Goal: Task Accomplishment & Management: Manage account settings

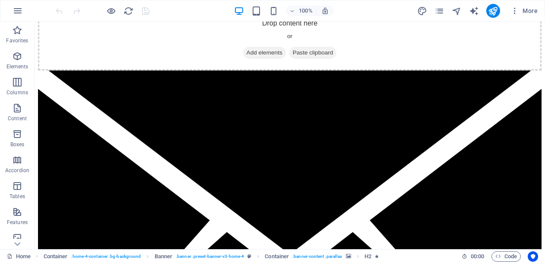
scroll to position [1179, 0]
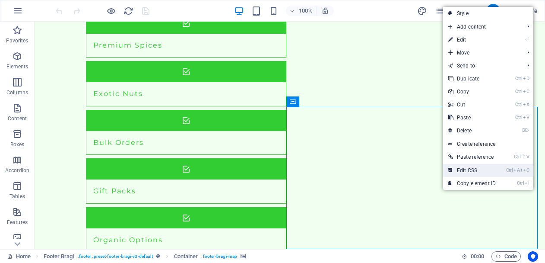
click at [480, 172] on link "Ctrl Alt C Edit CSS" at bounding box center [472, 170] width 58 height 13
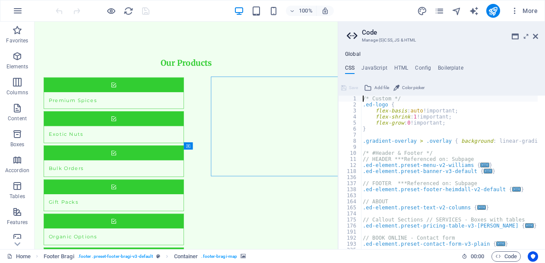
scroll to position [1186, 0]
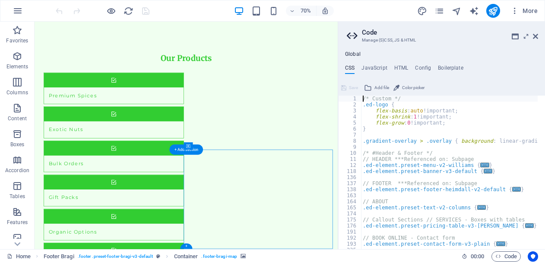
select select "px"
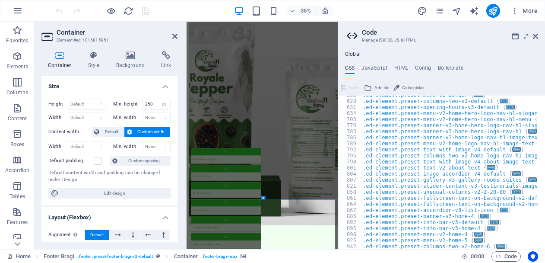
scroll to position [354, 0]
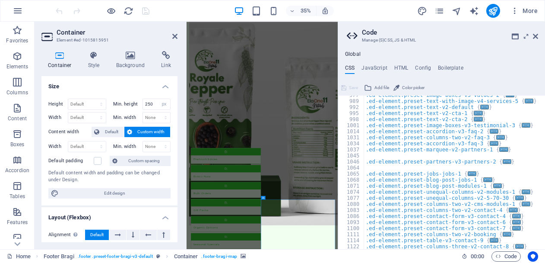
scroll to position [536, 0]
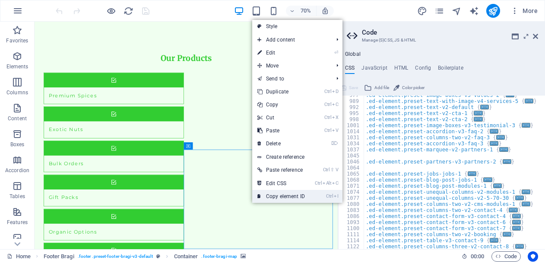
click at [281, 195] on link "Ctrl I Copy element ID" at bounding box center [281, 196] width 58 height 13
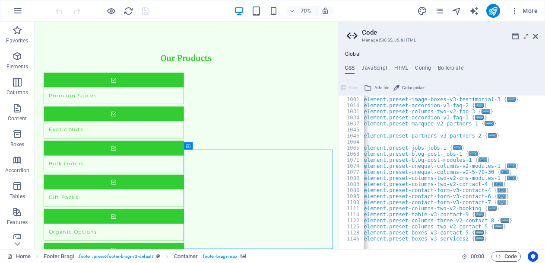
scroll to position [0, 0]
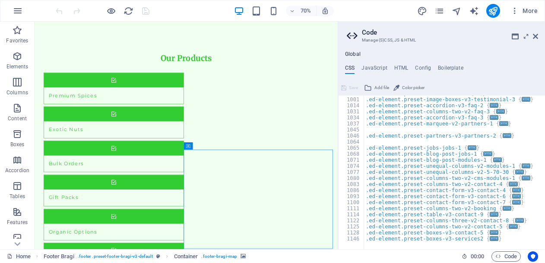
click at [399, 251] on div "Home Footer Bragi . footer .preset-footer-bragi-v3-default Container . footer-b…" at bounding box center [231, 256] width 448 height 10
click at [189, 145] on icon at bounding box center [188, 145] width 4 height 7
click at [214, 144] on icon at bounding box center [214, 146] width 3 height 6
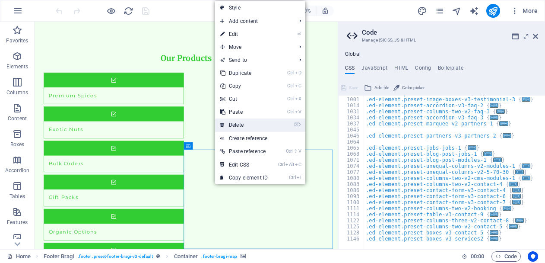
click at [232, 121] on link "⌦ Delete" at bounding box center [244, 124] width 58 height 13
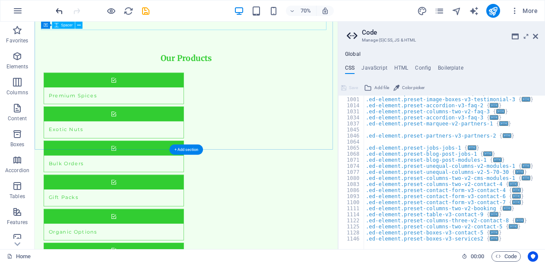
click at [57, 12] on icon "undo" at bounding box center [59, 11] width 10 height 10
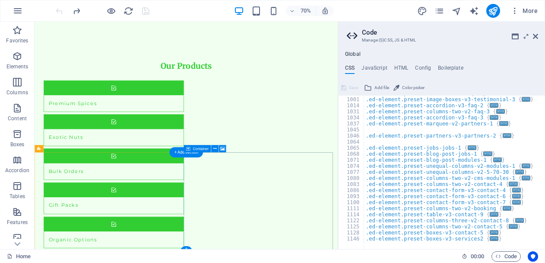
scroll to position [1186, 0]
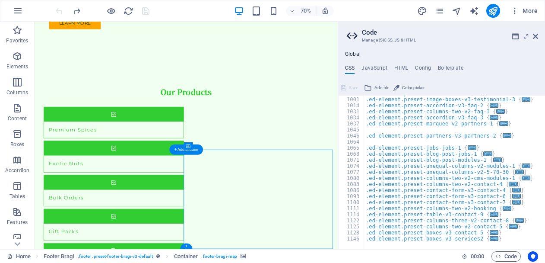
select select "px"
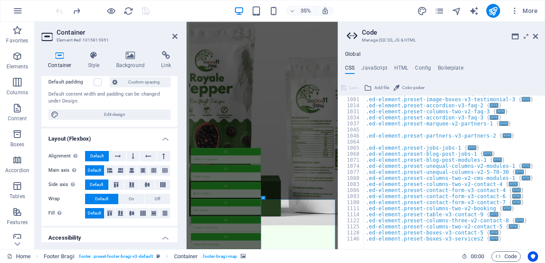
scroll to position [0, 0]
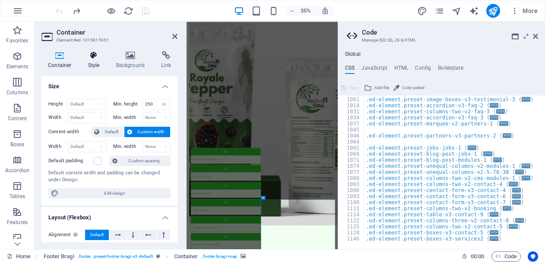
click at [90, 60] on h4 "Style" at bounding box center [96, 60] width 28 height 18
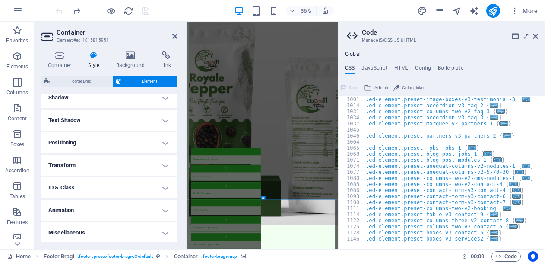
scroll to position [217, 0]
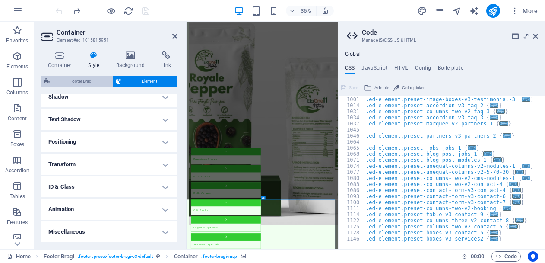
click at [86, 83] on span "Footer Bragi" at bounding box center [81, 81] width 58 height 10
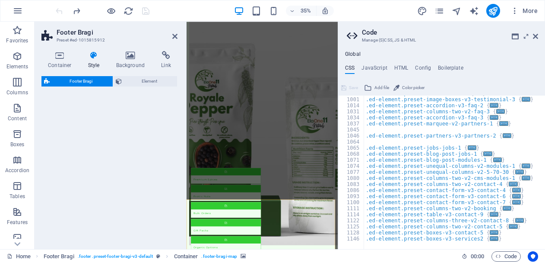
select select "%"
select select "rem"
select select "px"
select select "rem"
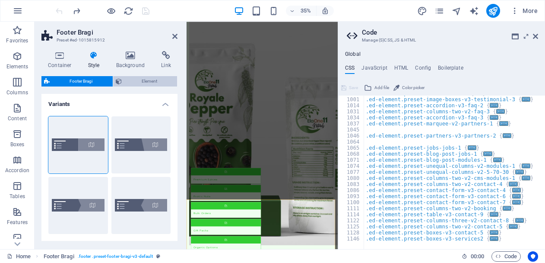
click at [148, 77] on span "Element" at bounding box center [149, 81] width 51 height 10
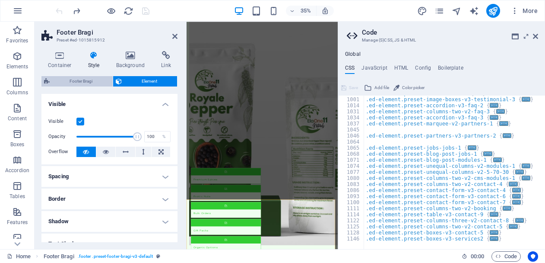
click at [72, 78] on span "Footer Bragi" at bounding box center [81, 81] width 58 height 10
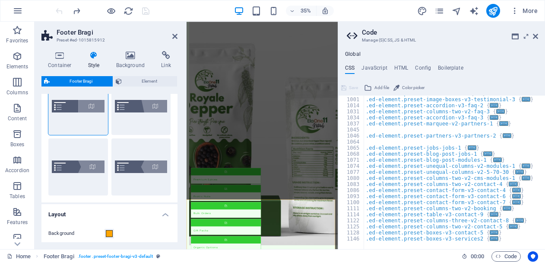
scroll to position [0, 0]
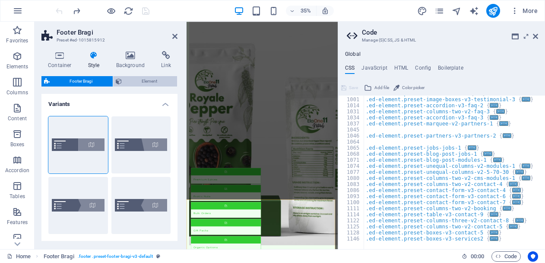
click at [133, 80] on span "Element" at bounding box center [149, 81] width 51 height 10
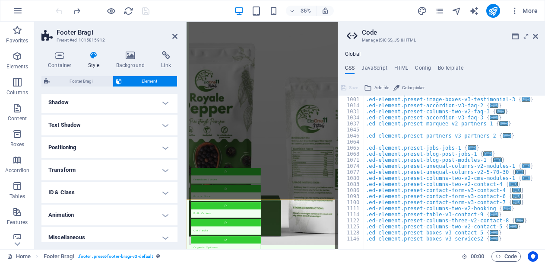
scroll to position [124, 0]
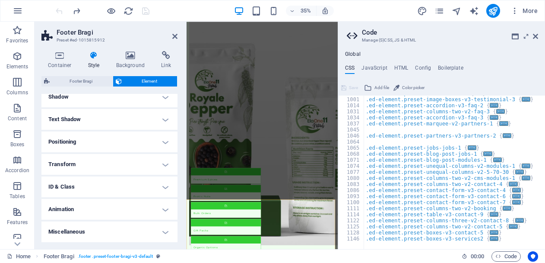
click at [98, 187] on h4 "ID & Class" at bounding box center [109, 186] width 136 height 21
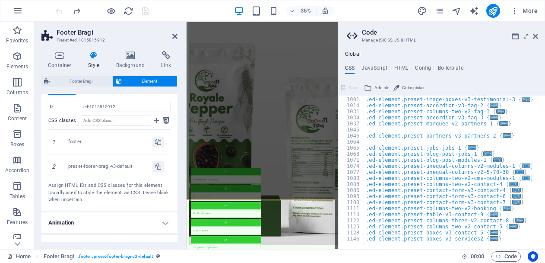
scroll to position [251, 0]
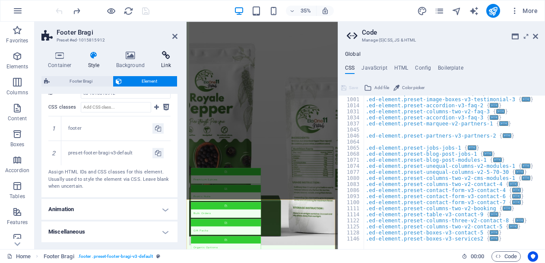
click at [167, 60] on h4 "Link" at bounding box center [166, 60] width 23 height 18
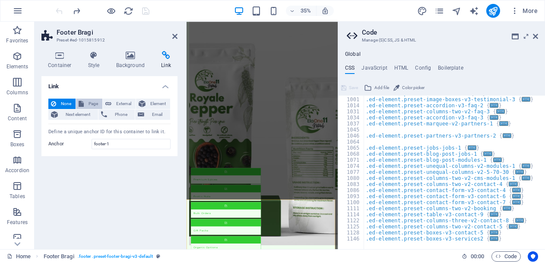
click at [92, 102] on span "Page" at bounding box center [92, 103] width 13 height 10
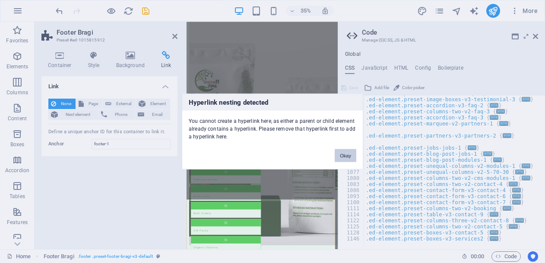
click at [346, 152] on button "Okay" at bounding box center [346, 155] width 22 height 13
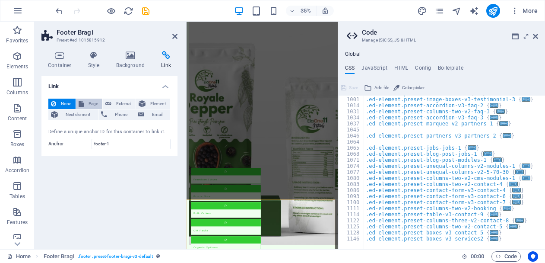
click at [86, 103] on span "Page" at bounding box center [92, 103] width 13 height 10
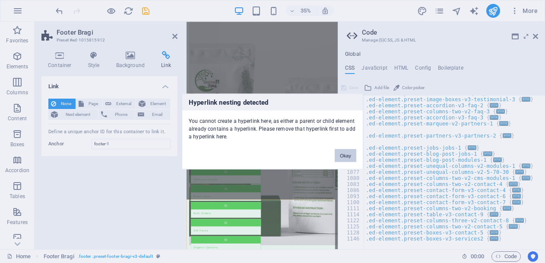
click at [339, 149] on button "Okay" at bounding box center [346, 155] width 22 height 13
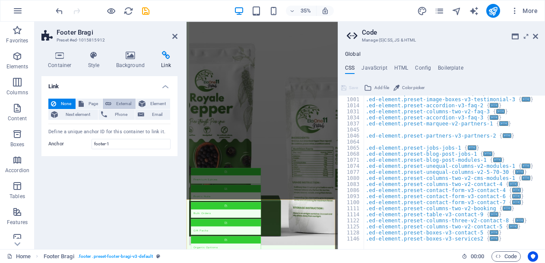
click at [121, 103] on span "External" at bounding box center [123, 103] width 19 height 10
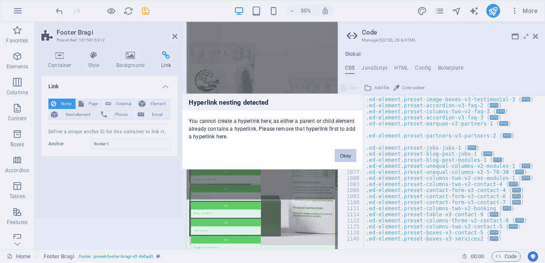
click at [348, 153] on button "Okay" at bounding box center [346, 155] width 22 height 13
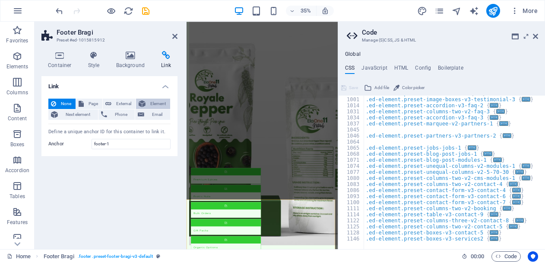
click at [144, 103] on icon at bounding box center [142, 103] width 7 height 10
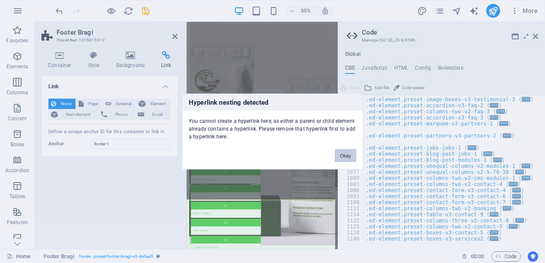
click at [343, 151] on button "Okay" at bounding box center [346, 155] width 22 height 13
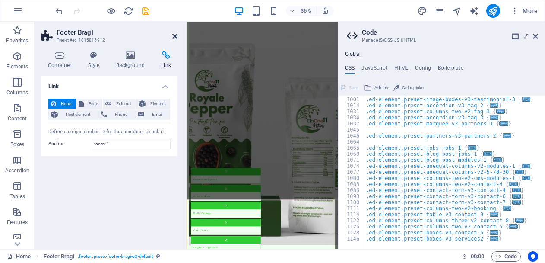
click at [174, 36] on icon at bounding box center [174, 36] width 5 height 7
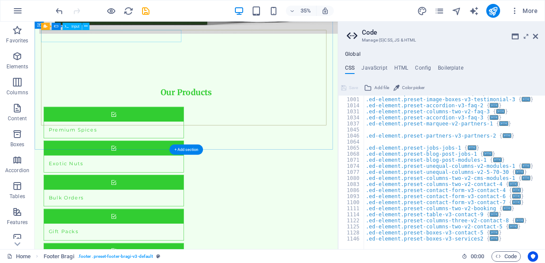
scroll to position [1186, 0]
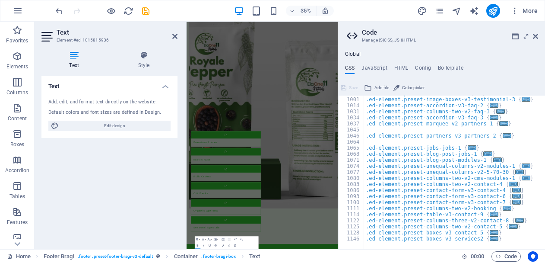
scroll to position [1137, 0]
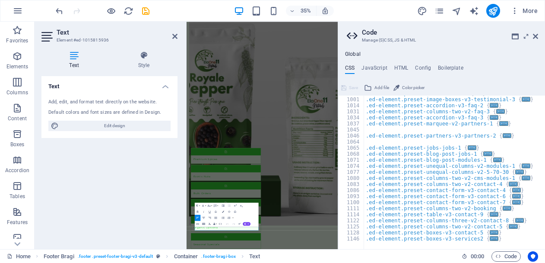
click at [75, 58] on icon at bounding box center [73, 55] width 65 height 9
click at [533, 36] on icon at bounding box center [535, 36] width 5 height 7
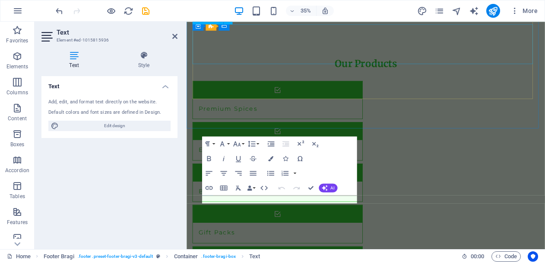
scroll to position [1194, 0]
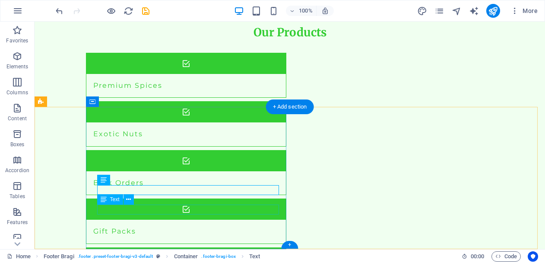
scroll to position [1179, 0]
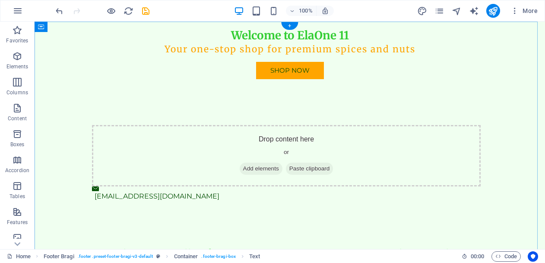
scroll to position [0, 0]
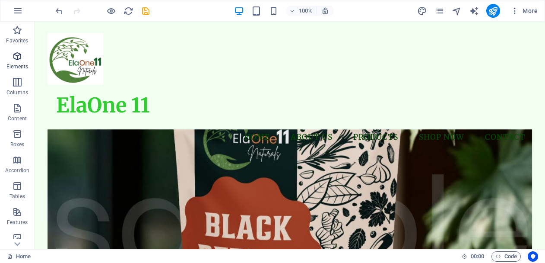
click at [19, 57] on icon "button" at bounding box center [17, 56] width 10 height 10
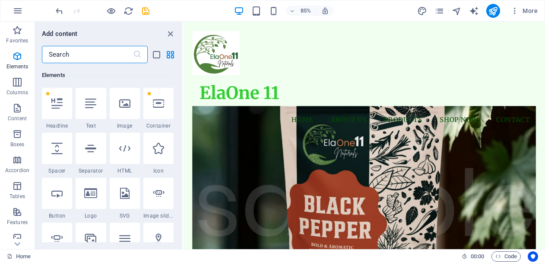
scroll to position [135, 0]
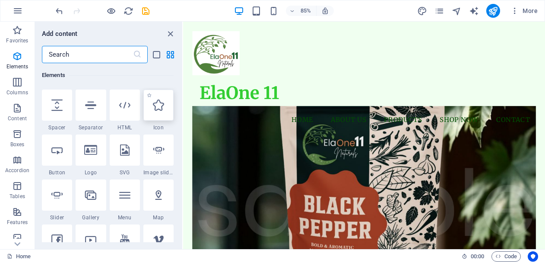
click at [163, 113] on div at bounding box center [158, 104] width 30 height 31
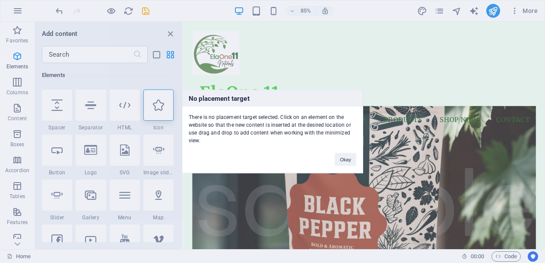
click at [4, 25] on div "No placement target There is no placement target selected. Click on an element …" at bounding box center [272, 131] width 545 height 263
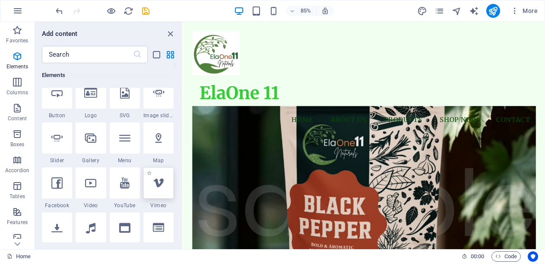
scroll to position [178, 0]
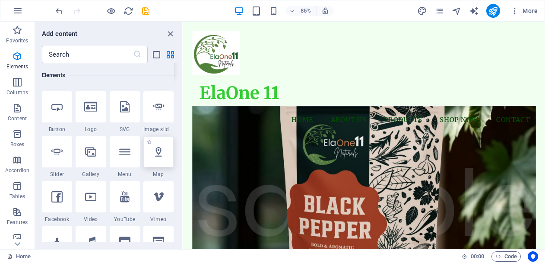
click at [154, 144] on div at bounding box center [158, 151] width 30 height 31
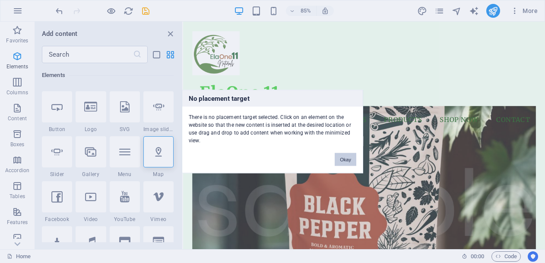
click at [351, 158] on button "Okay" at bounding box center [346, 159] width 22 height 13
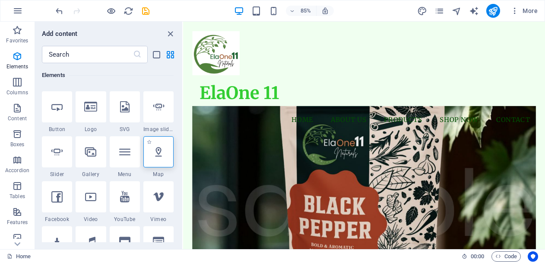
click at [161, 156] on icon at bounding box center [158, 151] width 11 height 11
click at [248, 194] on figure at bounding box center [396, 243] width 405 height 244
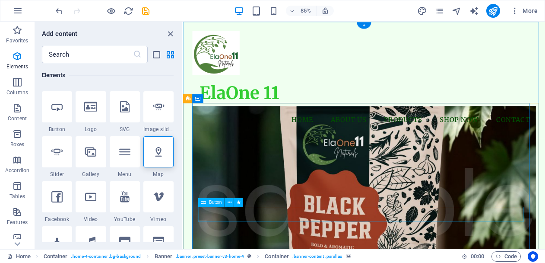
drag, startPoint x: 311, startPoint y: 217, endPoint x: 382, endPoint y: 242, distance: 75.7
click at [157, 149] on icon at bounding box center [158, 151] width 11 height 11
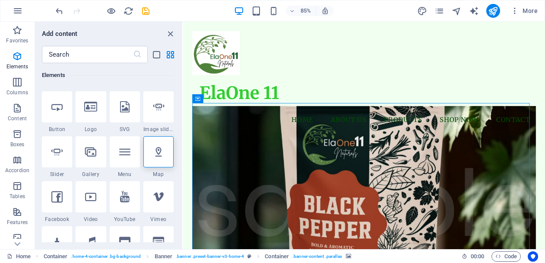
select select "1"
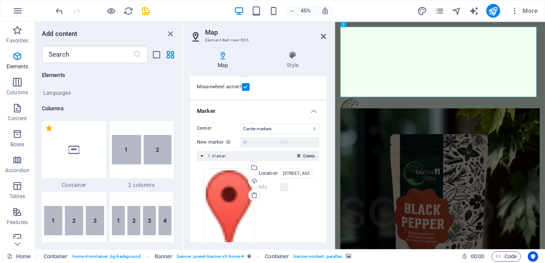
scroll to position [156, 0]
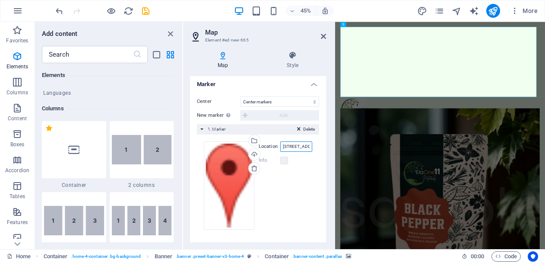
click at [304, 145] on input "[STREET_ADDRESS][PERSON_NAME]" at bounding box center [296, 146] width 32 height 10
drag, startPoint x: 281, startPoint y: 146, endPoint x: 334, endPoint y: 145, distance: 53.6
click at [334, 145] on aside "Map Element #ed-new-665 Map Style Map options Map center 222/9, Elasseril, Peri…" at bounding box center [259, 135] width 152 height 227
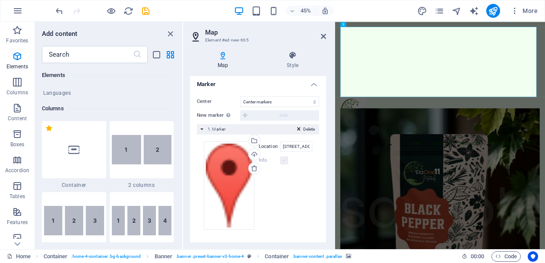
click at [284, 161] on label at bounding box center [284, 160] width 8 height 8
click at [262, 162] on label "Info" at bounding box center [270, 160] width 22 height 10
click at [261, 157] on label "Info" at bounding box center [270, 160] width 22 height 10
click at [281, 146] on input "222/9, Elasseril, Peringalipuram PO, 689624 Mavelikara" at bounding box center [296, 146] width 32 height 10
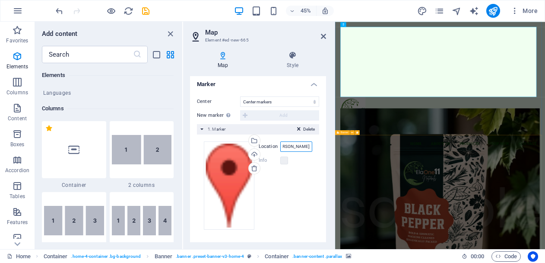
drag, startPoint x: 618, startPoint y: 167, endPoint x: 344, endPoint y: 297, distance: 303.0
type input "a"
paste input "7GCW+MX9, Ulunthy, Ennakkad, Kerala 689624"
type input "7GCW+MX9, Ulunthy, Ennakkad, Kerala 689624"
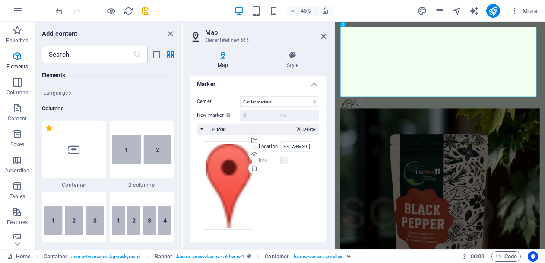
click at [327, 61] on div "Map Style Map options Map center 222/9, Elasseril, Peringalipuram PO, 689624 Ma…" at bounding box center [258, 146] width 150 height 205
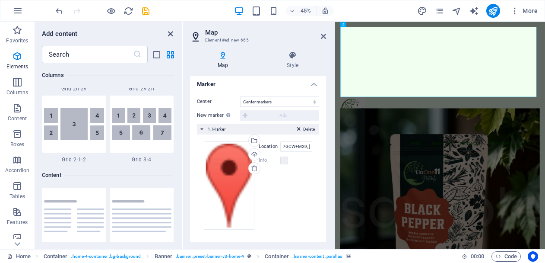
scroll to position [2079, 0]
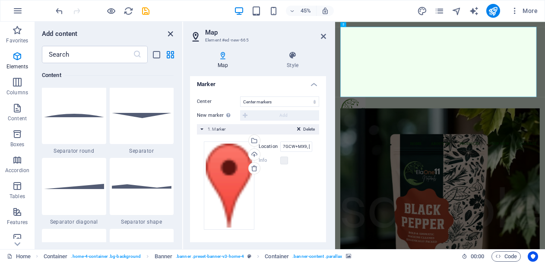
click at [170, 32] on icon "close panel" at bounding box center [170, 34] width 10 height 10
click at [168, 31] on icon "close panel" at bounding box center [170, 34] width 10 height 10
click at [322, 35] on icon at bounding box center [323, 36] width 5 height 7
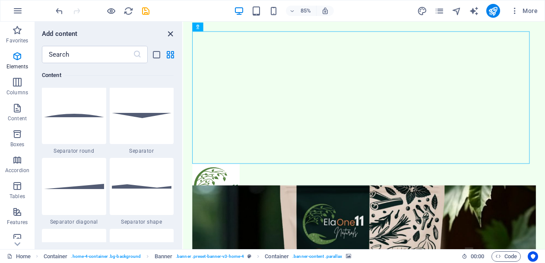
click at [170, 35] on icon "close panel" at bounding box center [170, 34] width 10 height 10
click at [168, 34] on icon "close panel" at bounding box center [170, 34] width 10 height 10
click at [16, 30] on icon "button" at bounding box center [17, 30] width 10 height 10
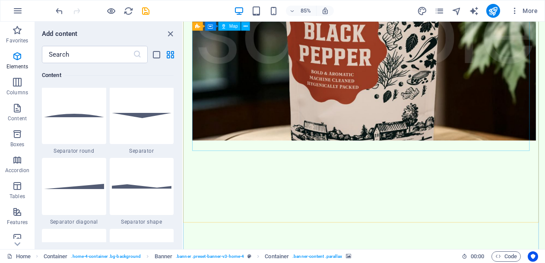
scroll to position [0, 0]
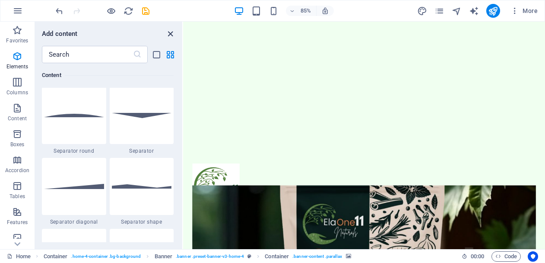
click at [169, 32] on icon "close panel" at bounding box center [170, 34] width 10 height 10
click at [169, 33] on icon "close panel" at bounding box center [170, 34] width 10 height 10
click at [319, 122] on div at bounding box center [396, 111] width 405 height 156
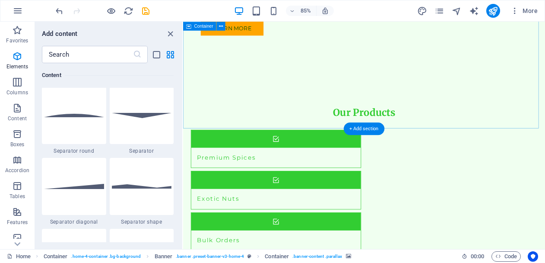
scroll to position [1194, 0]
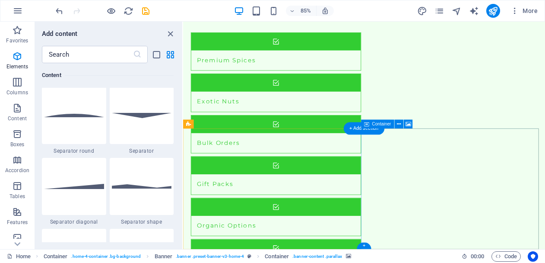
click at [156, 56] on icon "list-view" at bounding box center [157, 55] width 10 height 10
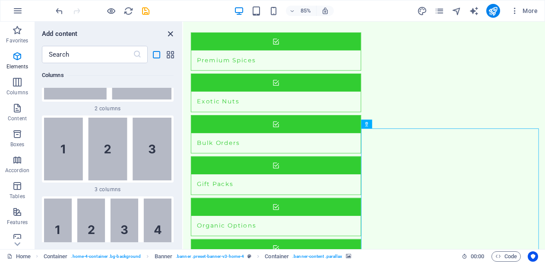
scroll to position [5529, 0]
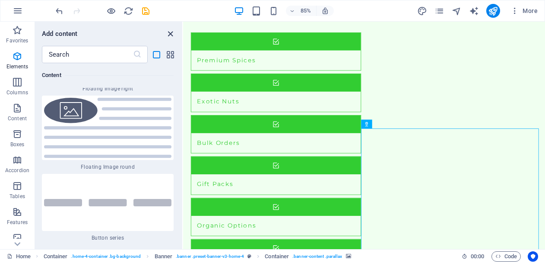
click at [171, 31] on icon "close panel" at bounding box center [170, 34] width 10 height 10
click at [171, 32] on icon "close panel" at bounding box center [170, 34] width 10 height 10
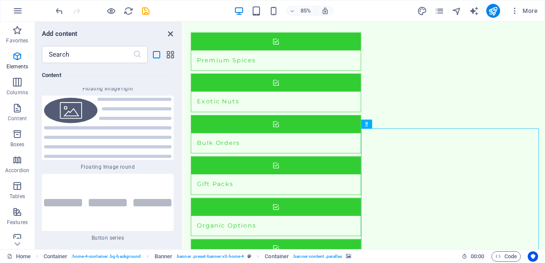
click at [171, 32] on icon "close panel" at bounding box center [170, 34] width 10 height 10
click at [20, 60] on icon "button" at bounding box center [17, 56] width 10 height 10
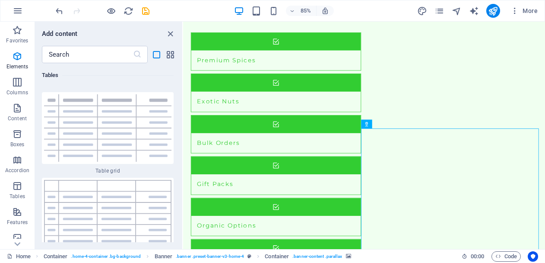
scroll to position [7839, 0]
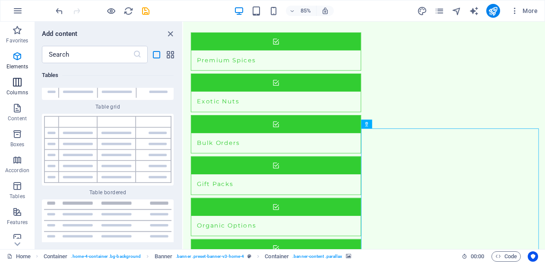
click at [25, 92] on p "Columns" at bounding box center [17, 92] width 22 height 7
click at [16, 82] on icon "button" at bounding box center [17, 82] width 10 height 10
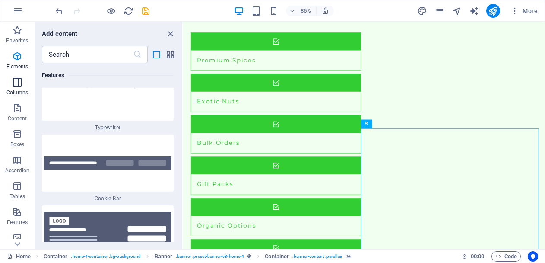
click at [16, 82] on icon "button" at bounding box center [17, 82] width 10 height 10
click at [16, 87] on icon "button" at bounding box center [17, 82] width 10 height 10
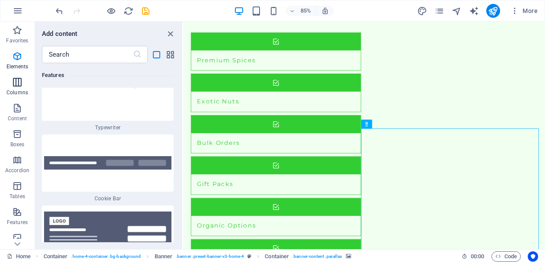
click at [16, 87] on icon "button" at bounding box center [17, 82] width 10 height 10
click at [16, 57] on icon "button" at bounding box center [17, 56] width 10 height 10
click at [16, 25] on icon "button" at bounding box center [17, 30] width 10 height 10
click at [19, 176] on button "Accordion" at bounding box center [17, 164] width 35 height 26
click at [19, 191] on span "Tables" at bounding box center [17, 191] width 35 height 21
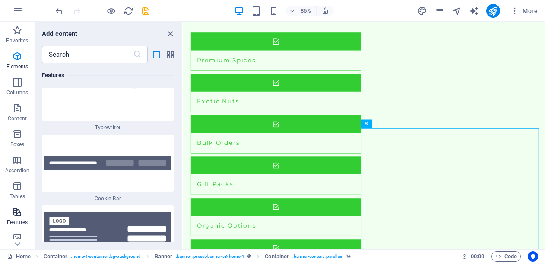
click at [19, 207] on icon "button" at bounding box center [17, 211] width 10 height 10
click at [19, 236] on icon "button" at bounding box center [17, 237] width 10 height 10
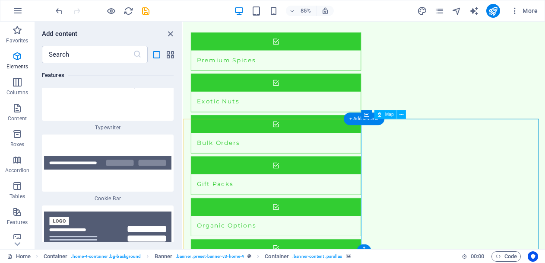
scroll to position [1208, 0]
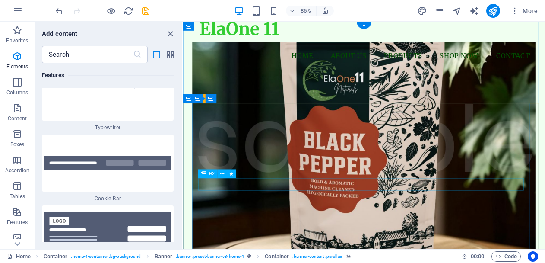
scroll to position [0, 0]
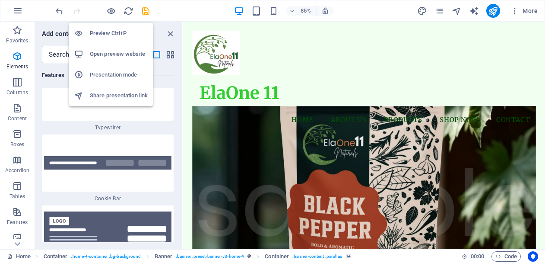
click at [106, 53] on h6 "Open preview website" at bounding box center [119, 54] width 58 height 10
click at [112, 10] on icon "button" at bounding box center [111, 11] width 10 height 10
click at [108, 35] on h6 "Preview Ctrl+P" at bounding box center [119, 33] width 58 height 10
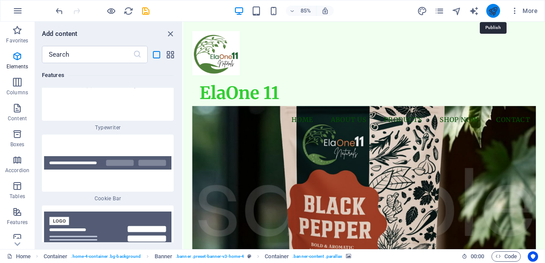
click at [496, 6] on icon "publish" at bounding box center [493, 11] width 10 height 10
click at [495, 11] on icon "publish" at bounding box center [493, 11] width 10 height 10
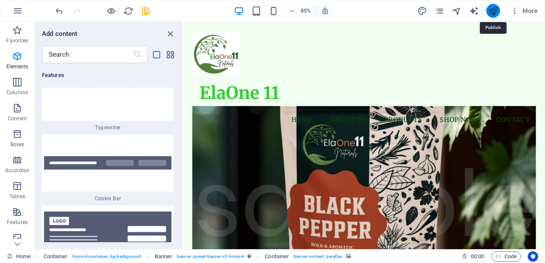
click at [495, 11] on icon "publish" at bounding box center [493, 11] width 10 height 10
click at [23, 32] on span "Favorites" at bounding box center [17, 35] width 35 height 21
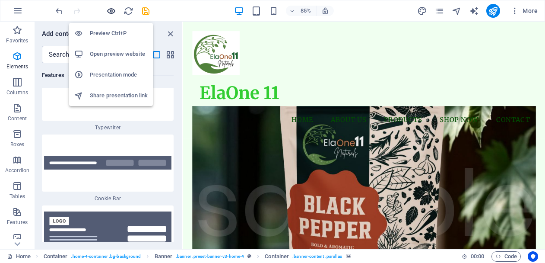
click at [115, 10] on icon "button" at bounding box center [111, 11] width 10 height 10
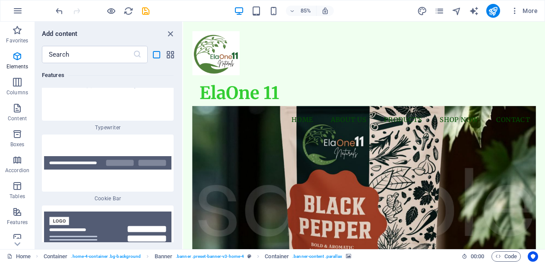
click at [139, 9] on div at bounding box center [102, 11] width 97 height 14
click at [152, 9] on div "85% More" at bounding box center [297, 11] width 487 height 14
click at [143, 10] on icon "save" at bounding box center [146, 11] width 10 height 10
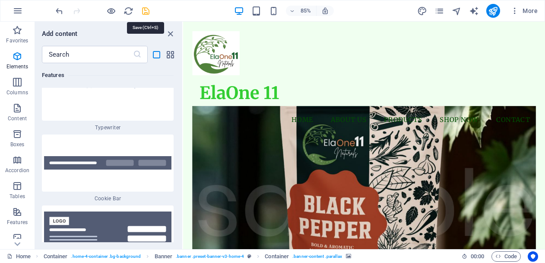
click at [143, 10] on icon "save" at bounding box center [146, 11] width 10 height 10
click at [170, 34] on icon "close panel" at bounding box center [170, 34] width 10 height 10
click at [499, 10] on button "publish" at bounding box center [493, 11] width 14 height 14
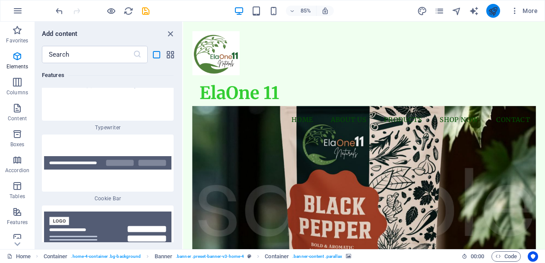
click at [499, 10] on button "publish" at bounding box center [493, 11] width 14 height 14
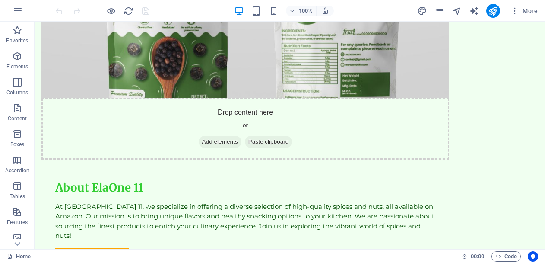
scroll to position [1179, 0]
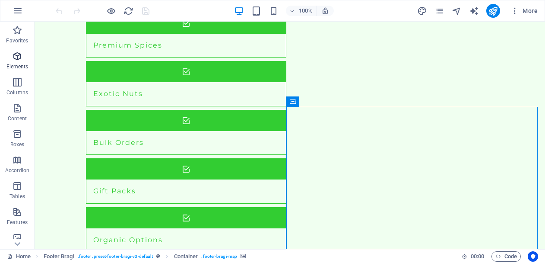
click at [19, 61] on span "Elements" at bounding box center [17, 61] width 35 height 21
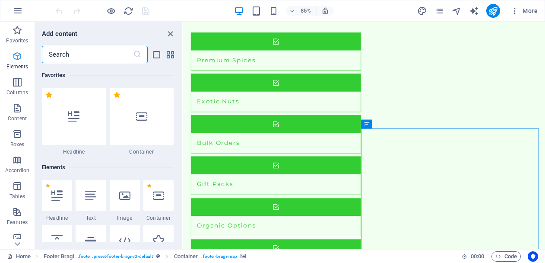
scroll to position [92, 0]
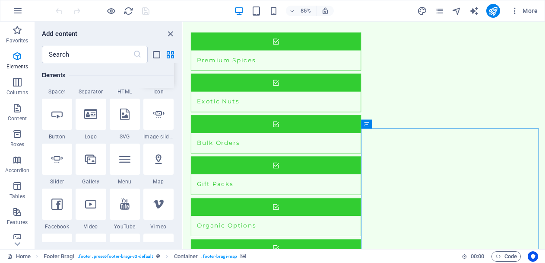
scroll to position [178, 0]
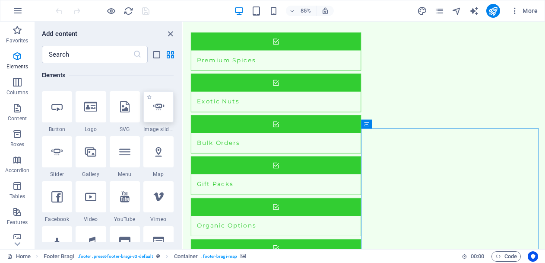
click at [159, 152] on icon at bounding box center [158, 151] width 11 height 11
select select "1"
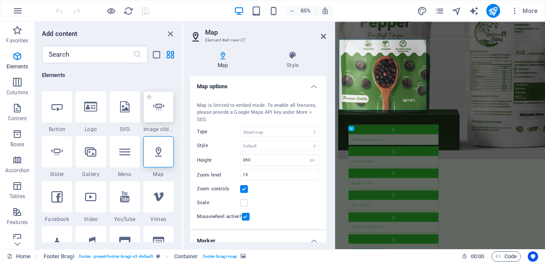
scroll to position [1315, 0]
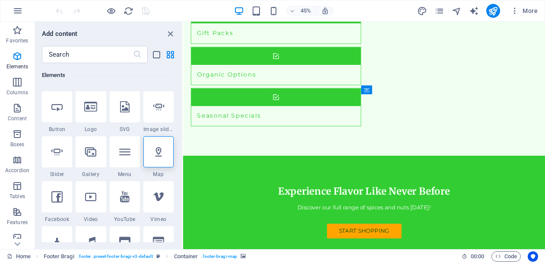
scroll to position [1235, 0]
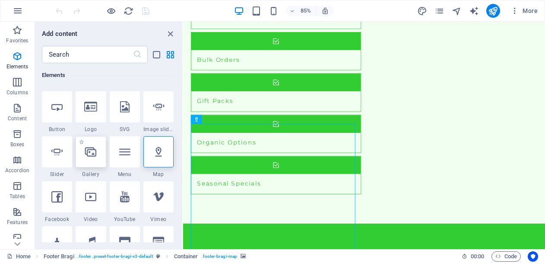
scroll to position [265, 0]
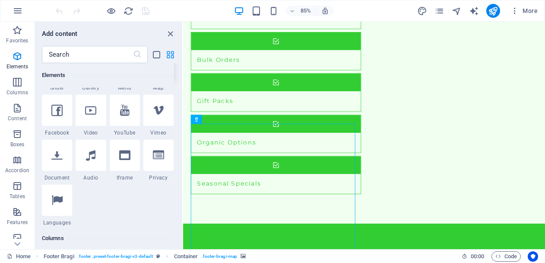
click at [169, 54] on icon "grid-view" at bounding box center [170, 55] width 10 height 10
click at [171, 32] on icon "close panel" at bounding box center [170, 34] width 10 height 10
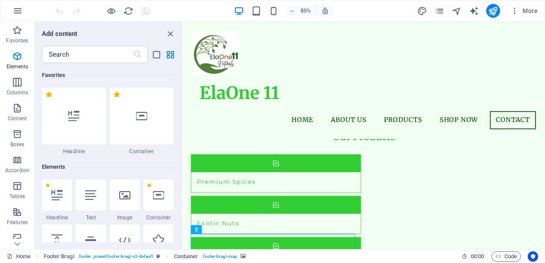
scroll to position [0, 0]
click at [65, 56] on input "text" at bounding box center [87, 54] width 91 height 17
click at [169, 31] on icon "close panel" at bounding box center [170, 34] width 10 height 10
click at [169, 32] on icon "close panel" at bounding box center [170, 34] width 10 height 10
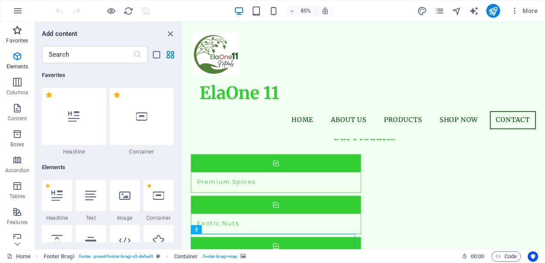
click at [19, 32] on icon "button" at bounding box center [17, 30] width 10 height 10
click at [17, 13] on icon "button" at bounding box center [18, 11] width 10 height 10
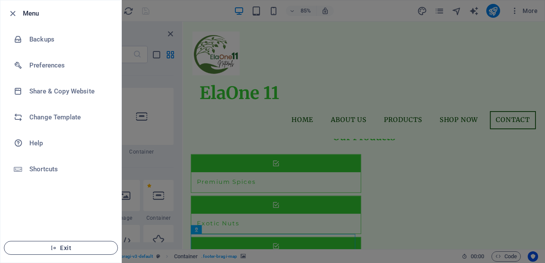
click at [70, 250] on span "Exit" at bounding box center [60, 247] width 99 height 7
click at [56, 242] on button "Exit" at bounding box center [61, 248] width 114 height 14
click at [56, 247] on icon "button" at bounding box center [54, 248] width 6 height 6
click at [56, 248] on icon "button" at bounding box center [54, 248] width 6 height 6
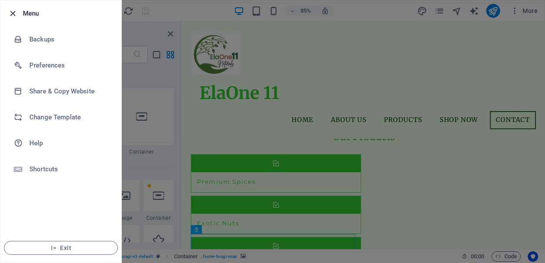
click at [10, 13] on icon "button" at bounding box center [13, 14] width 10 height 10
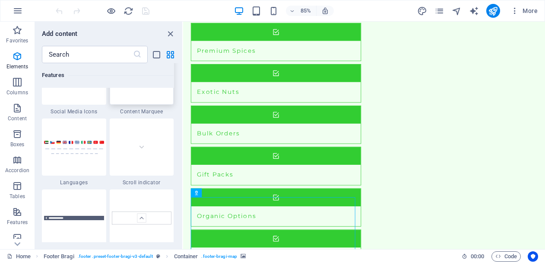
scroll to position [1350, 0]
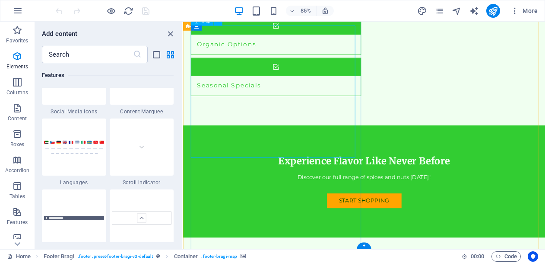
select select "1"
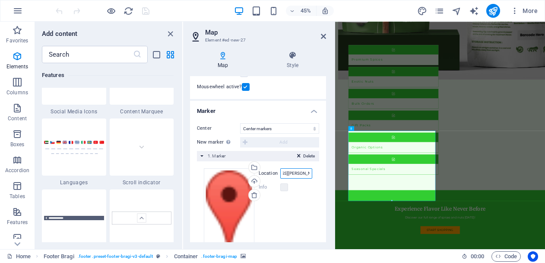
scroll to position [0, 77]
drag, startPoint x: 280, startPoint y: 173, endPoint x: 329, endPoint y: 168, distance: 49.5
click at [329, 168] on div "Map Style Map options Map center [STREET_ADDRESS] Map is limited to embed mode.…" at bounding box center [258, 146] width 150 height 205
paste input "7GCW+MX9, [GEOGRAPHIC_DATA], [GEOGRAPHIC_DATA], [GEOGRAPHIC_DATA] 689624"
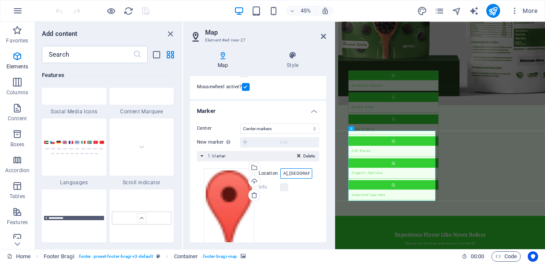
type input "7GCW+MX9, [GEOGRAPHIC_DATA], [GEOGRAPHIC_DATA], [GEOGRAPHIC_DATA] 689624"
click at [169, 32] on icon "close panel" at bounding box center [170, 34] width 10 height 10
click at [324, 35] on icon at bounding box center [323, 36] width 5 height 7
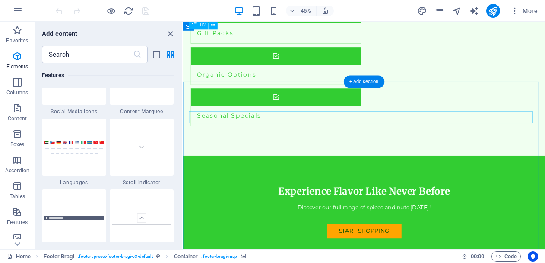
scroll to position [1113, 0]
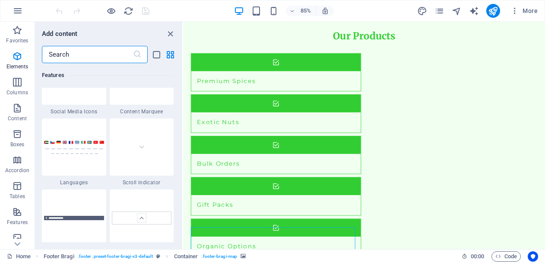
click at [102, 60] on input "text" at bounding box center [87, 54] width 91 height 17
click at [169, 35] on icon "close panel" at bounding box center [170, 34] width 10 height 10
click at [154, 54] on icon "list-view" at bounding box center [157, 55] width 10 height 10
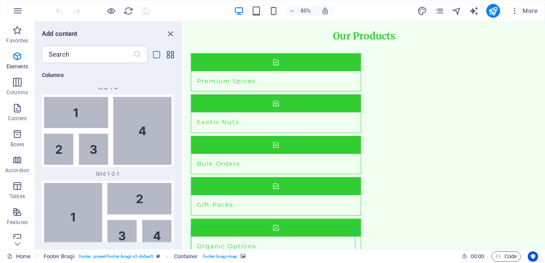
click at [159, 57] on icon "list-view" at bounding box center [157, 55] width 10 height 10
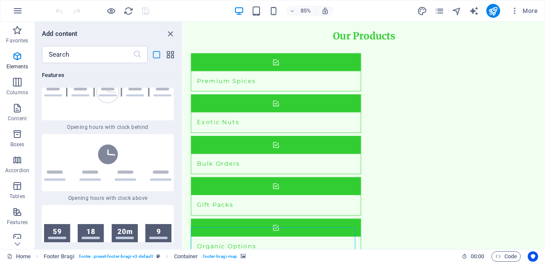
click at [158, 54] on icon "list-view" at bounding box center [157, 55] width 10 height 10
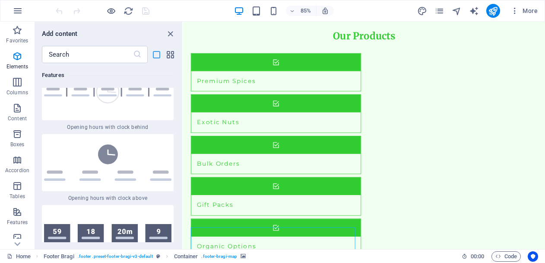
click at [158, 54] on icon "list-view" at bounding box center [157, 55] width 10 height 10
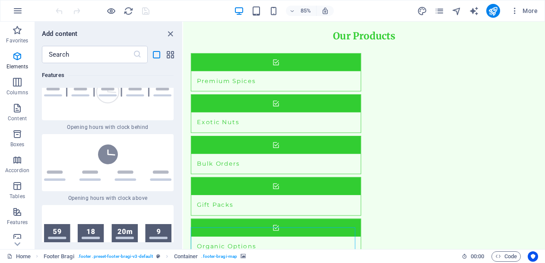
scroll to position [9272, 0]
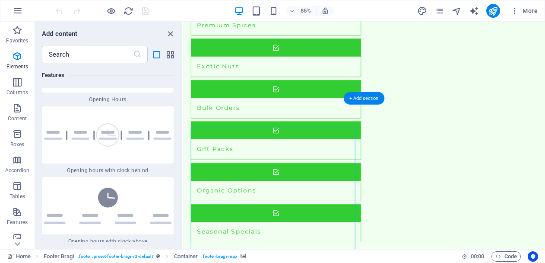
scroll to position [1242, 0]
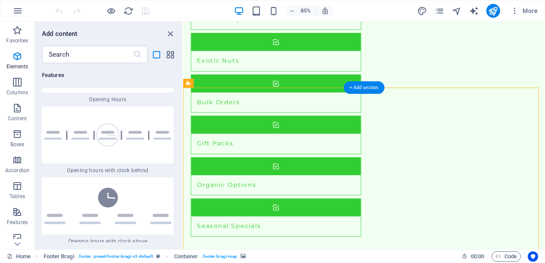
drag, startPoint x: 269, startPoint y: 205, endPoint x: 401, endPoint y: 198, distance: 132.4
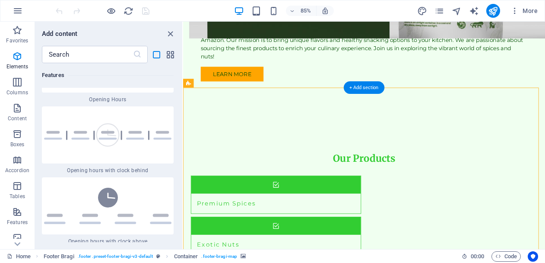
select select "footer"
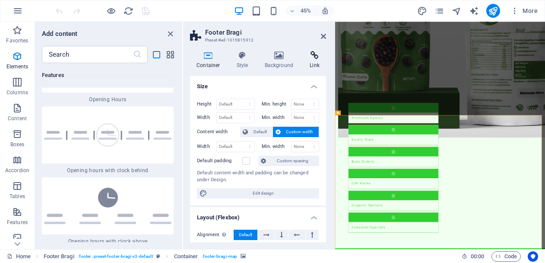
scroll to position [1315, 0]
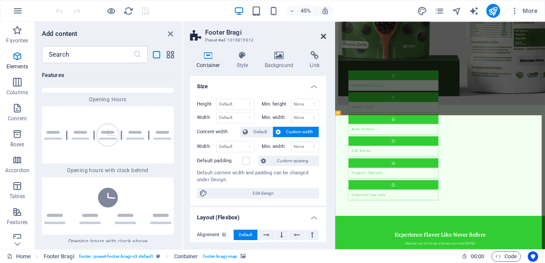
click at [323, 35] on icon at bounding box center [323, 36] width 5 height 7
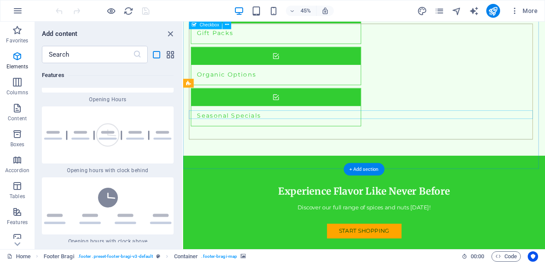
scroll to position [1242, 0]
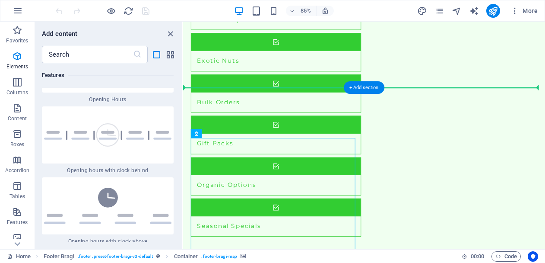
drag, startPoint x: 317, startPoint y: 235, endPoint x: 496, endPoint y: 212, distance: 179.9
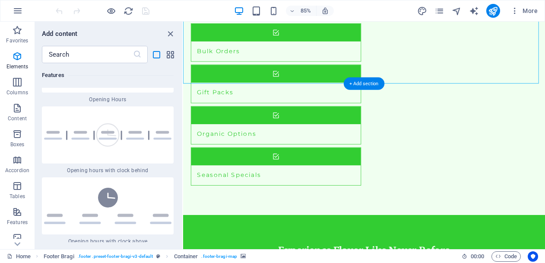
scroll to position [1307, 0]
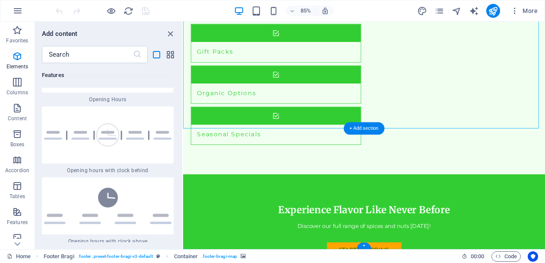
drag, startPoint x: 435, startPoint y: 143, endPoint x: 460, endPoint y: 267, distance: 126.0
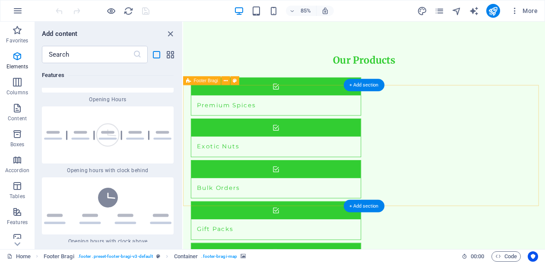
scroll to position [1353, 0]
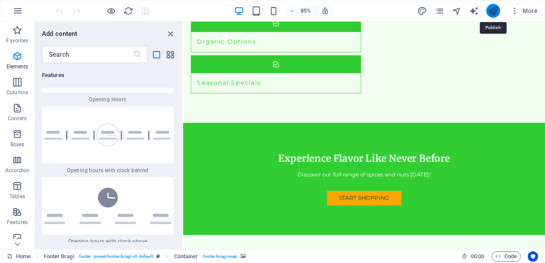
click at [497, 10] on icon "publish" at bounding box center [493, 11] width 10 height 10
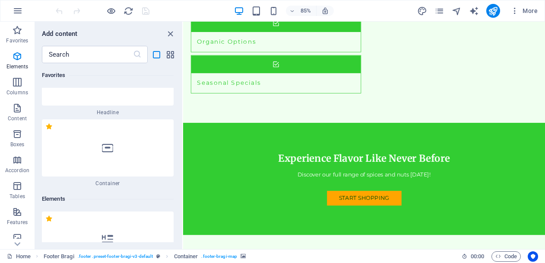
scroll to position [0, 0]
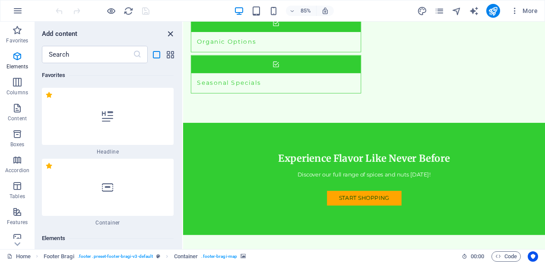
click at [168, 30] on icon "close panel" at bounding box center [170, 34] width 10 height 10
click at [172, 60] on div "​" at bounding box center [108, 54] width 147 height 17
click at [172, 57] on icon "grid-view" at bounding box center [170, 55] width 10 height 10
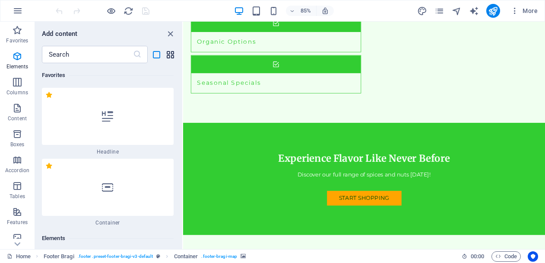
click at [172, 57] on icon "grid-view" at bounding box center [170, 55] width 10 height 10
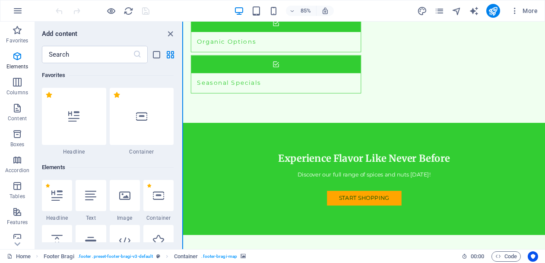
click at [182, 66] on button at bounding box center [182, 135] width 1 height 227
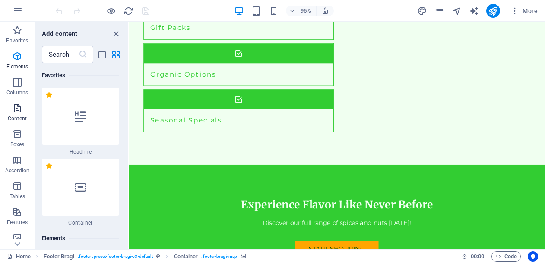
drag, startPoint x: 182, startPoint y: 66, endPoint x: 8, endPoint y: 102, distance: 177.8
click at [8, 102] on div "Favorites Elements Columns Content Boxes Accordion Tables Features Images Slide…" at bounding box center [64, 135] width 129 height 227
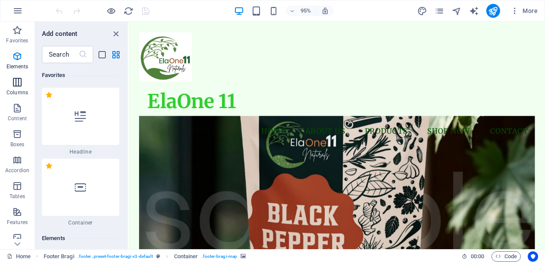
click at [17, 81] on icon "button" at bounding box center [17, 82] width 10 height 10
click at [19, 53] on icon "button" at bounding box center [17, 56] width 10 height 10
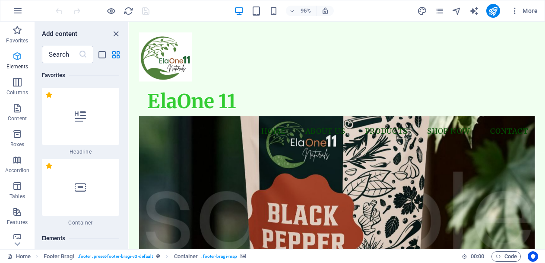
click at [19, 53] on icon "button" at bounding box center [17, 56] width 10 height 10
click at [17, 34] on icon "button" at bounding box center [17, 30] width 10 height 10
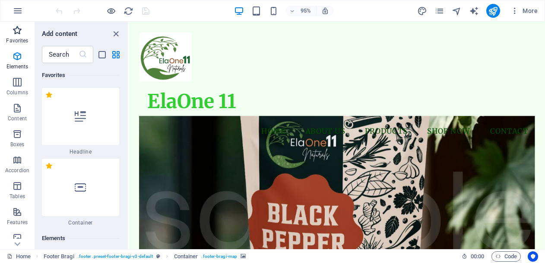
click at [18, 34] on icon "button" at bounding box center [17, 30] width 10 height 10
click at [117, 32] on icon "close panel" at bounding box center [116, 34] width 10 height 10
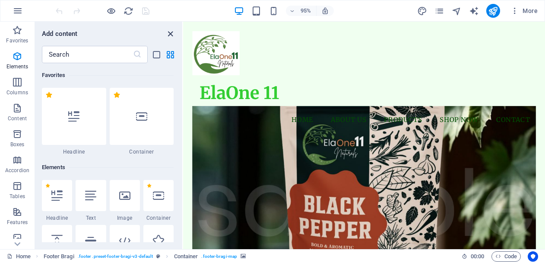
click at [117, 32] on div "Add content" at bounding box center [108, 34] width 147 height 10
click at [172, 32] on icon "close panel" at bounding box center [170, 34] width 10 height 10
click at [170, 32] on icon "close panel" at bounding box center [170, 34] width 10 height 10
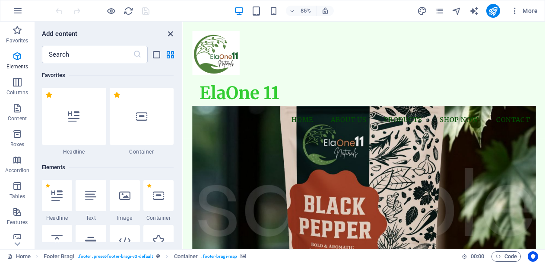
click at [170, 32] on icon "close panel" at bounding box center [170, 34] width 10 height 10
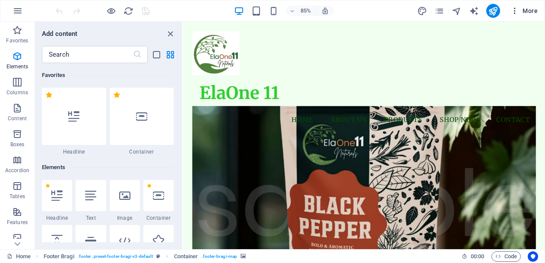
click at [531, 10] on span "More" at bounding box center [524, 10] width 27 height 9
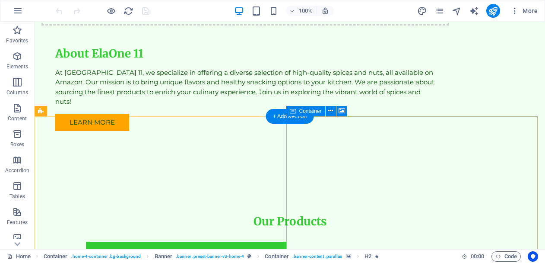
scroll to position [1179, 0]
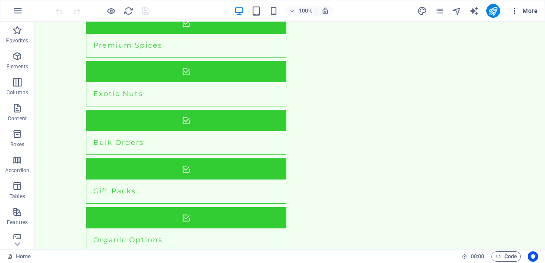
click at [533, 10] on span "More" at bounding box center [524, 10] width 27 height 9
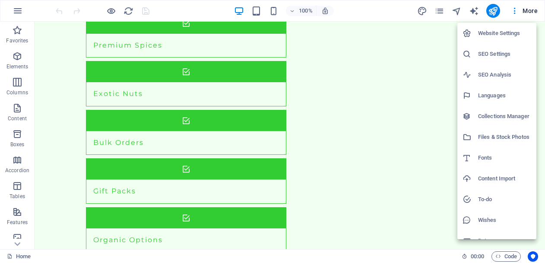
scroll to position [12, 0]
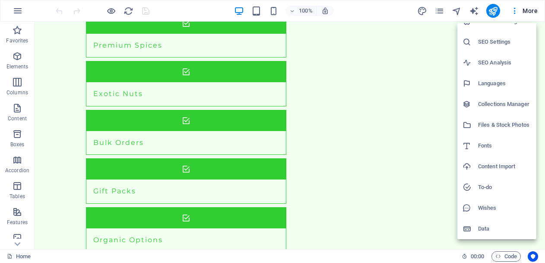
click at [489, 228] on h6 "Data" at bounding box center [504, 228] width 53 height 10
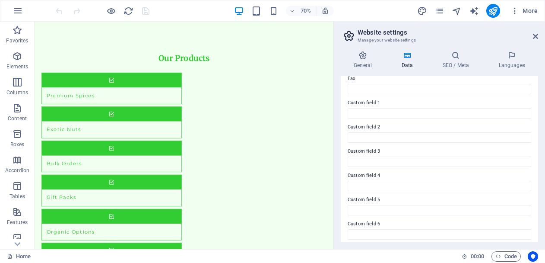
scroll to position [249, 0]
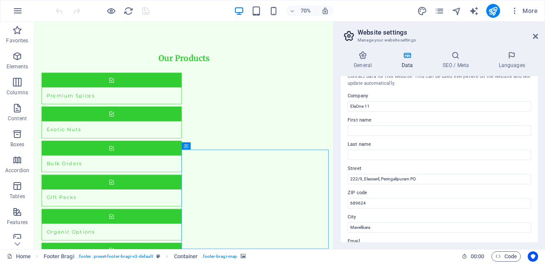
scroll to position [0, 0]
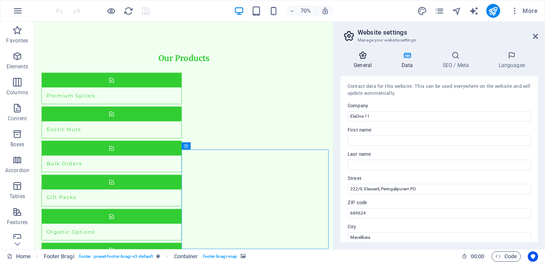
click at [362, 57] on icon at bounding box center [363, 55] width 44 height 9
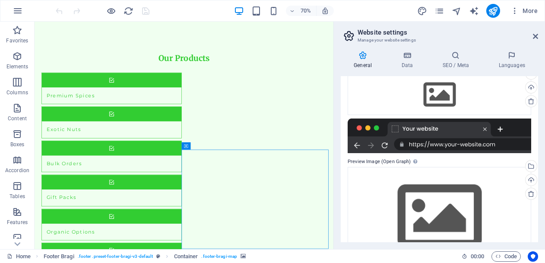
scroll to position [129, 0]
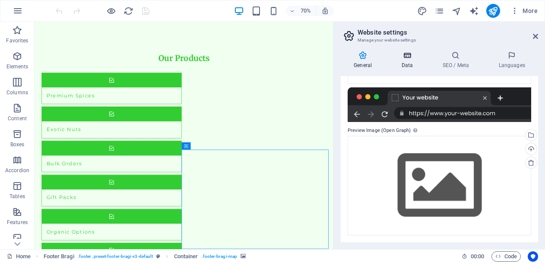
click at [406, 58] on icon at bounding box center [407, 55] width 38 height 9
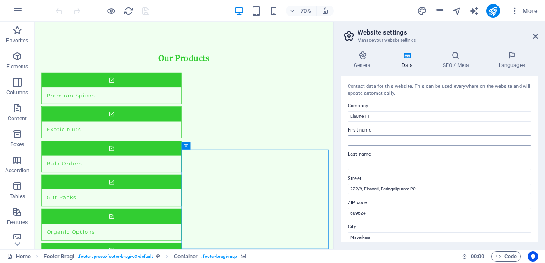
scroll to position [249, 0]
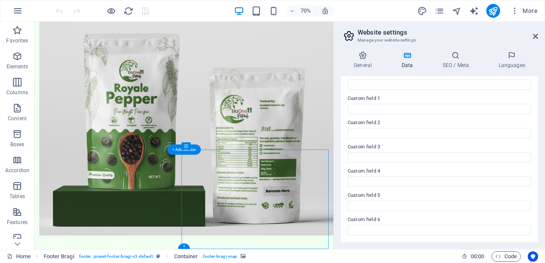
select select "px"
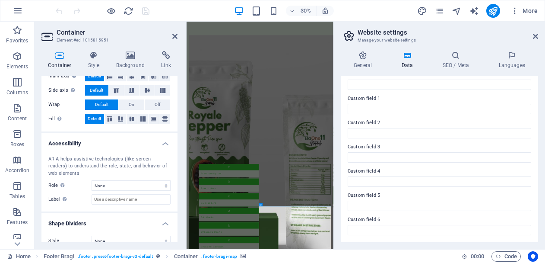
scroll to position [184, 0]
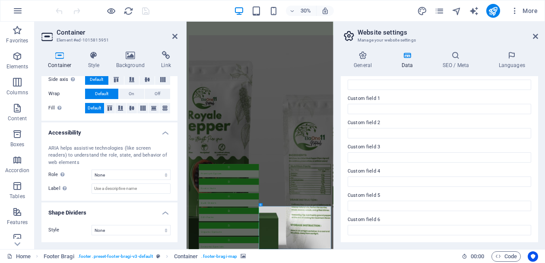
click at [60, 58] on icon at bounding box center [59, 55] width 37 height 9
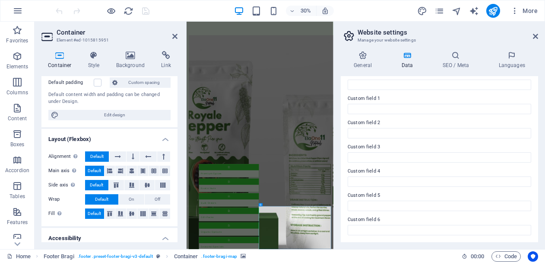
scroll to position [0, 0]
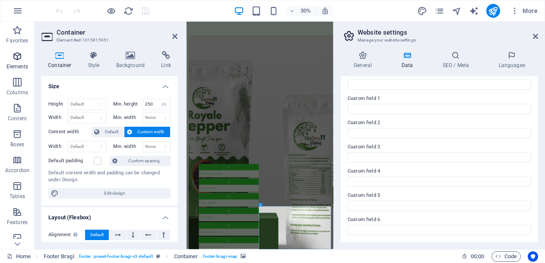
click at [19, 59] on icon "button" at bounding box center [17, 56] width 10 height 10
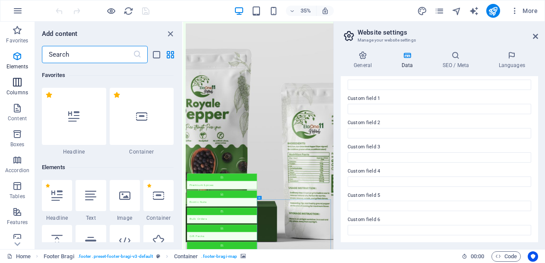
scroll to position [1137, 0]
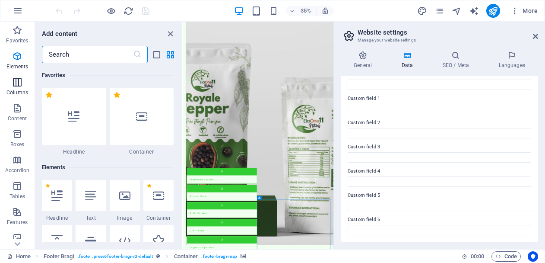
click at [16, 89] on span "Columns" at bounding box center [17, 87] width 35 height 21
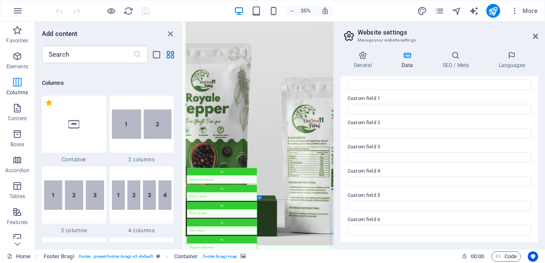
scroll to position [428, 0]
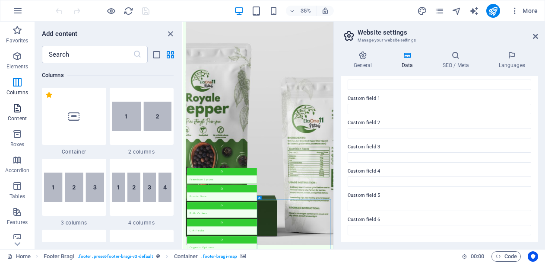
click at [16, 113] on span "Content" at bounding box center [17, 113] width 35 height 21
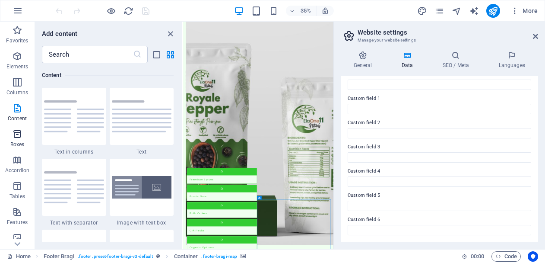
click at [15, 128] on button "Boxes" at bounding box center [17, 138] width 35 height 26
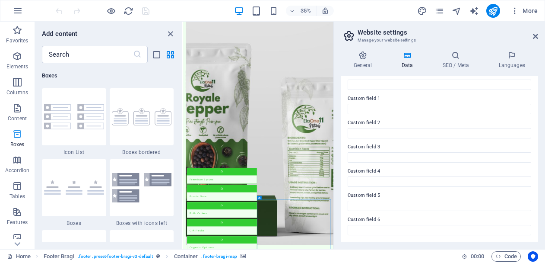
scroll to position [2383, 0]
click at [15, 155] on icon "button" at bounding box center [17, 160] width 10 height 10
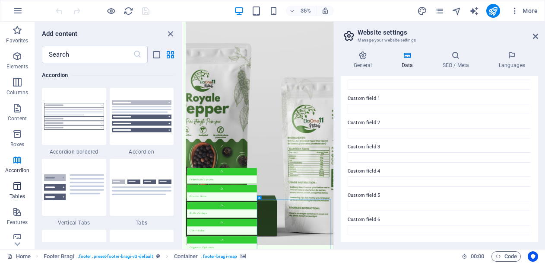
click at [16, 189] on icon "button" at bounding box center [17, 186] width 10 height 10
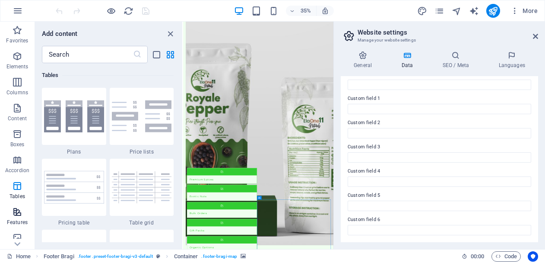
click at [16, 210] on icon "button" at bounding box center [17, 211] width 10 height 10
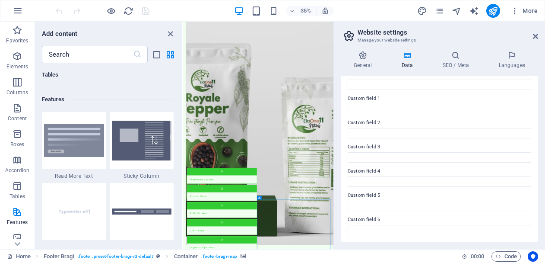
scroll to position [3367, 0]
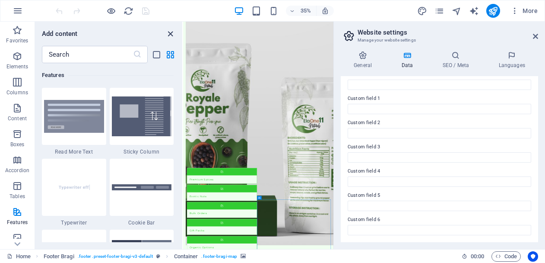
drag, startPoint x: 169, startPoint y: 33, endPoint x: 384, endPoint y: 33, distance: 214.7
click at [169, 33] on icon "close panel" at bounding box center [170, 34] width 10 height 10
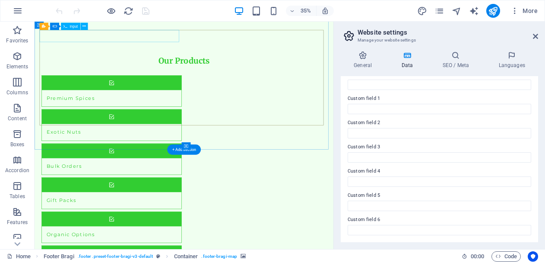
scroll to position [1186, 0]
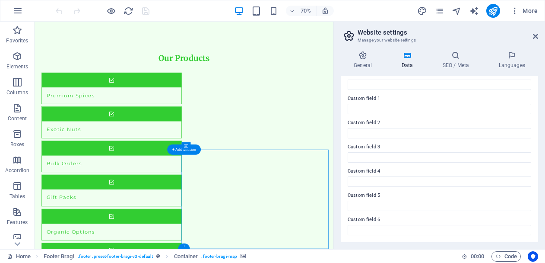
click at [533, 36] on icon at bounding box center [535, 36] width 5 height 7
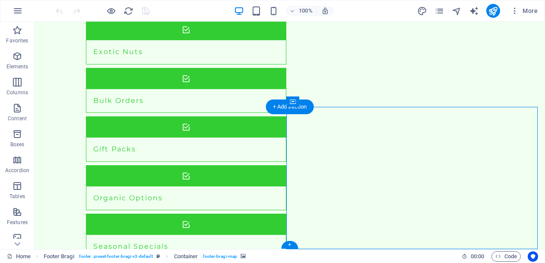
scroll to position [1179, 0]
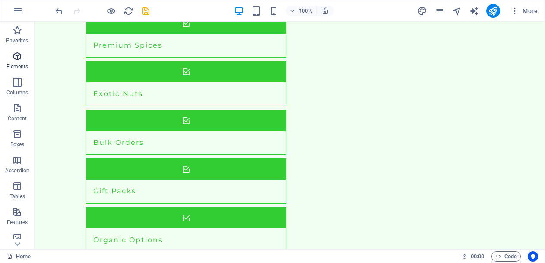
click at [15, 57] on icon "button" at bounding box center [17, 56] width 10 height 10
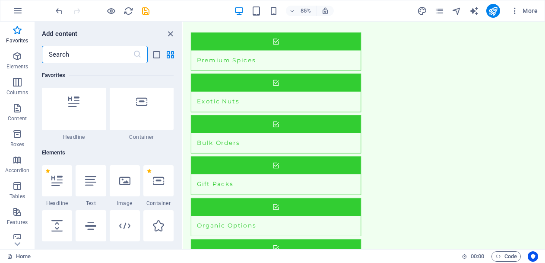
scroll to position [6, 0]
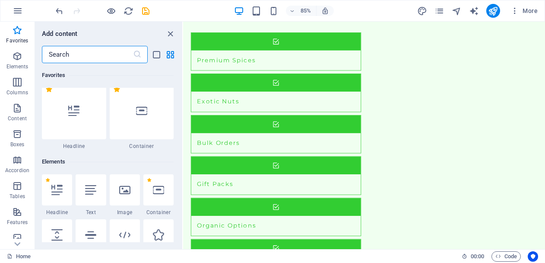
click at [85, 54] on input "text" at bounding box center [87, 54] width 91 height 17
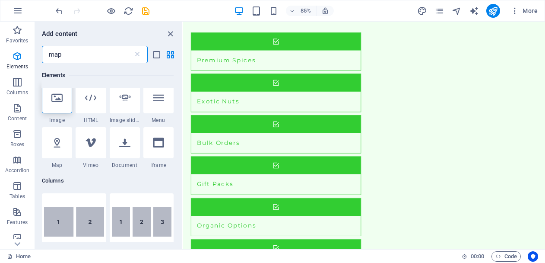
scroll to position [0, 0]
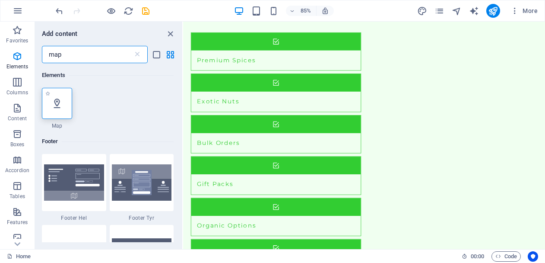
type input "map"
click at [60, 104] on icon at bounding box center [56, 103] width 11 height 11
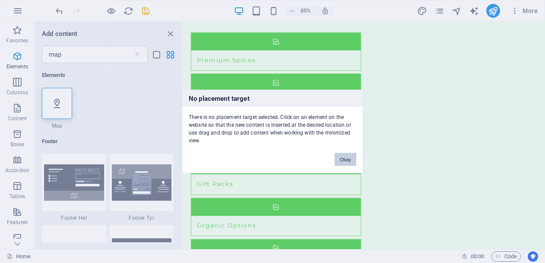
click at [353, 155] on button "Okay" at bounding box center [346, 159] width 22 height 13
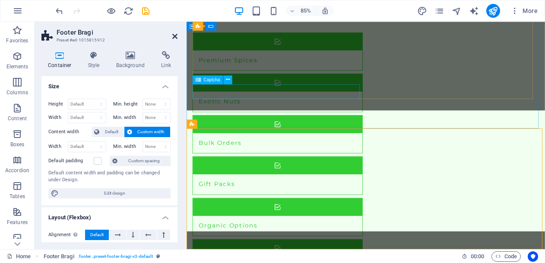
click at [175, 34] on icon at bounding box center [174, 36] width 5 height 7
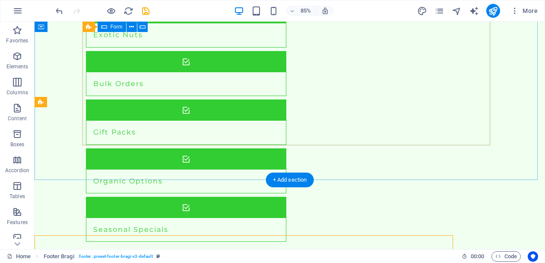
scroll to position [1179, 0]
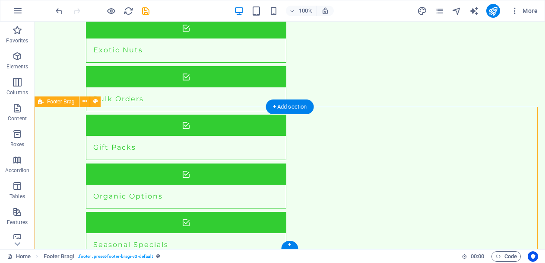
click at [295, 109] on div "+ Add section" at bounding box center [290, 106] width 48 height 15
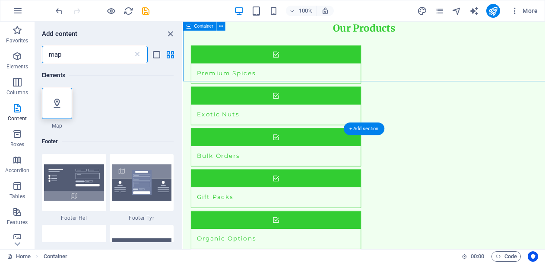
scroll to position [1194, 0]
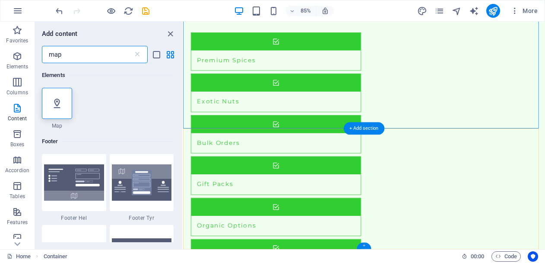
click at [363, 245] on div "+" at bounding box center [364, 245] width 14 height 6
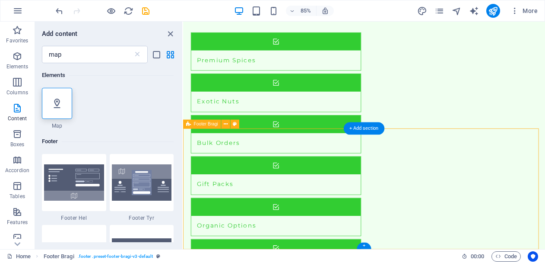
click at [61, 103] on icon at bounding box center [56, 103] width 11 height 11
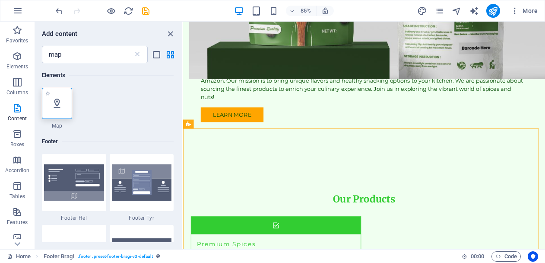
select select "1"
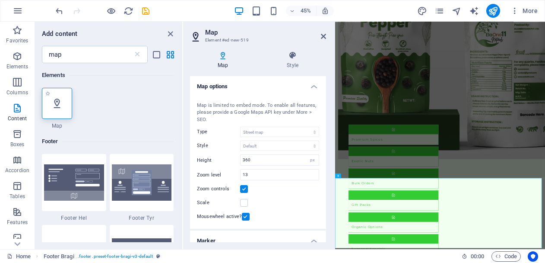
scroll to position [1317, 0]
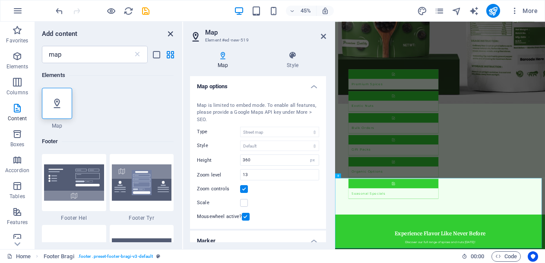
click at [169, 32] on icon "close panel" at bounding box center [170, 34] width 10 height 10
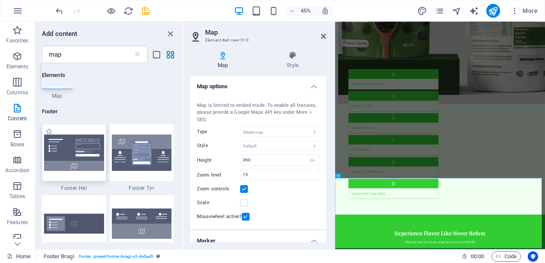
scroll to position [43, 0]
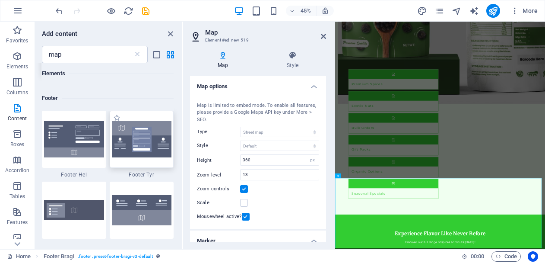
click at [141, 140] on img at bounding box center [142, 139] width 60 height 36
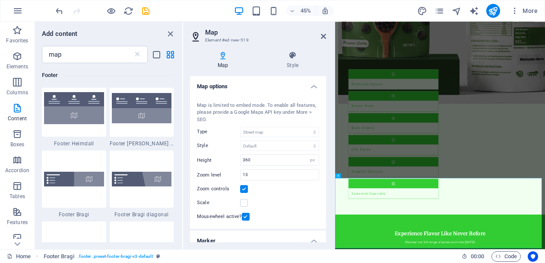
scroll to position [259, 0]
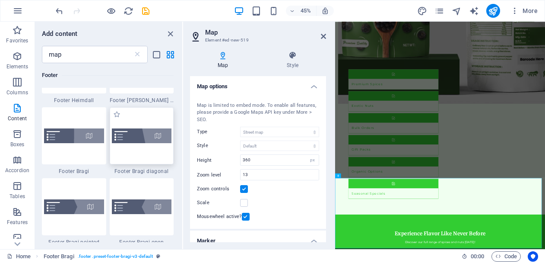
click at [147, 135] on img at bounding box center [142, 135] width 60 height 15
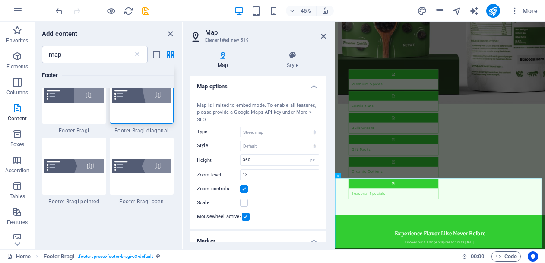
scroll to position [346, 0]
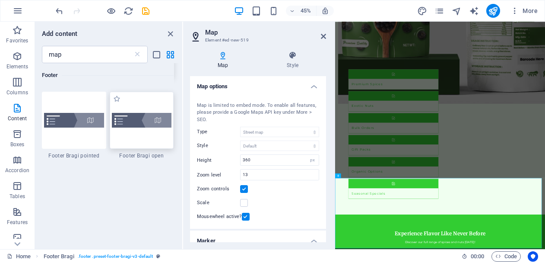
click at [141, 126] on img at bounding box center [142, 120] width 60 height 15
drag, startPoint x: 141, startPoint y: 127, endPoint x: 121, endPoint y: 116, distance: 22.0
click at [121, 116] on img at bounding box center [142, 120] width 60 height 15
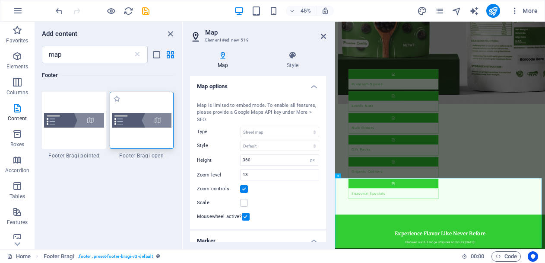
click at [121, 116] on img at bounding box center [142, 120] width 60 height 15
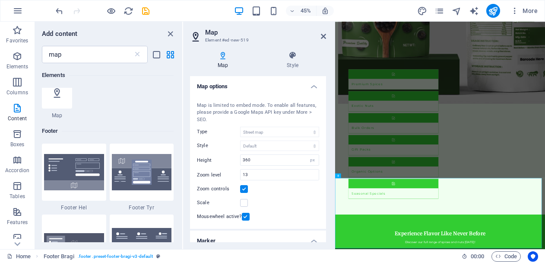
scroll to position [0, 0]
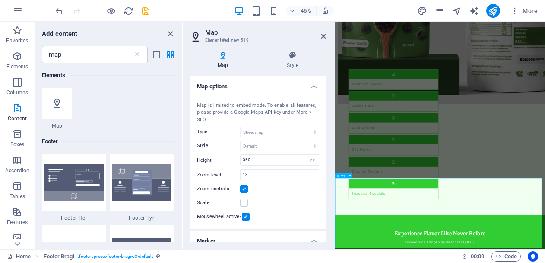
click at [138, 185] on img at bounding box center [142, 182] width 60 height 36
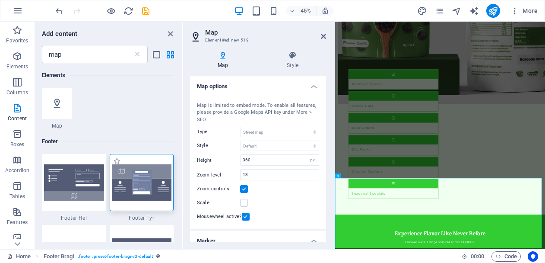
click at [150, 188] on img at bounding box center [142, 182] width 60 height 36
click at [64, 111] on div at bounding box center [57, 103] width 30 height 31
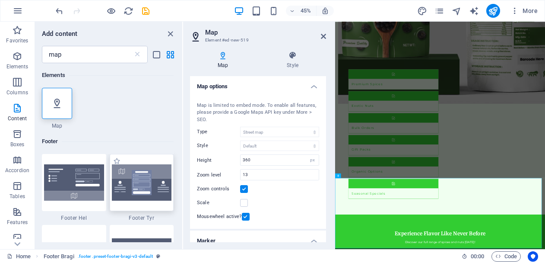
click at [151, 190] on img at bounding box center [142, 182] width 60 height 36
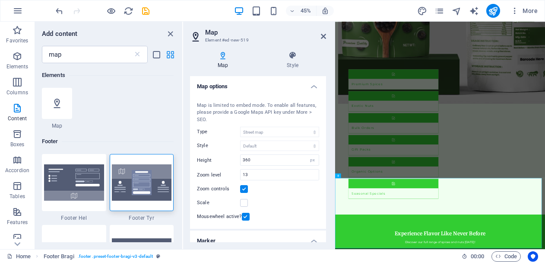
click at [170, 54] on icon "grid-view" at bounding box center [170, 55] width 10 height 10
click at [154, 55] on icon "list-view" at bounding box center [157, 55] width 10 height 10
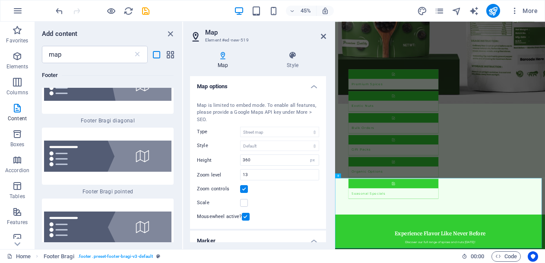
scroll to position [691, 0]
click at [133, 211] on img at bounding box center [107, 226] width 127 height 31
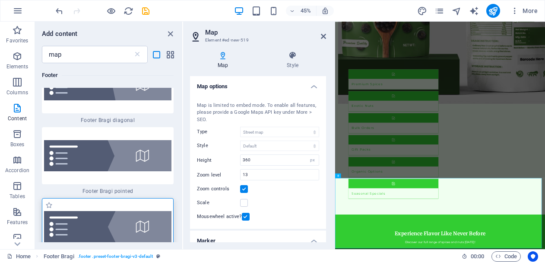
click at [133, 211] on img at bounding box center [107, 226] width 127 height 31
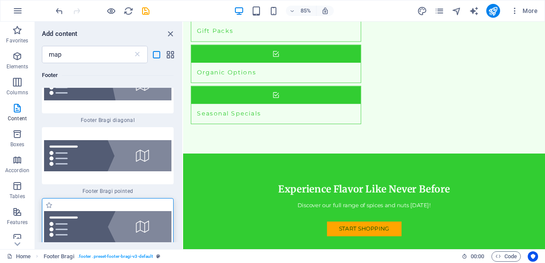
scroll to position [1235, 0]
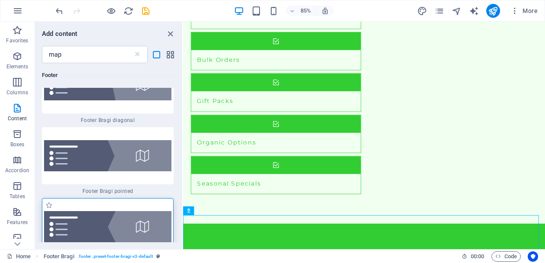
select select "1"
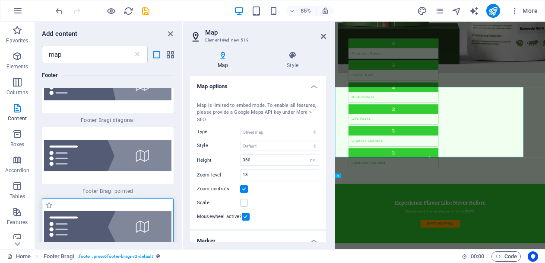
scroll to position [1317, 0]
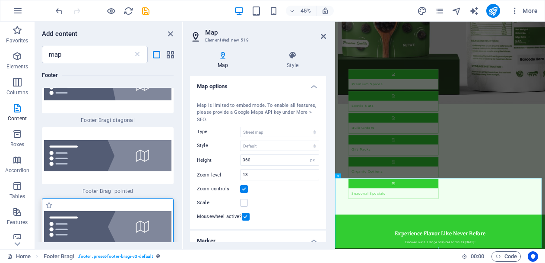
click at [135, 211] on img at bounding box center [107, 226] width 127 height 31
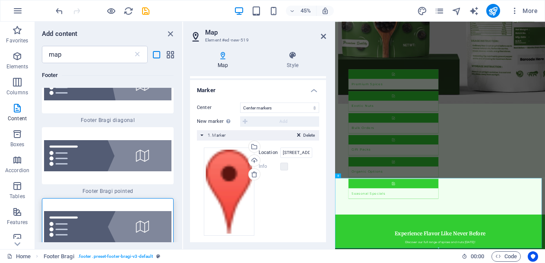
scroll to position [156, 0]
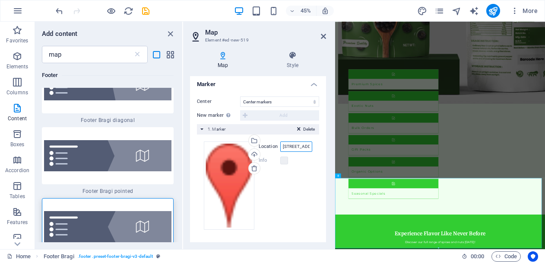
click at [282, 146] on input "[STREET_ADDRESS][PERSON_NAME]" at bounding box center [296, 146] width 32 height 10
drag, startPoint x: 626, startPoint y: 168, endPoint x: 367, endPoint y: 298, distance: 289.6
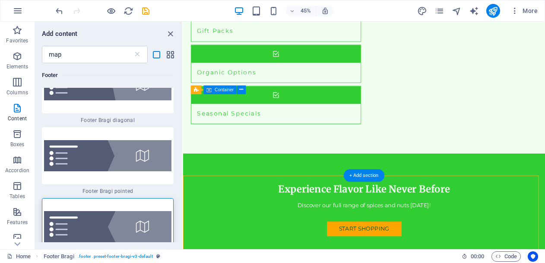
scroll to position [1235, 0]
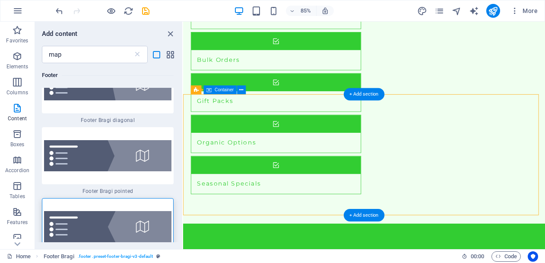
drag, startPoint x: 215, startPoint y: 298, endPoint x: 346, endPoint y: 168, distance: 185.1
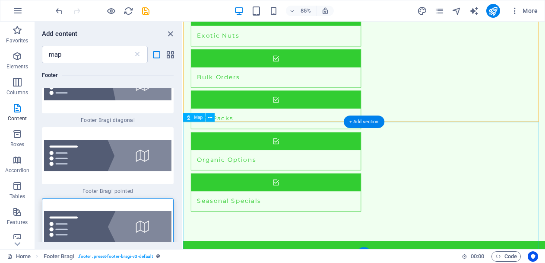
scroll to position [1353, 0]
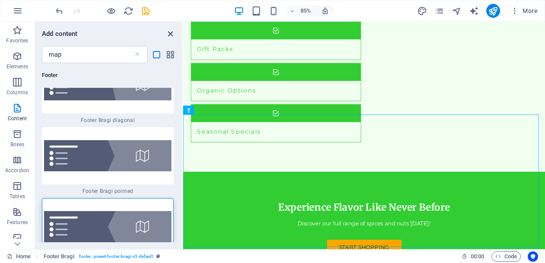
click at [168, 32] on icon "close panel" at bounding box center [170, 34] width 10 height 10
click at [171, 33] on icon "close panel" at bounding box center [170, 34] width 10 height 10
click at [157, 52] on icon "list-view" at bounding box center [157, 55] width 10 height 10
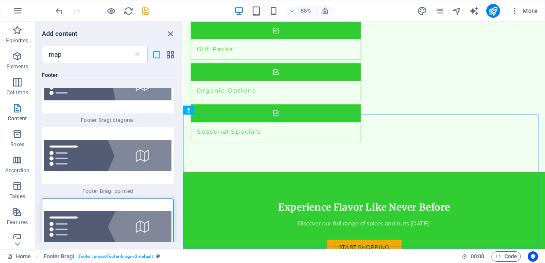
click at [157, 54] on icon "list-view" at bounding box center [157, 55] width 10 height 10
click at [173, 32] on icon "close panel" at bounding box center [170, 34] width 10 height 10
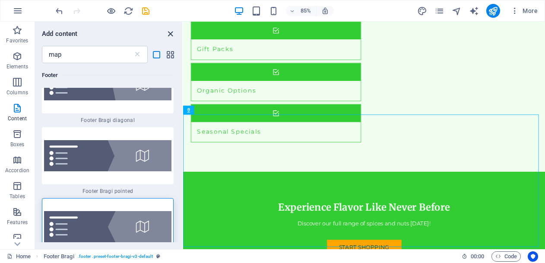
click at [172, 31] on icon "close panel" at bounding box center [170, 34] width 10 height 10
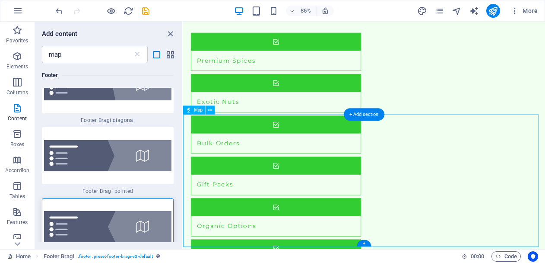
select select "1"
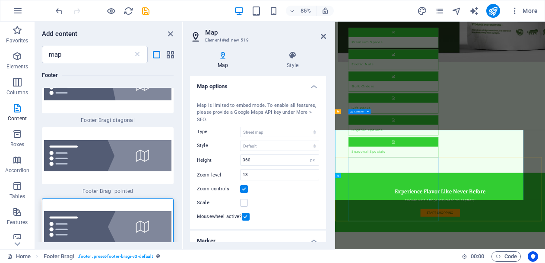
scroll to position [1317, 0]
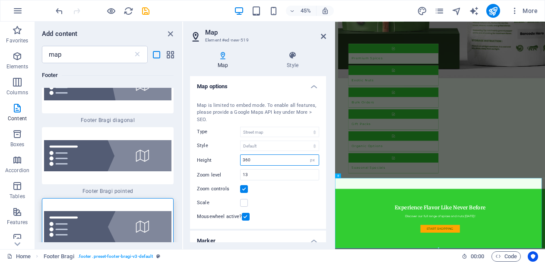
click at [286, 158] on input "360" at bounding box center [280, 160] width 78 height 10
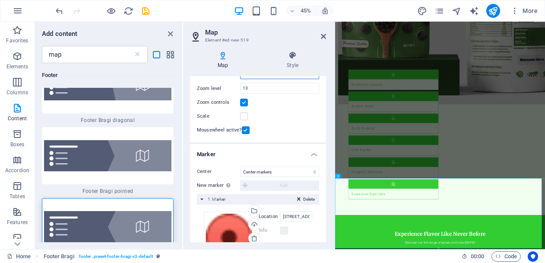
scroll to position [130, 0]
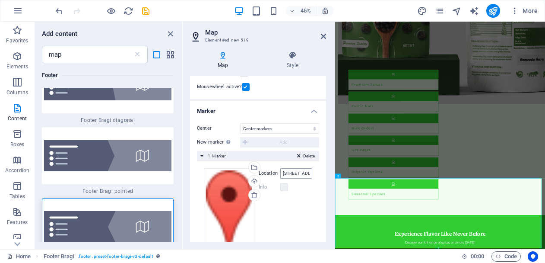
type input "359"
click at [283, 173] on input "[STREET_ADDRESS][PERSON_NAME]" at bounding box center [296, 173] width 32 height 10
paste input "7GCW+MX9, [GEOGRAPHIC_DATA], [GEOGRAPHIC_DATA], [GEOGRAPHIC_DATA] 689624"
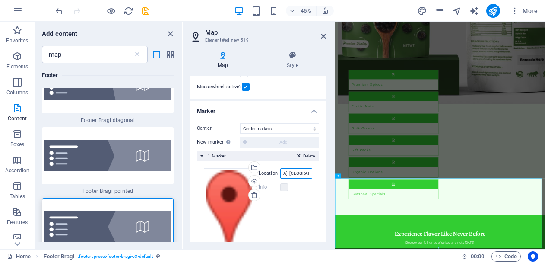
type input "7GCW+MX9, [GEOGRAPHIC_DATA], [GEOGRAPHIC_DATA], [GEOGRAPHIC_DATA] 689624"
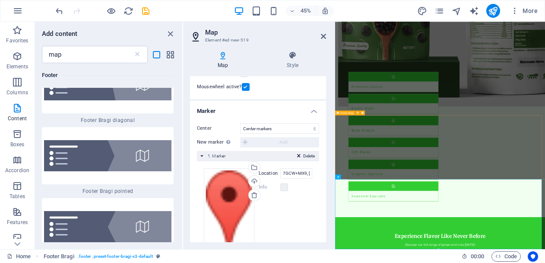
scroll to position [1317, 0]
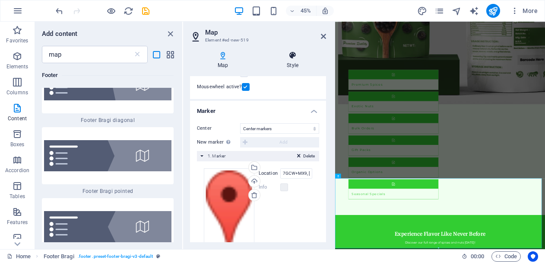
click at [295, 59] on icon at bounding box center [292, 55] width 67 height 9
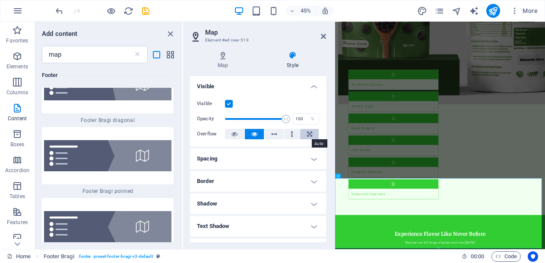
click at [304, 132] on button at bounding box center [309, 134] width 19 height 10
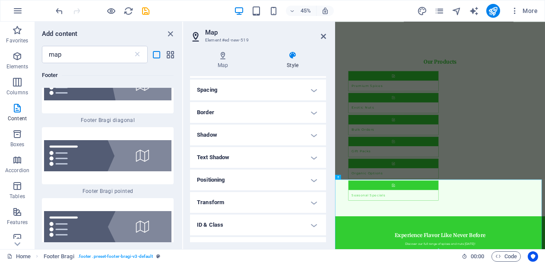
scroll to position [86, 0]
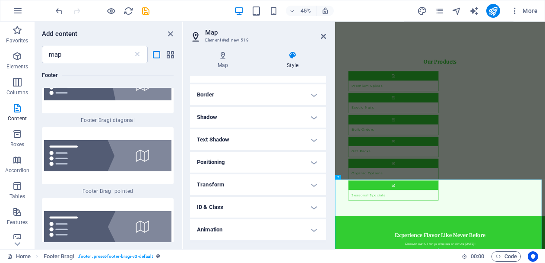
click at [304, 162] on h4 "Positioning" at bounding box center [258, 162] width 136 height 21
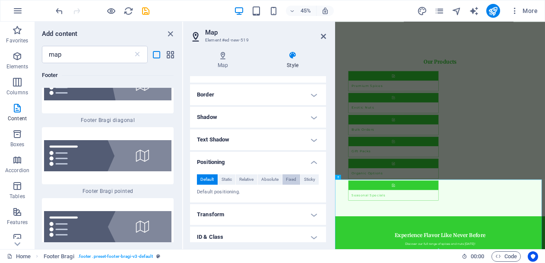
click at [296, 180] on button "Fixed" at bounding box center [292, 179] width 18 height 10
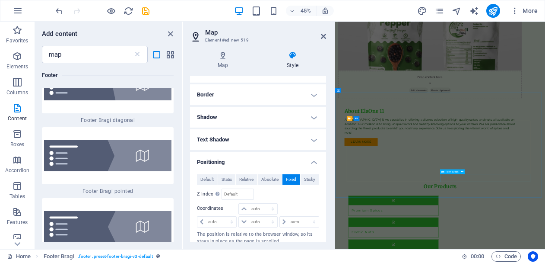
scroll to position [1159, 0]
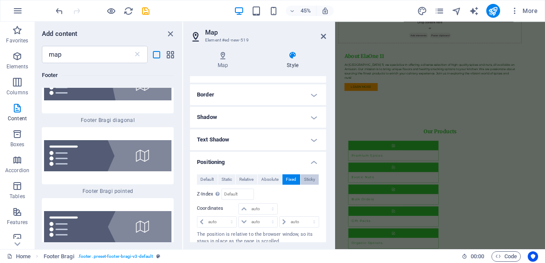
click at [308, 180] on span "Sticky" at bounding box center [309, 179] width 11 height 10
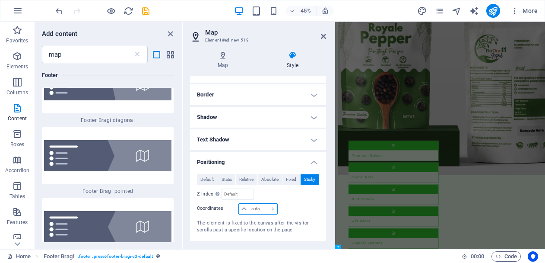
click at [257, 212] on select "auto px rem % em" at bounding box center [258, 208] width 38 height 10
click at [208, 181] on span "Default" at bounding box center [206, 179] width 13 height 10
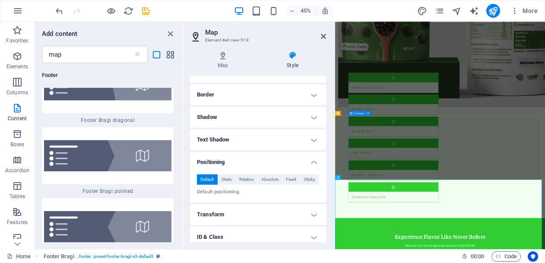
scroll to position [1314, 0]
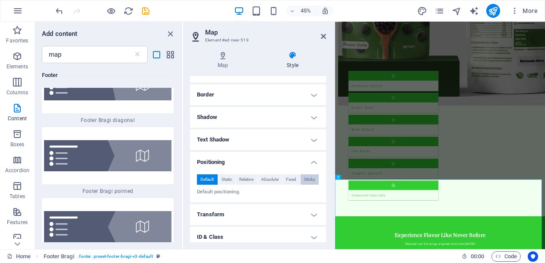
click at [308, 177] on span "Sticky" at bounding box center [309, 179] width 11 height 10
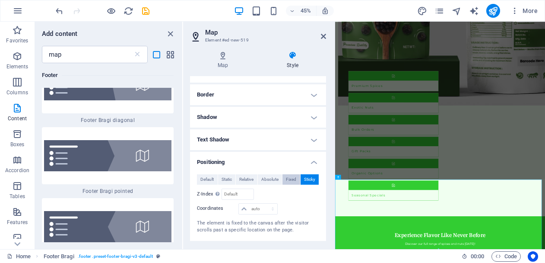
click at [290, 177] on span "Fixed" at bounding box center [291, 179] width 10 height 10
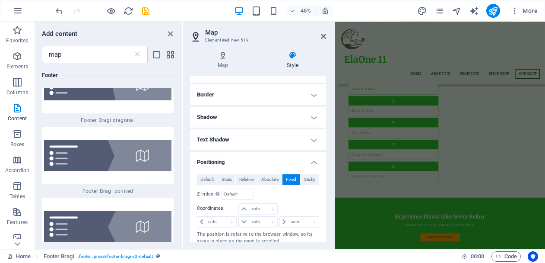
scroll to position [1159, 0]
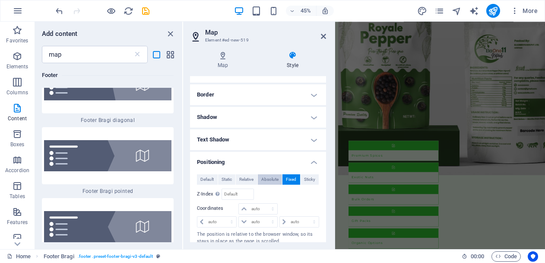
click at [270, 180] on span "Absolute" at bounding box center [269, 179] width 17 height 10
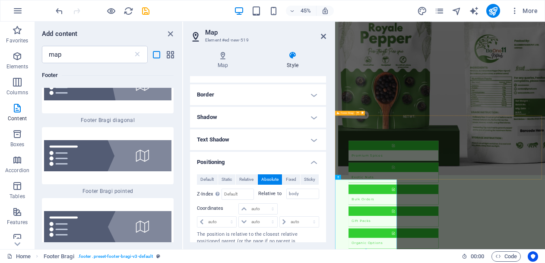
scroll to position [1314, 0]
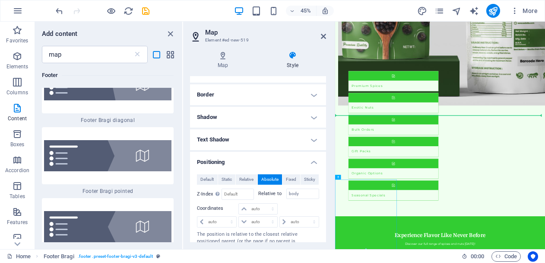
drag, startPoint x: 411, startPoint y: 443, endPoint x: 624, endPoint y: 296, distance: 258.7
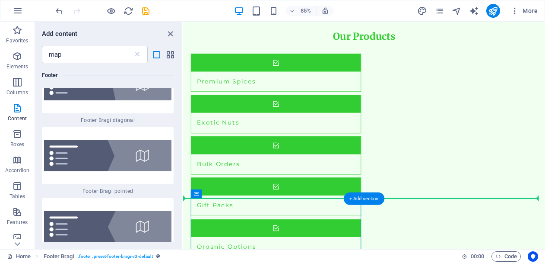
drag, startPoint x: 267, startPoint y: 387, endPoint x: 525, endPoint y: 215, distance: 310.9
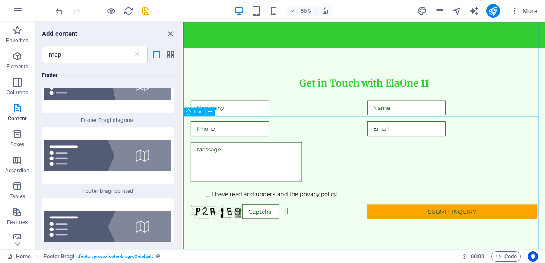
scroll to position [1890, 0]
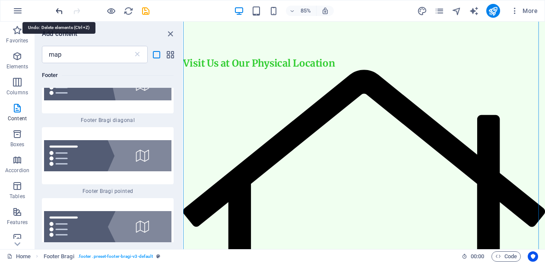
click at [59, 10] on icon "undo" at bounding box center [59, 11] width 10 height 10
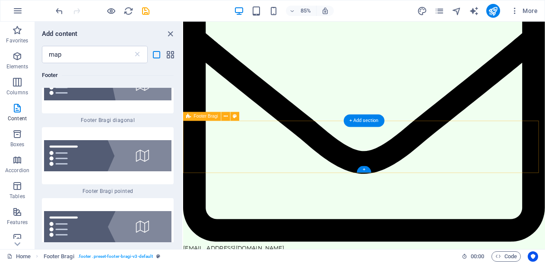
scroll to position [3424, 0]
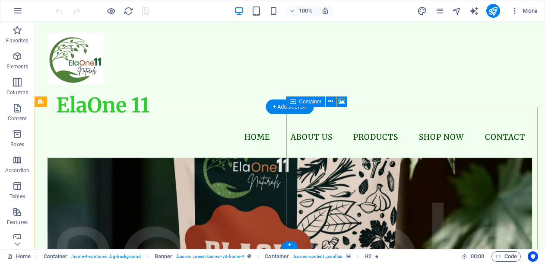
scroll to position [1179, 0]
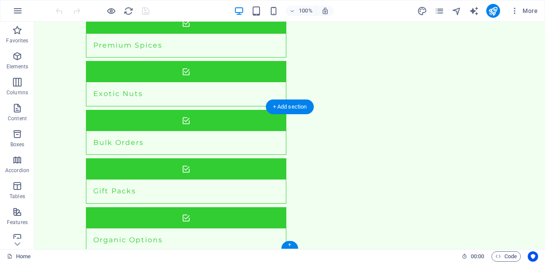
click at [287, 104] on div "+ Add section" at bounding box center [290, 106] width 48 height 15
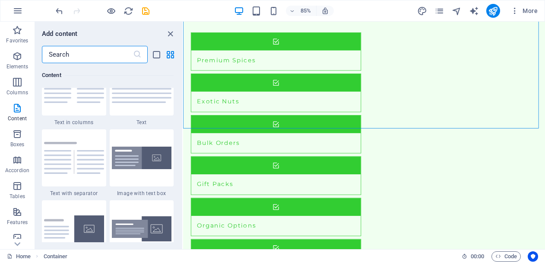
scroll to position [1555, 0]
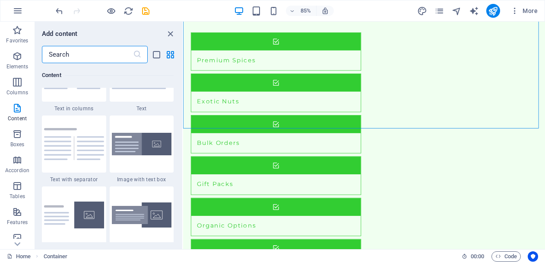
click at [86, 56] on input "text" at bounding box center [87, 54] width 91 height 17
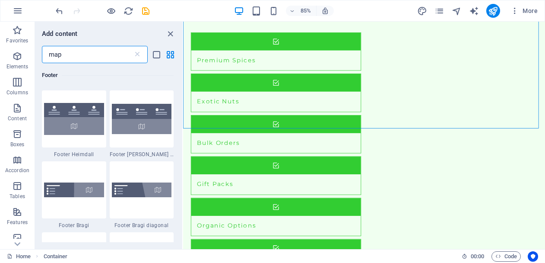
scroll to position [216, 0]
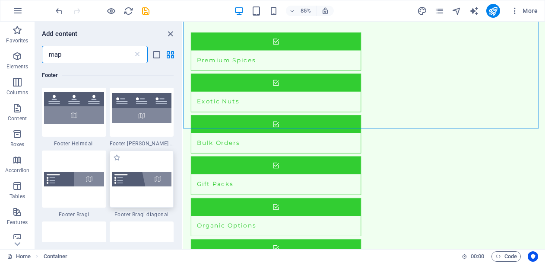
type input "map"
click at [145, 183] on img at bounding box center [142, 179] width 60 height 15
click at [183, 183] on div "Drag here to replace the existing content. Press “Ctrl” if you want to create a…" at bounding box center [364, 135] width 362 height 227
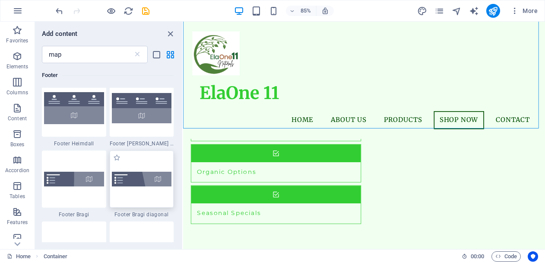
click at [183, 183] on div "Drag here to replace the existing content. Press “Ctrl” if you want to create a…" at bounding box center [364, 135] width 362 height 227
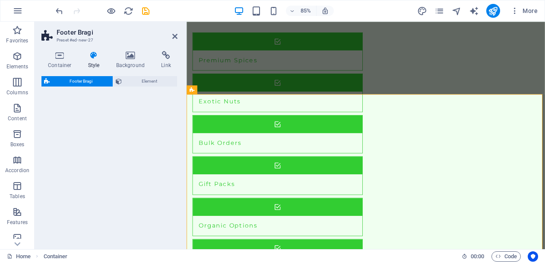
select select "%"
select select "rem"
select select "px"
select select "rem"
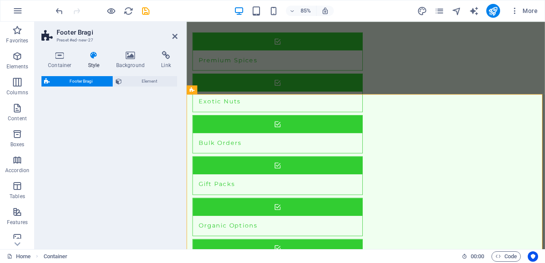
select select "rem"
select select "preset-footer-bragi-v3-diagonal"
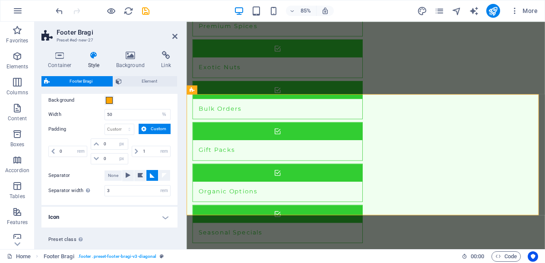
scroll to position [191, 0]
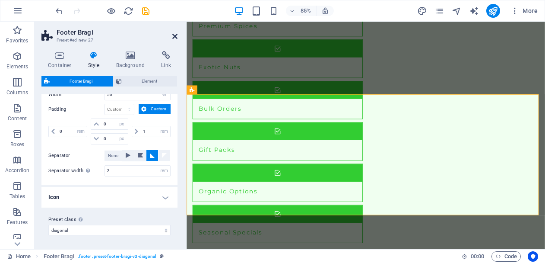
click at [175, 38] on icon at bounding box center [174, 36] width 5 height 7
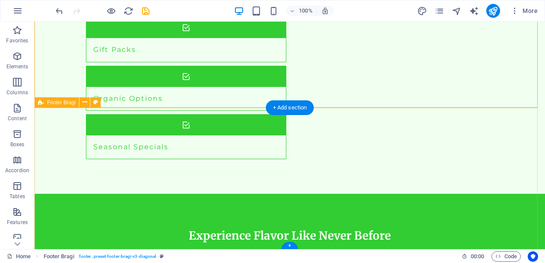
scroll to position [1321, 0]
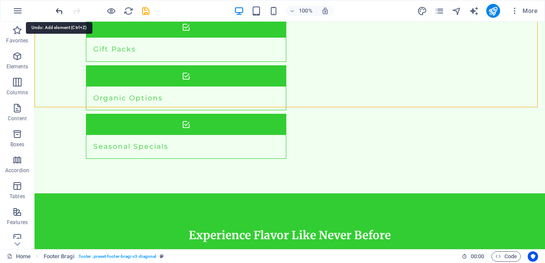
click at [57, 9] on icon "undo" at bounding box center [59, 11] width 10 height 10
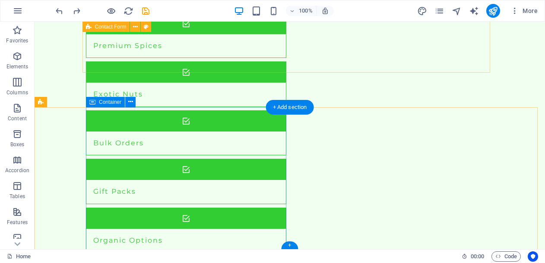
scroll to position [1179, 0]
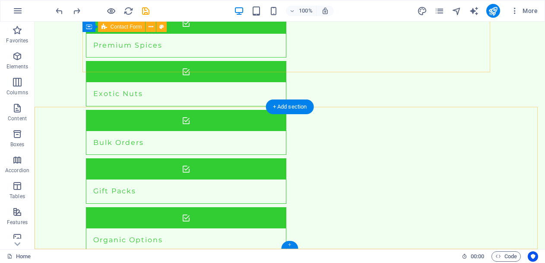
click at [289, 245] on div "+" at bounding box center [289, 245] width 17 height 8
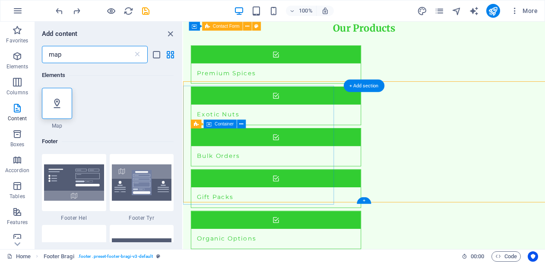
scroll to position [1194, 0]
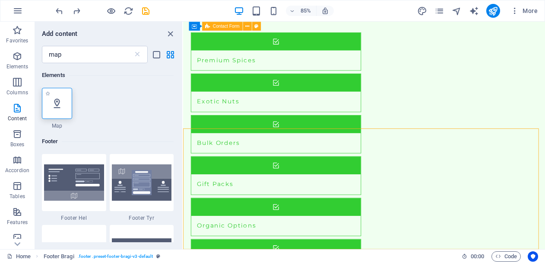
click at [51, 106] on icon at bounding box center [56, 103] width 11 height 11
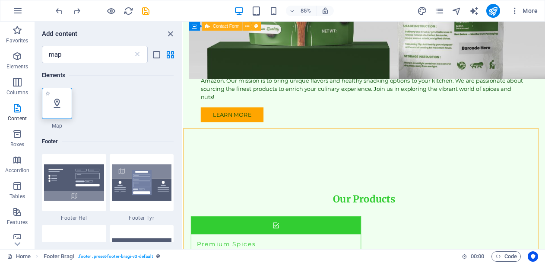
select select "1"
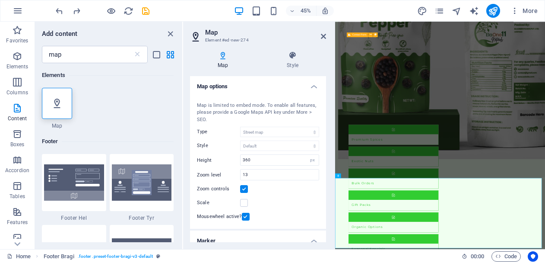
scroll to position [1317, 0]
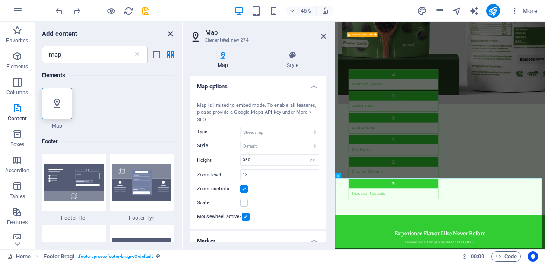
click at [168, 34] on icon "close panel" at bounding box center [170, 34] width 10 height 10
click at [171, 35] on icon "close panel" at bounding box center [170, 34] width 10 height 10
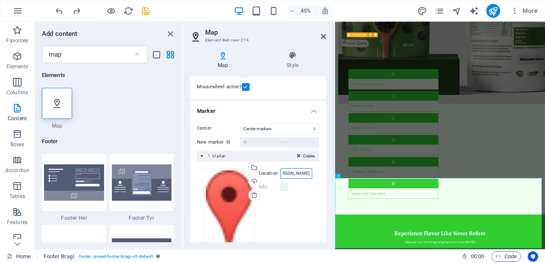
scroll to position [0, 77]
drag, startPoint x: 282, startPoint y: 172, endPoint x: 330, endPoint y: 170, distance: 48.0
click at [330, 170] on div "Map Style Map options Map center [STREET_ADDRESS] Map is limited to embed mode.…" at bounding box center [258, 146] width 150 height 205
paste input "7GCW+MX9, [GEOGRAPHIC_DATA], [GEOGRAPHIC_DATA], [GEOGRAPHIC_DATA] 689624"
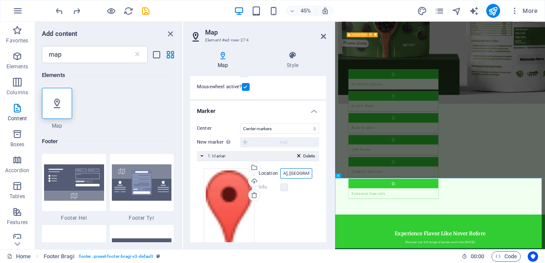
type input "7GCW+MX9, [GEOGRAPHIC_DATA], [GEOGRAPHIC_DATA], [GEOGRAPHIC_DATA] 689624"
click at [278, 129] on select "Don't center Center markers Center and zoom markers" at bounding box center [279, 128] width 79 height 10
click at [240, 123] on select "Don't center Center markers Center and zoom markers" at bounding box center [279, 128] width 79 height 10
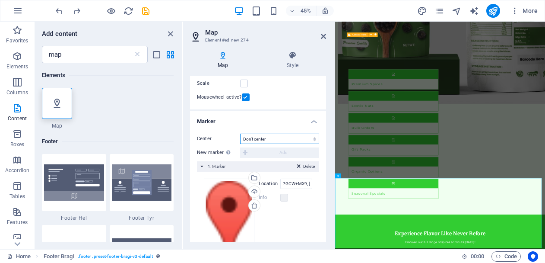
scroll to position [140, 0]
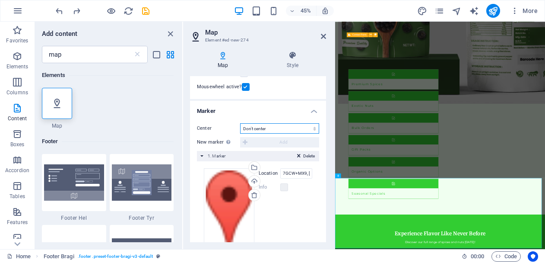
click at [282, 127] on select "Don't center Center markers Center and zoom markers" at bounding box center [279, 128] width 79 height 10
select select "1"
click at [240, 123] on select "Don't center Center markers Center and zoom markers" at bounding box center [279, 128] width 79 height 10
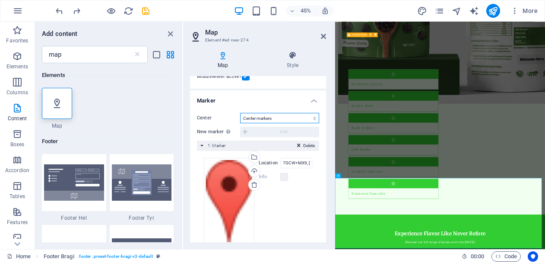
scroll to position [130, 0]
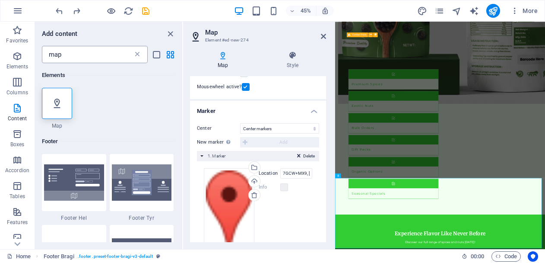
click at [137, 53] on icon at bounding box center [137, 54] width 9 height 9
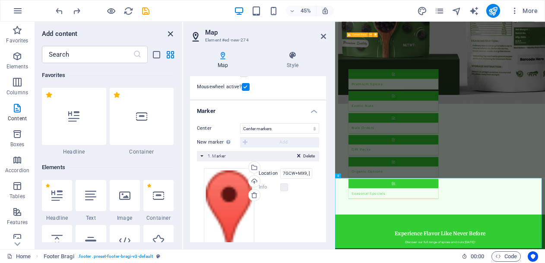
click at [169, 35] on icon "close panel" at bounding box center [170, 34] width 10 height 10
click at [171, 32] on icon "close panel" at bounding box center [170, 34] width 10 height 10
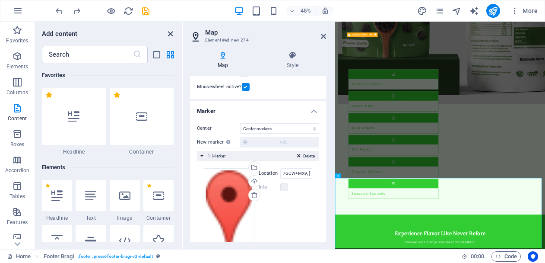
click at [171, 32] on icon "close panel" at bounding box center [170, 34] width 10 height 10
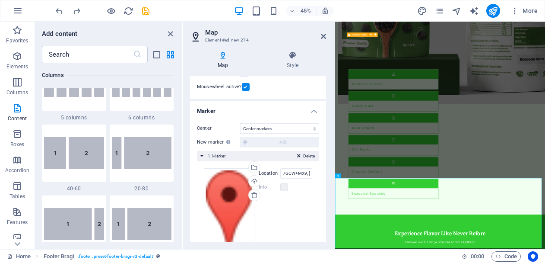
scroll to position [605, 0]
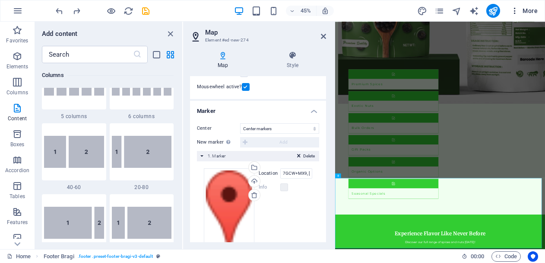
click at [537, 6] on button "More" at bounding box center [524, 11] width 34 height 14
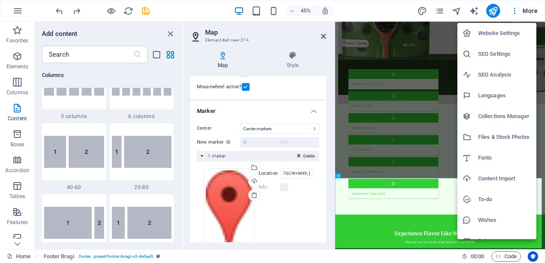
click at [496, 53] on h6 "SEO Settings" at bounding box center [504, 54] width 53 height 10
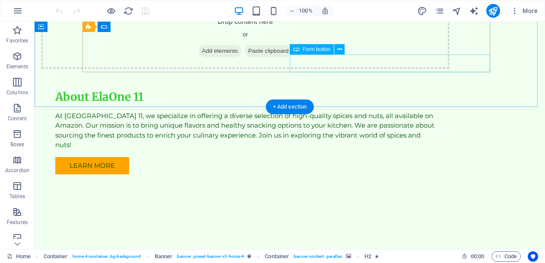
scroll to position [1179, 0]
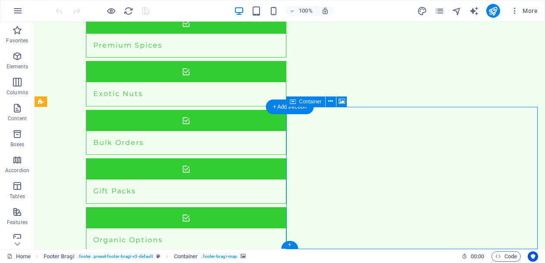
click at [300, 102] on span "Container" at bounding box center [310, 101] width 22 height 5
click at [331, 99] on icon at bounding box center [330, 101] width 5 height 9
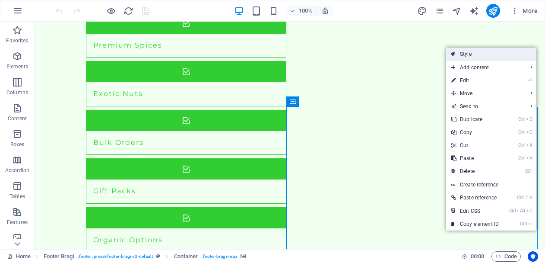
click at [464, 55] on link "Style" at bounding box center [491, 54] width 90 height 13
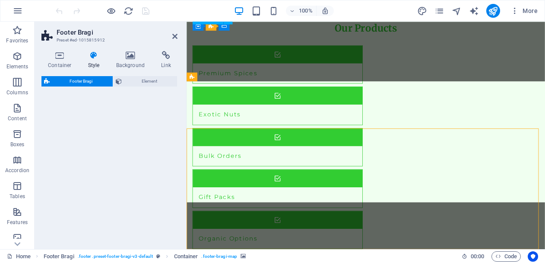
select select "%"
select select "rem"
select select "px"
select select "rem"
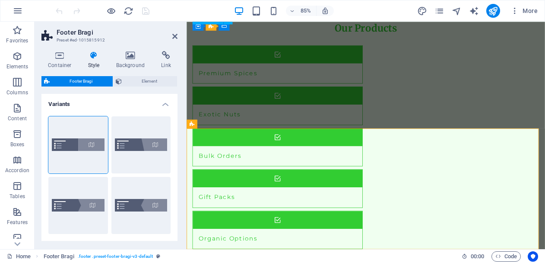
scroll to position [1194, 0]
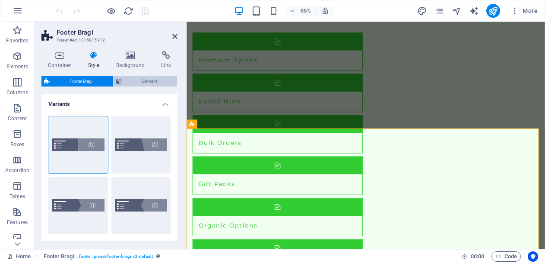
click at [146, 81] on span "Element" at bounding box center [149, 81] width 51 height 10
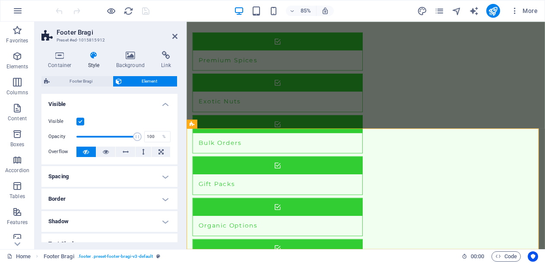
click at [167, 104] on h4 "Visible" at bounding box center [109, 102] width 136 height 16
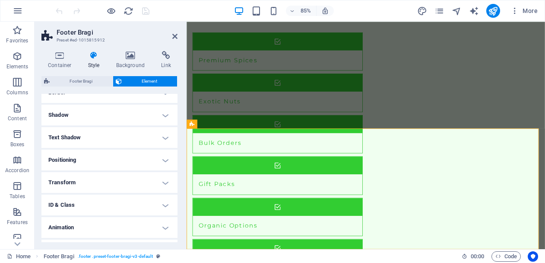
scroll to position [75, 0]
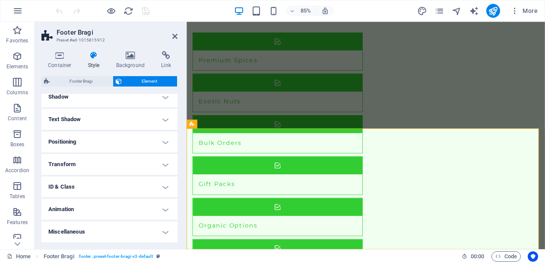
click at [118, 185] on h4 "ID & Class" at bounding box center [109, 186] width 136 height 21
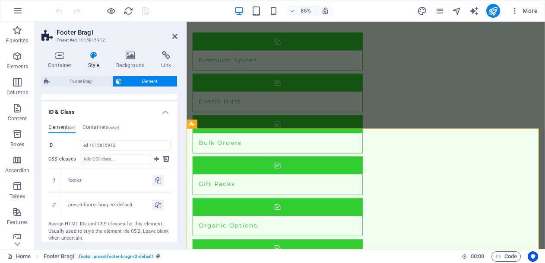
scroll to position [161, 0]
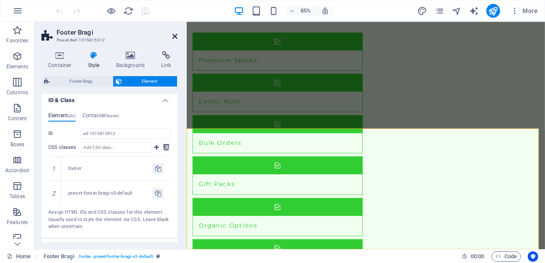
click at [174, 34] on icon at bounding box center [174, 36] width 5 height 7
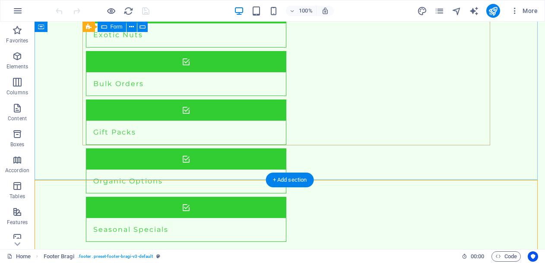
scroll to position [1179, 0]
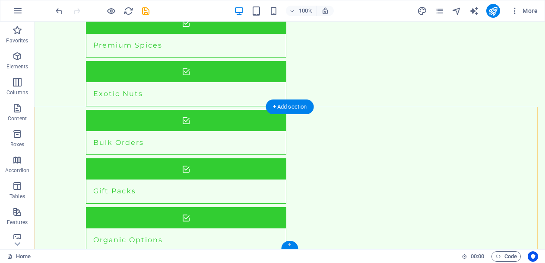
click at [289, 244] on div "+" at bounding box center [289, 245] width 17 height 8
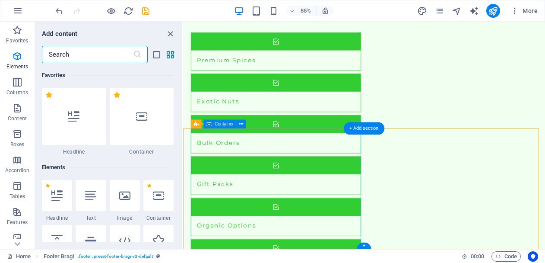
scroll to position [1512, 0]
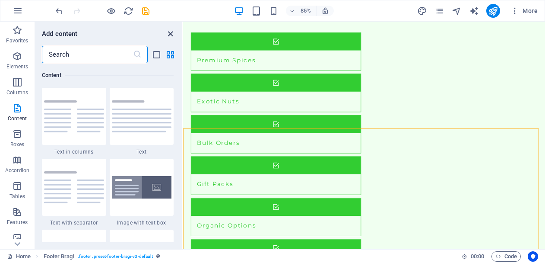
click at [169, 33] on icon "close panel" at bounding box center [170, 34] width 10 height 10
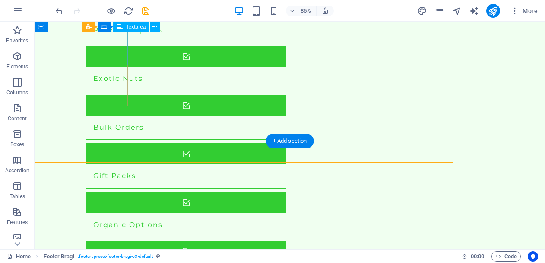
scroll to position [1179, 0]
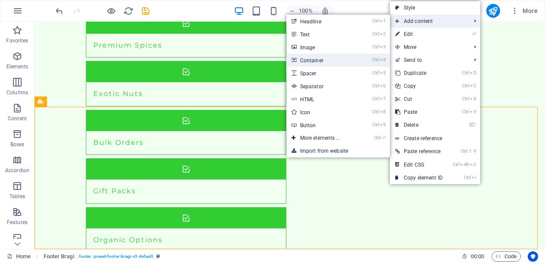
click at [321, 60] on link "Ctrl 4 Container" at bounding box center [321, 60] width 71 height 13
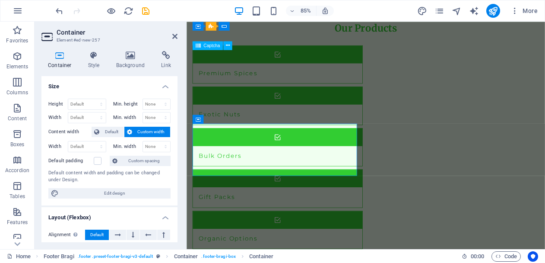
scroll to position [1235, 0]
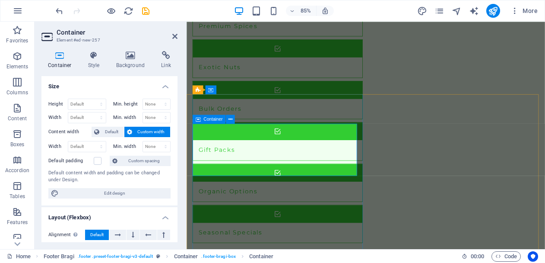
drag, startPoint x: 259, startPoint y: 148, endPoint x: 521, endPoint y: 119, distance: 263.8
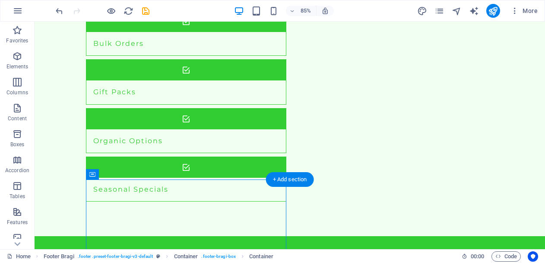
scroll to position [1179, 0]
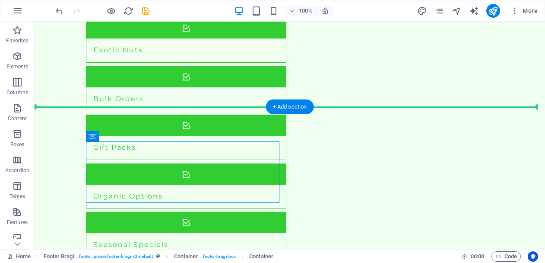
drag, startPoint x: 228, startPoint y: 156, endPoint x: 346, endPoint y: 148, distance: 118.6
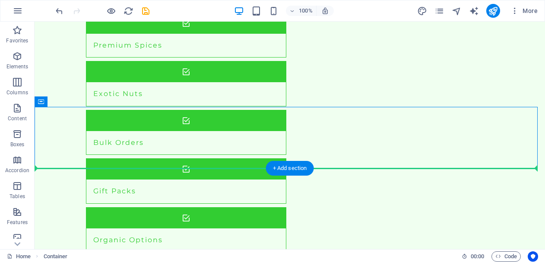
drag, startPoint x: 369, startPoint y: 145, endPoint x: 399, endPoint y: 180, distance: 46.6
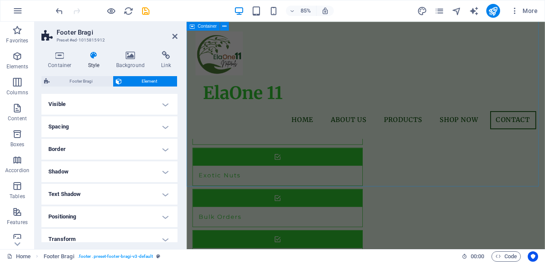
scroll to position [1031, 0]
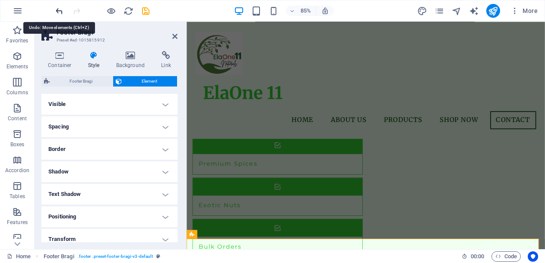
click at [60, 13] on icon "undo" at bounding box center [59, 11] width 10 height 10
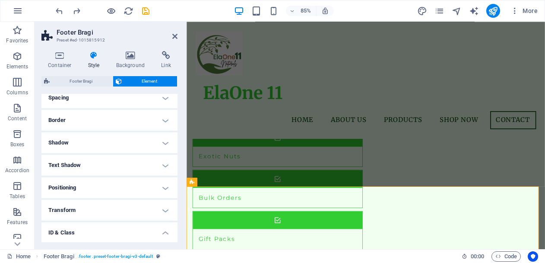
scroll to position [43, 0]
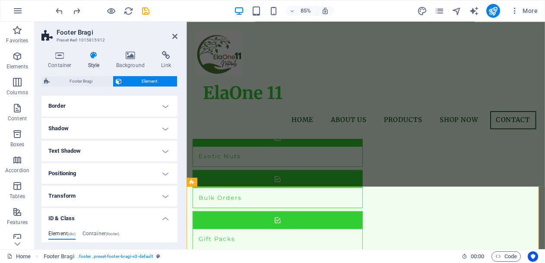
click at [160, 173] on h4 "Positioning" at bounding box center [109, 173] width 136 height 21
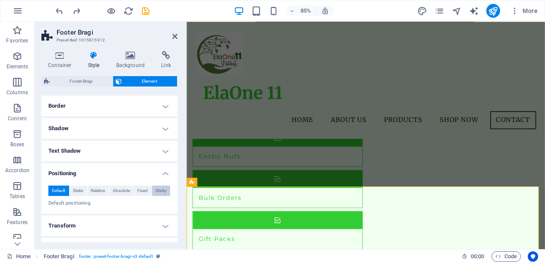
click at [159, 188] on span "Sticky" at bounding box center [161, 190] width 11 height 10
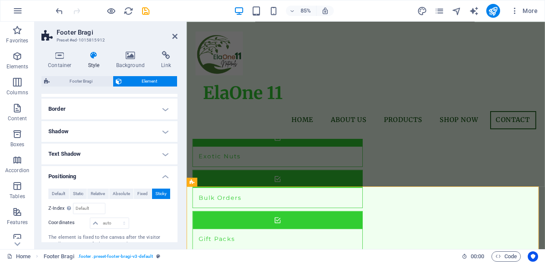
scroll to position [0, 0]
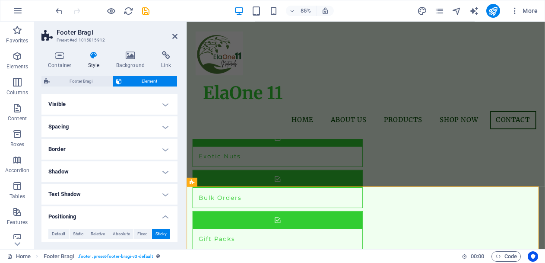
click at [147, 102] on h4 "Visible" at bounding box center [109, 104] width 136 height 21
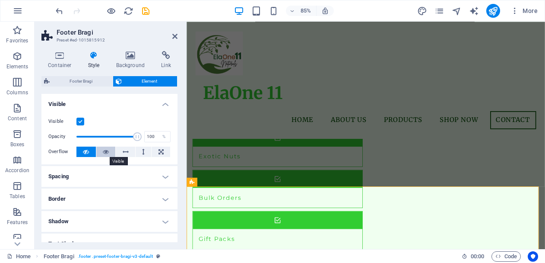
click at [105, 153] on icon at bounding box center [106, 151] width 6 height 10
click at [163, 105] on h4 "Visible" at bounding box center [109, 102] width 136 height 16
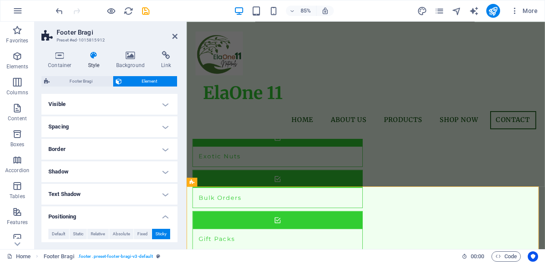
click at [160, 130] on h4 "Spacing" at bounding box center [109, 126] width 136 height 21
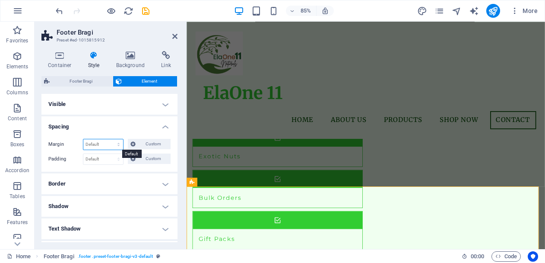
click at [100, 144] on select "Default auto px % rem vw vh Custom" at bounding box center [103, 144] width 40 height 10
click at [120, 130] on h4 "Spacing" at bounding box center [109, 124] width 136 height 16
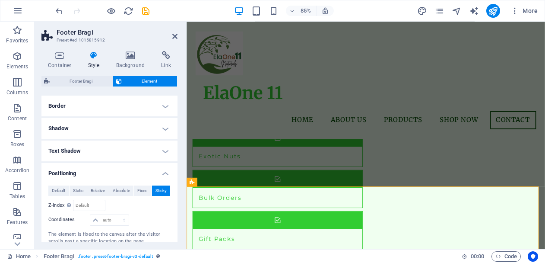
scroll to position [86, 0]
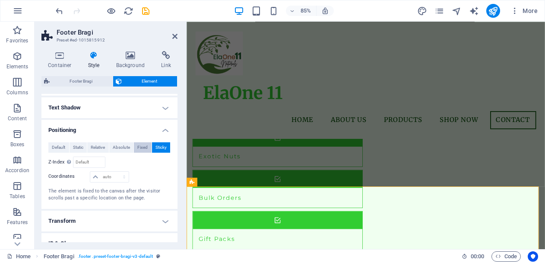
click at [141, 149] on span "Fixed" at bounding box center [142, 147] width 10 height 10
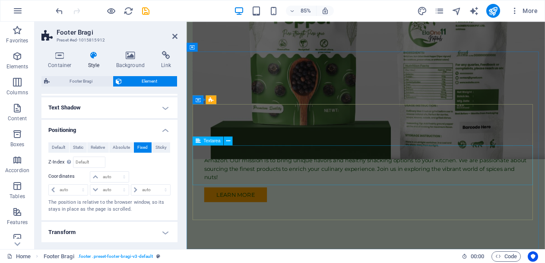
scroll to position [1052, 0]
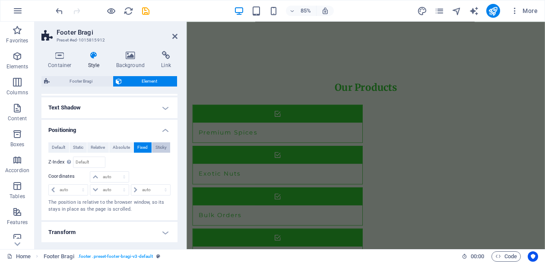
click at [158, 148] on span "Sticky" at bounding box center [161, 147] width 11 height 10
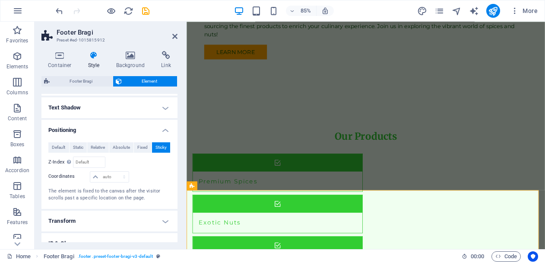
scroll to position [1256, 0]
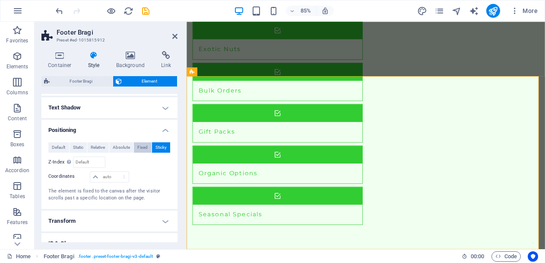
click at [143, 151] on span "Fixed" at bounding box center [142, 147] width 10 height 10
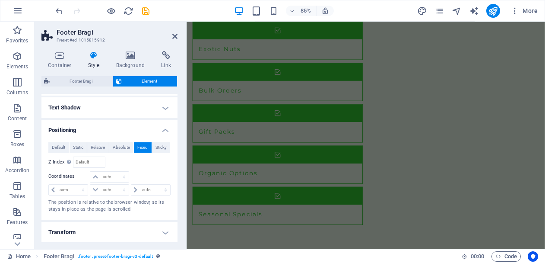
scroll to position [1052, 0]
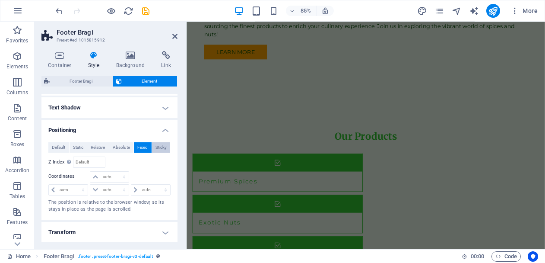
click at [158, 147] on span "Sticky" at bounding box center [161, 147] width 11 height 10
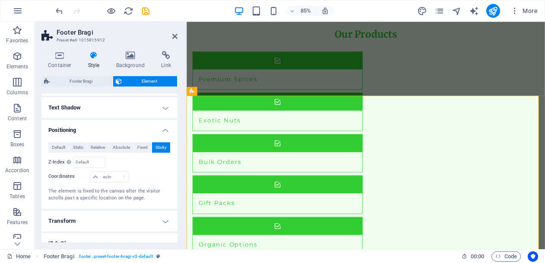
scroll to position [1256, 0]
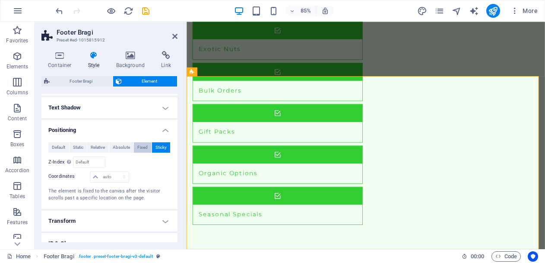
click at [146, 147] on span "Fixed" at bounding box center [142, 147] width 10 height 10
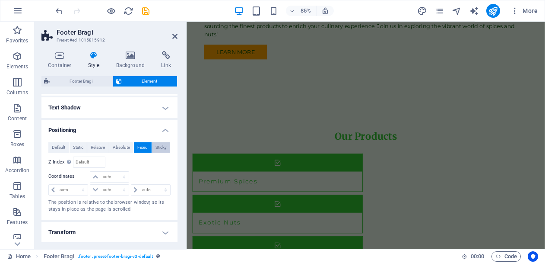
click at [156, 146] on span "Sticky" at bounding box center [161, 147] width 11 height 10
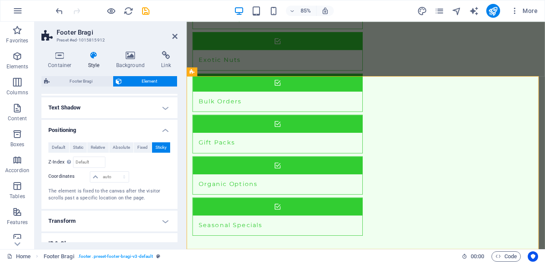
scroll to position [1256, 0]
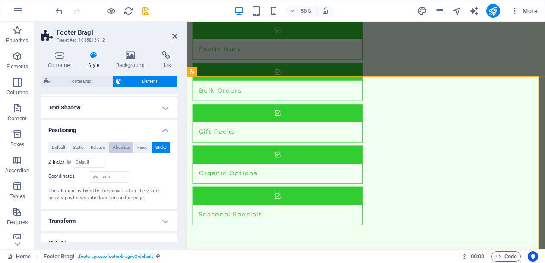
click at [130, 146] on button "Absolute" at bounding box center [121, 147] width 25 height 10
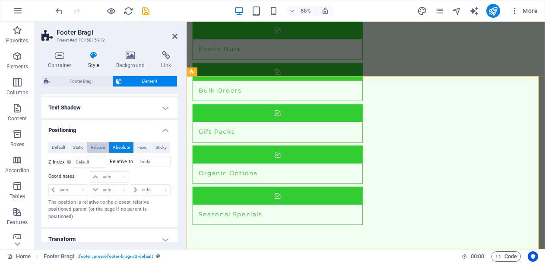
click at [97, 146] on span "Relative" at bounding box center [98, 147] width 14 height 10
click at [114, 145] on span "Absolute" at bounding box center [121, 147] width 17 height 10
click at [101, 145] on span "Relative" at bounding box center [98, 147] width 14 height 10
click at [109, 143] on button "Absolute" at bounding box center [121, 147] width 25 height 10
click at [73, 147] on span "Static" at bounding box center [78, 147] width 10 height 10
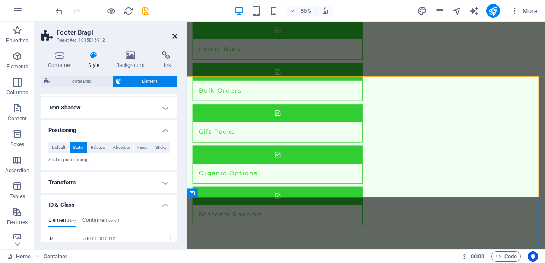
click at [175, 35] on icon at bounding box center [174, 36] width 5 height 7
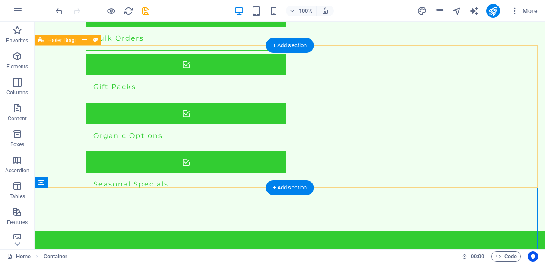
scroll to position [1241, 0]
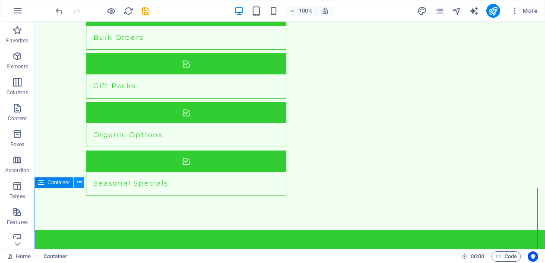
click at [77, 181] on icon at bounding box center [79, 182] width 5 height 9
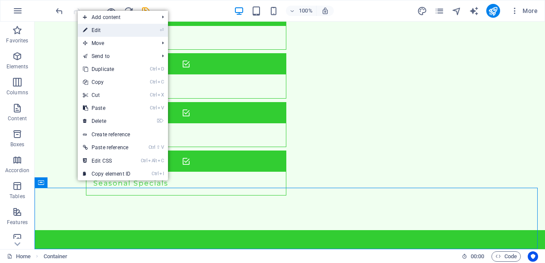
click at [127, 29] on link "⏎ Edit" at bounding box center [107, 30] width 58 height 13
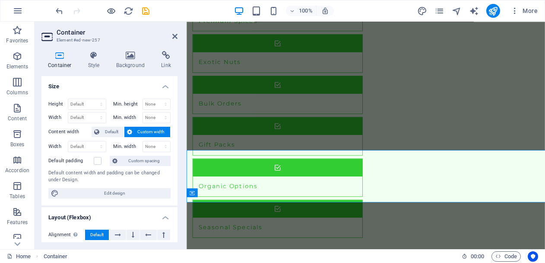
scroll to position [1256, 0]
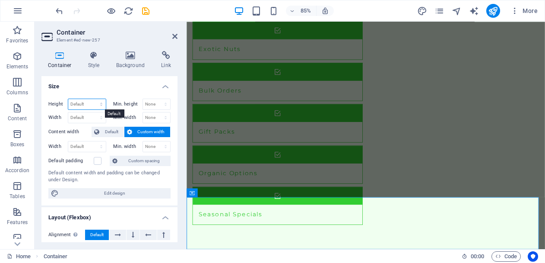
click at [79, 102] on select "Default px rem % vh vw" at bounding box center [87, 104] width 38 height 10
click at [95, 45] on div "Container Style Background Link Size Height Default px rem % vh vw Min. height …" at bounding box center [110, 146] width 150 height 205
click at [90, 64] on h4 "Style" at bounding box center [96, 60] width 28 height 18
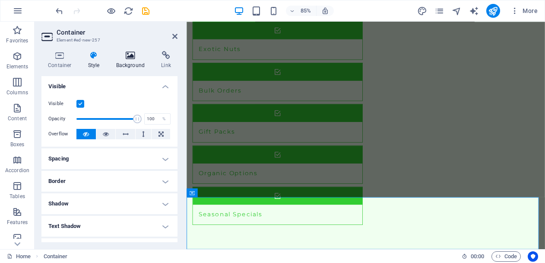
click at [119, 59] on icon at bounding box center [131, 55] width 42 height 9
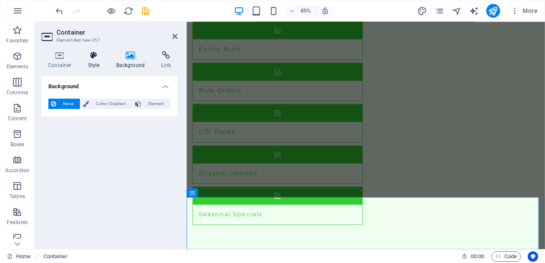
click at [96, 59] on icon at bounding box center [94, 55] width 25 height 9
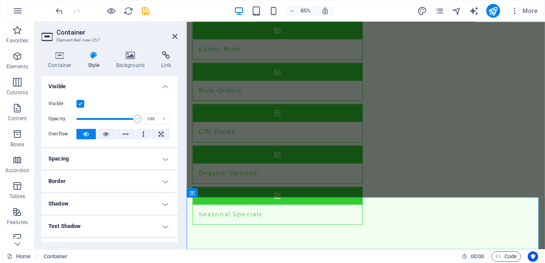
click at [82, 104] on label at bounding box center [80, 104] width 8 height 8
click at [0, 0] on input "Visible" at bounding box center [0, 0] width 0 height 0
click at [82, 104] on label at bounding box center [80, 104] width 8 height 8
click at [0, 0] on input "Visible" at bounding box center [0, 0] width 0 height 0
click at [106, 133] on icon at bounding box center [106, 134] width 6 height 10
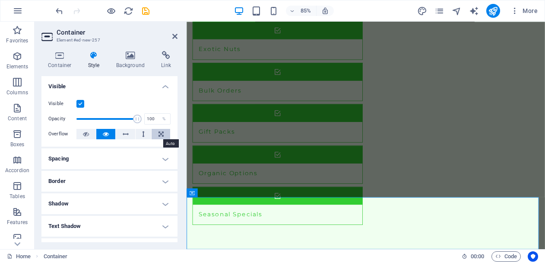
click at [159, 135] on icon at bounding box center [161, 134] width 5 height 10
click at [108, 134] on icon at bounding box center [106, 134] width 6 height 10
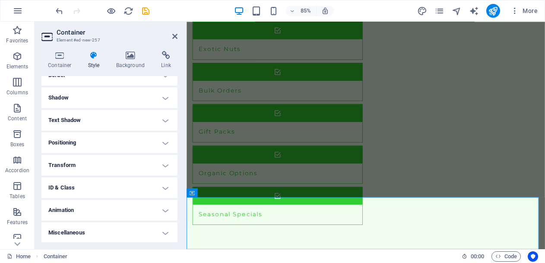
scroll to position [107, 0]
click at [134, 140] on h4 "Positioning" at bounding box center [109, 141] width 136 height 21
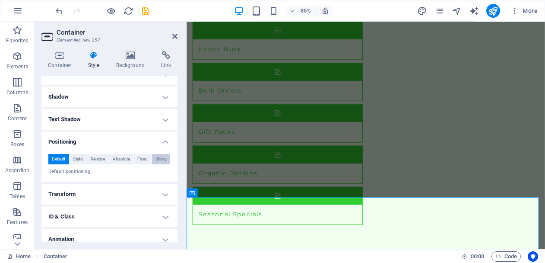
click at [162, 157] on span "Sticky" at bounding box center [161, 159] width 11 height 10
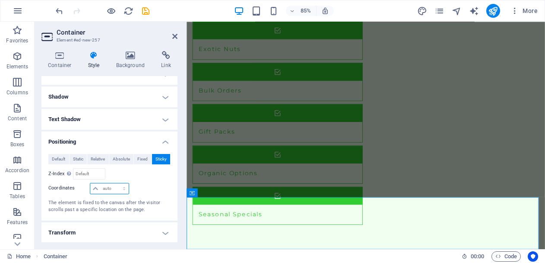
click at [105, 190] on select "auto px rem % em" at bounding box center [109, 188] width 38 height 10
select select "%"
click at [115, 183] on select "auto px rem % em" at bounding box center [109, 188] width 38 height 10
type input "30"
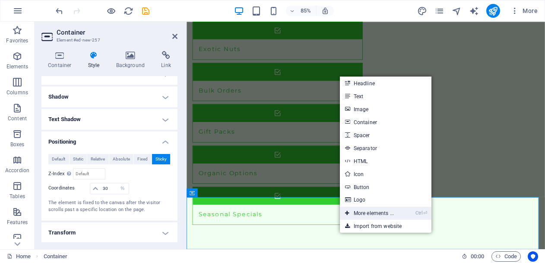
click at [352, 214] on link "Ctrl ⏎ More elements ..." at bounding box center [369, 212] width 59 height 13
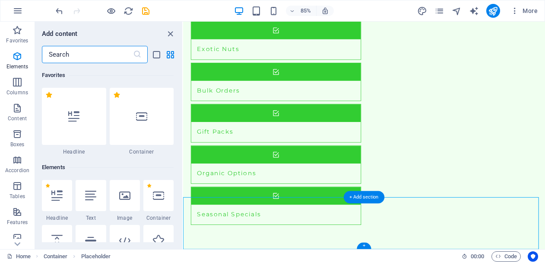
scroll to position [92, 0]
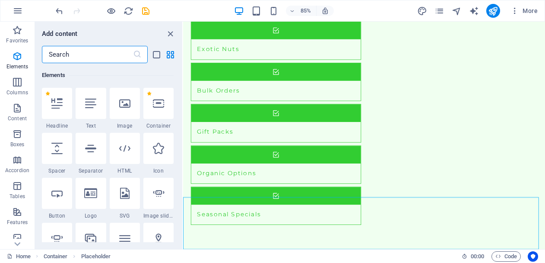
click at [88, 54] on input "text" at bounding box center [87, 54] width 91 height 17
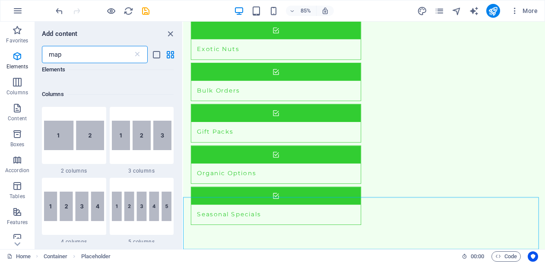
scroll to position [0, 0]
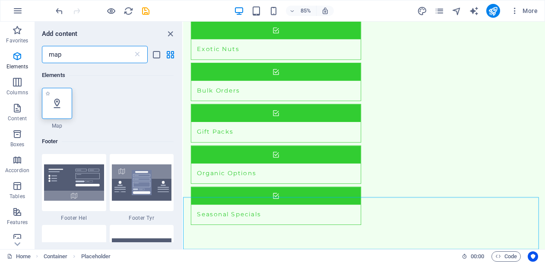
type input "map"
click at [52, 106] on icon at bounding box center [56, 103] width 11 height 11
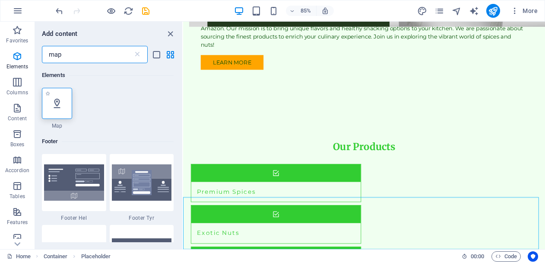
select select "1"
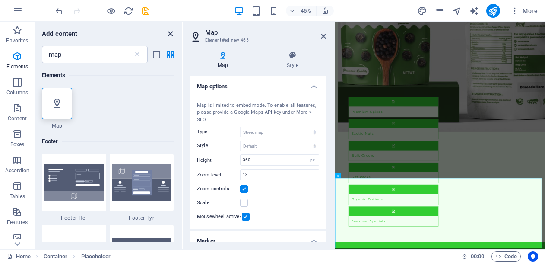
scroll to position [1317, 0]
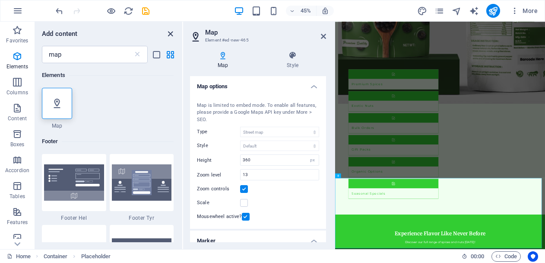
click at [170, 31] on icon "close panel" at bounding box center [170, 34] width 10 height 10
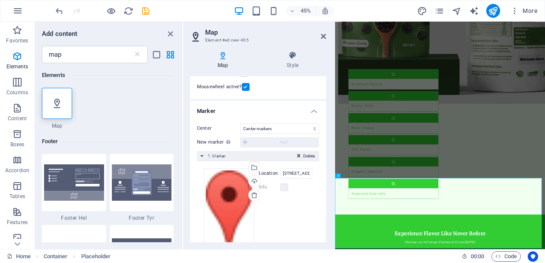
scroll to position [156, 0]
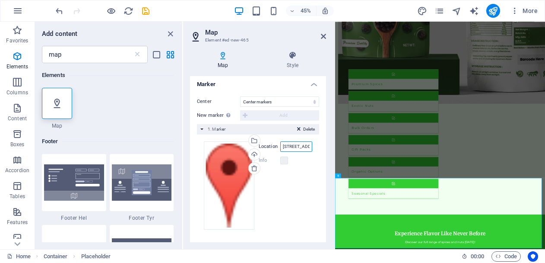
click at [300, 146] on input "222/9, Elasseril, Peringalipuram PO, 689624 Mavelikara" at bounding box center [296, 146] width 32 height 10
paste input "7GCW+MX9, Ulunthy, Ennakkad, Kerala 689624"
type input "7GCW+MX9, Ulunthy, Ennakkad, Kerala 689624"
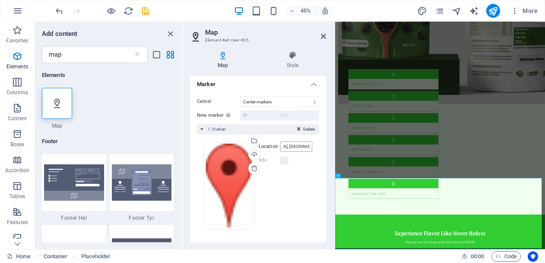
scroll to position [0, 0]
click at [295, 58] on icon at bounding box center [292, 55] width 67 height 9
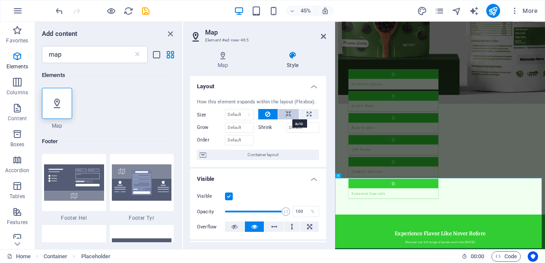
click at [289, 114] on icon at bounding box center [289, 114] width 6 height 10
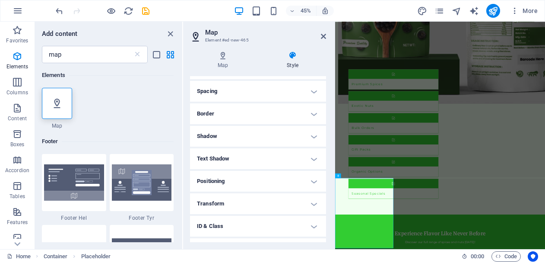
scroll to position [173, 0]
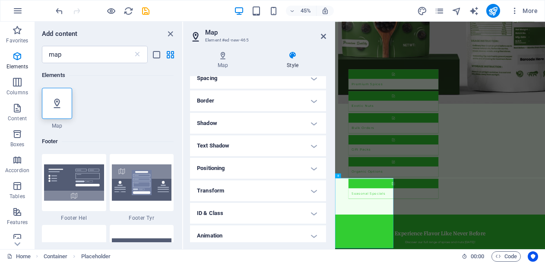
click at [276, 164] on h4 "Positioning" at bounding box center [258, 168] width 136 height 21
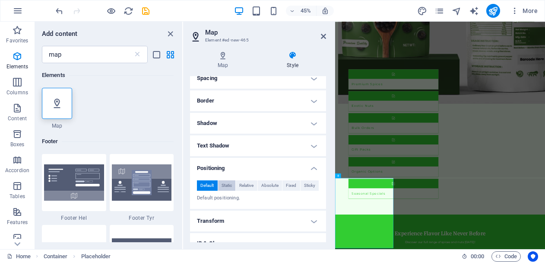
click at [228, 184] on span "Static" at bounding box center [227, 185] width 10 height 10
click at [245, 184] on span "Relative" at bounding box center [246, 185] width 14 height 10
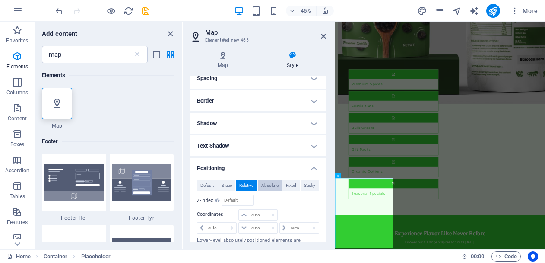
click at [268, 183] on span "Absolute" at bounding box center [269, 185] width 17 height 10
click at [293, 183] on span "Fixed" at bounding box center [291, 185] width 10 height 10
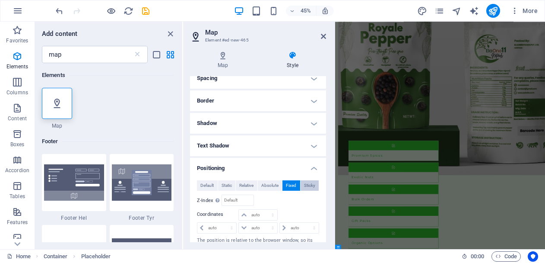
click at [309, 185] on span "Sticky" at bounding box center [309, 185] width 11 height 10
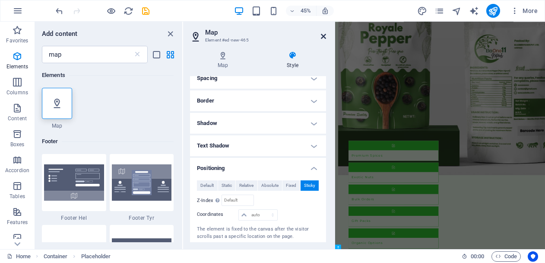
click at [323, 35] on icon at bounding box center [323, 36] width 5 height 7
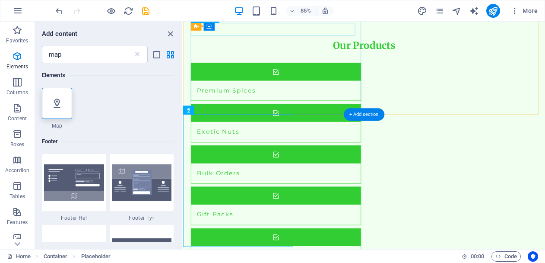
scroll to position [1353, 0]
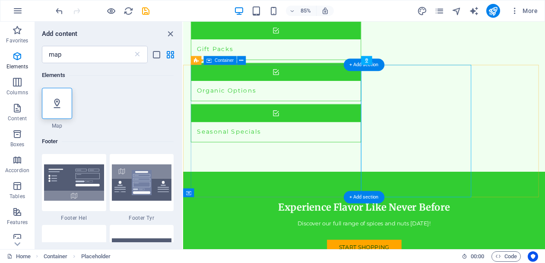
scroll to position [1269, 0]
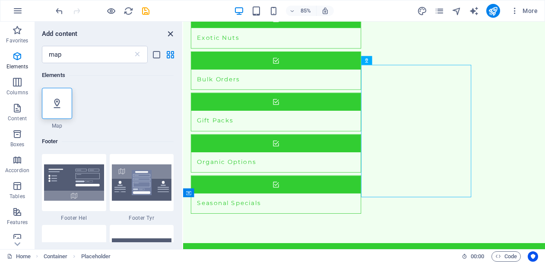
click at [170, 32] on icon "close panel" at bounding box center [170, 34] width 10 height 10
click at [22, 58] on icon "button" at bounding box center [17, 56] width 10 height 10
click at [17, 58] on icon "button" at bounding box center [17, 56] width 10 height 10
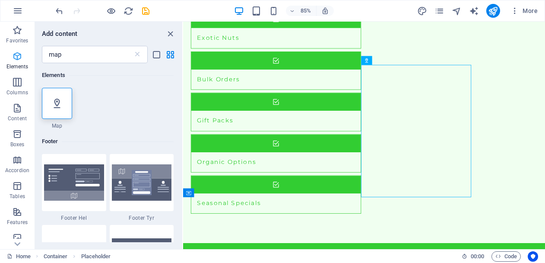
click at [17, 58] on icon "button" at bounding box center [17, 56] width 10 height 10
click at [55, 100] on icon at bounding box center [56, 103] width 11 height 11
click at [89, 101] on div "1 Star Map" at bounding box center [108, 108] width 132 height 41
click at [173, 31] on icon "close panel" at bounding box center [170, 34] width 10 height 10
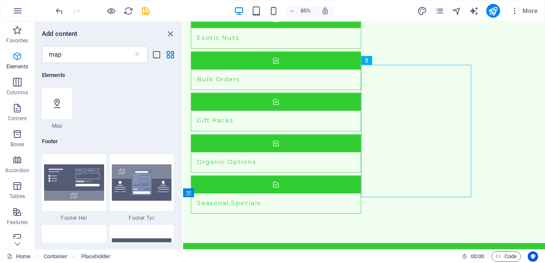
click at [13, 59] on icon "button" at bounding box center [17, 56] width 10 height 10
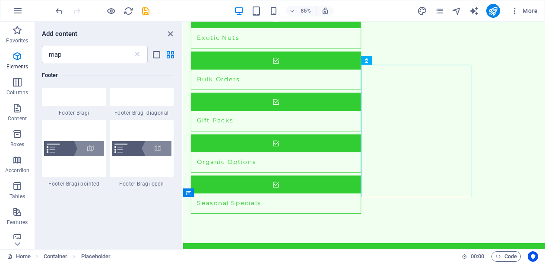
scroll to position [396, 0]
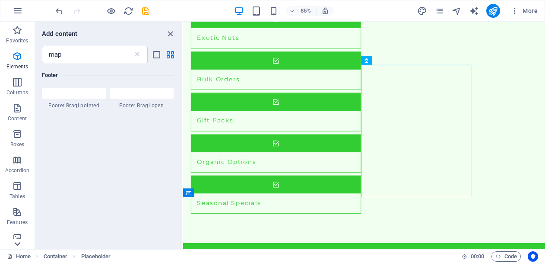
click at [19, 244] on icon at bounding box center [17, 244] width 12 height 12
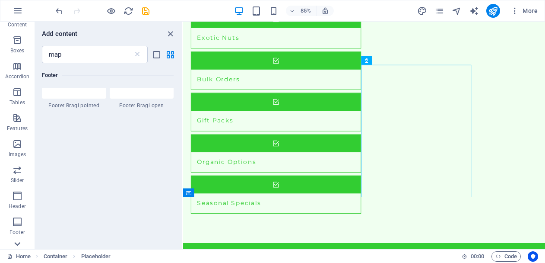
scroll to position [162, 0]
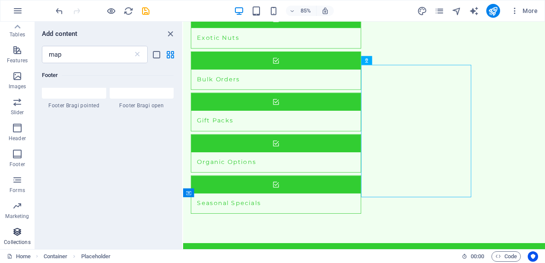
click at [19, 227] on icon "button" at bounding box center [17, 231] width 10 height 10
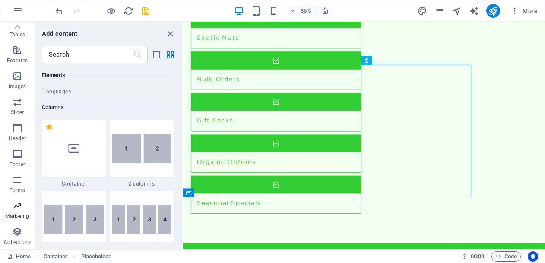
click at [19, 211] on span "Marketing" at bounding box center [17, 210] width 35 height 21
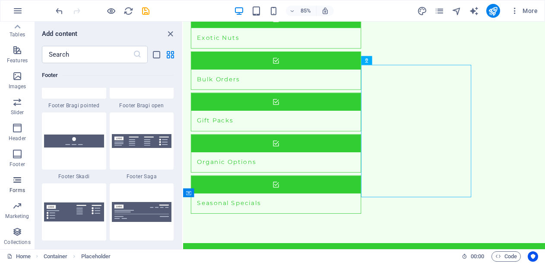
click at [14, 183] on icon "button" at bounding box center [17, 180] width 10 height 10
click at [22, 155] on icon "button" at bounding box center [17, 154] width 10 height 10
click at [16, 133] on icon "button" at bounding box center [17, 128] width 10 height 10
click at [16, 102] on icon "button" at bounding box center [17, 102] width 10 height 10
click at [16, 78] on icon "button" at bounding box center [17, 76] width 10 height 10
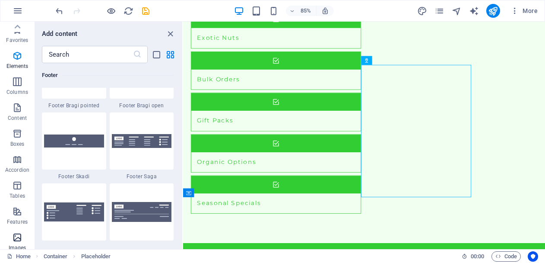
scroll to position [0, 0]
click at [19, 56] on icon "button" at bounding box center [17, 56] width 10 height 10
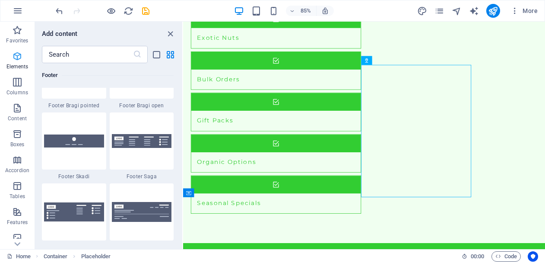
click at [19, 56] on icon "button" at bounding box center [17, 56] width 10 height 10
click at [15, 10] on icon "button" at bounding box center [18, 11] width 10 height 10
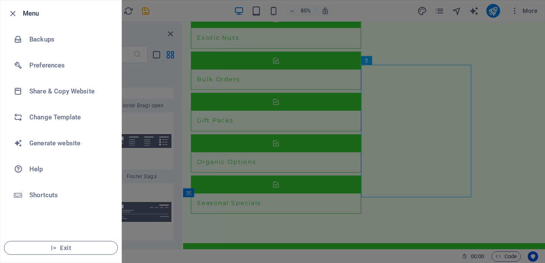
click at [178, 10] on div at bounding box center [272, 131] width 545 height 263
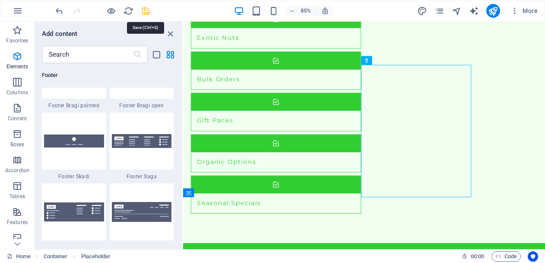
click at [146, 14] on icon "save" at bounding box center [146, 11] width 10 height 10
click at [146, 13] on icon "save" at bounding box center [146, 11] width 10 height 10
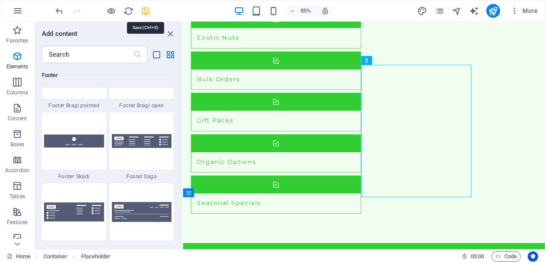
click at [146, 13] on icon "save" at bounding box center [146, 11] width 10 height 10
click at [492, 8] on icon "publish" at bounding box center [493, 11] width 10 height 10
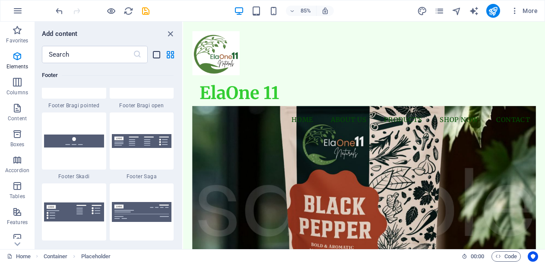
click at [156, 55] on icon "list-view" at bounding box center [157, 55] width 10 height 10
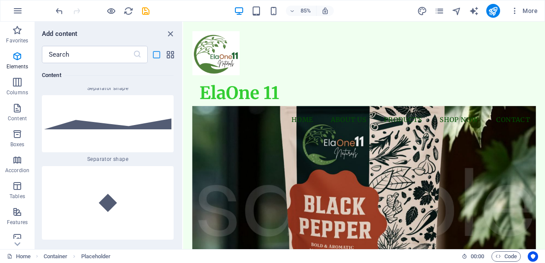
scroll to position [13653, 0]
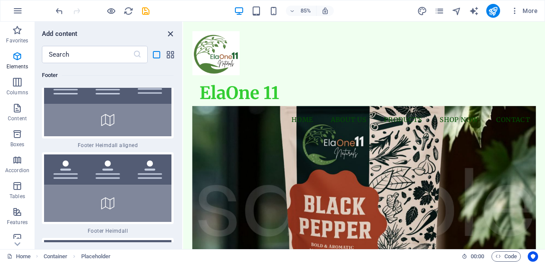
click at [172, 33] on icon "close panel" at bounding box center [170, 34] width 10 height 10
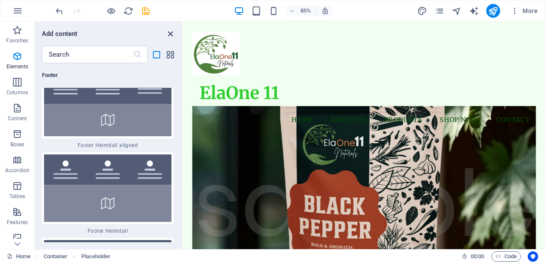
click at [172, 33] on icon "close panel" at bounding box center [170, 34] width 10 height 10
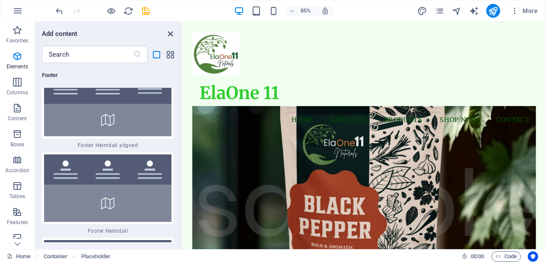
click at [172, 33] on icon "close panel" at bounding box center [170, 34] width 10 height 10
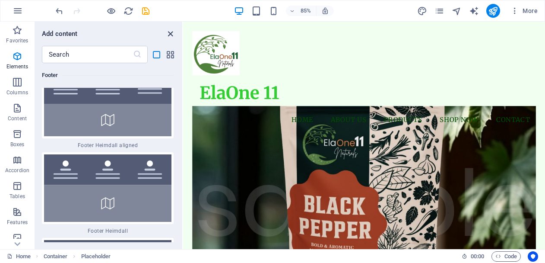
click at [172, 33] on icon "close panel" at bounding box center [170, 34] width 10 height 10
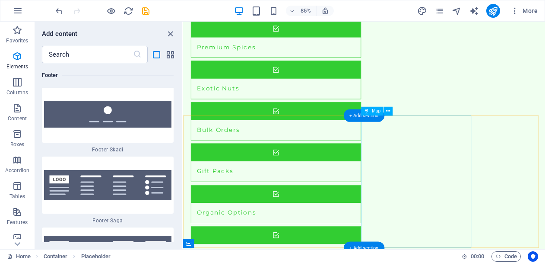
scroll to position [1269, 0]
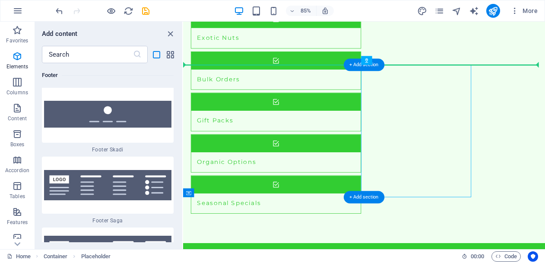
drag, startPoint x: 498, startPoint y: 129, endPoint x: 533, endPoint y: 129, distance: 35.0
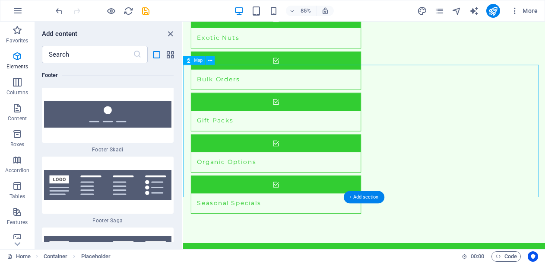
drag, startPoint x: 522, startPoint y: 140, endPoint x: 554, endPoint y: 230, distance: 95.8
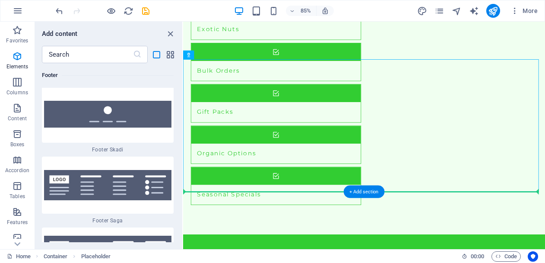
drag, startPoint x: 554, startPoint y: 230, endPoint x: 555, endPoint y: 258, distance: 27.7
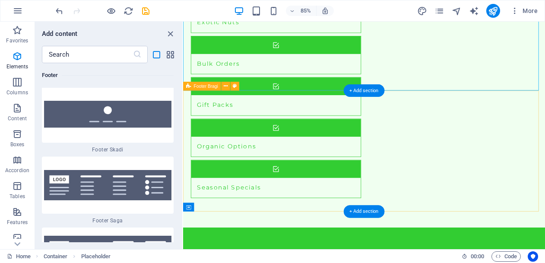
scroll to position [1411, 0]
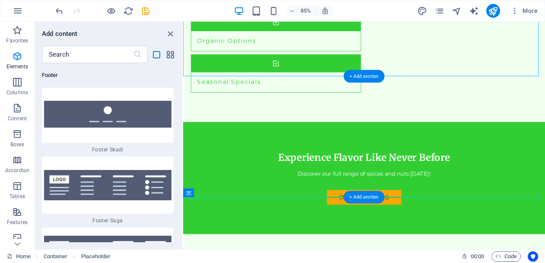
drag, startPoint x: 505, startPoint y: 48, endPoint x: 549, endPoint y: 169, distance: 128.7
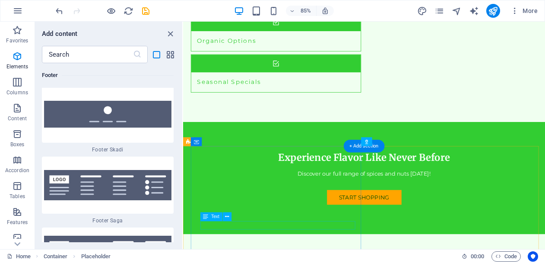
scroll to position [1269, 0]
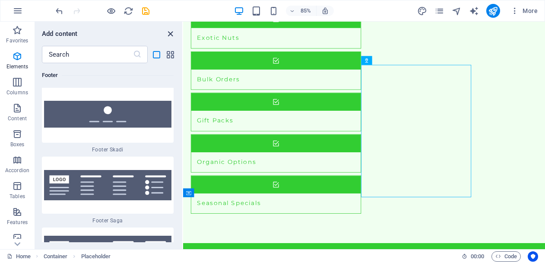
click at [168, 32] on icon "close panel" at bounding box center [170, 34] width 10 height 10
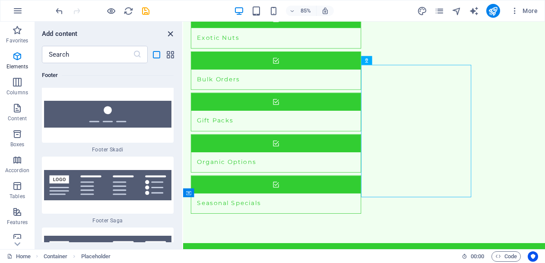
click at [168, 32] on icon "close panel" at bounding box center [170, 34] width 10 height 10
click at [169, 32] on icon "close panel" at bounding box center [170, 34] width 10 height 10
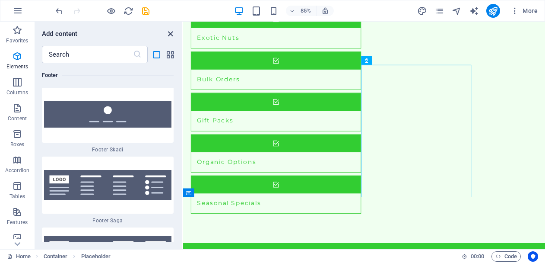
click at [169, 32] on icon "close panel" at bounding box center [170, 34] width 10 height 10
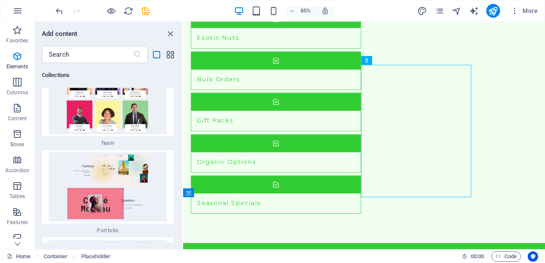
scroll to position [17829, 0]
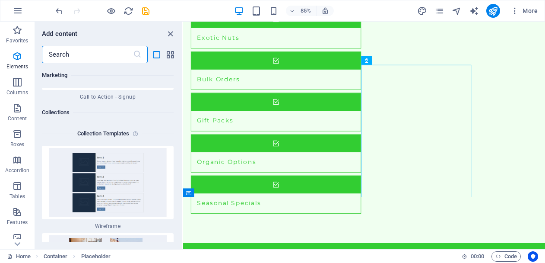
click at [83, 54] on input "text" at bounding box center [87, 54] width 91 height 17
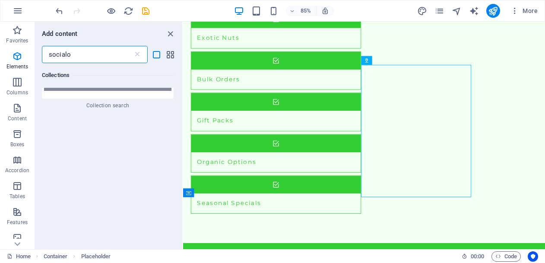
scroll to position [0, 0]
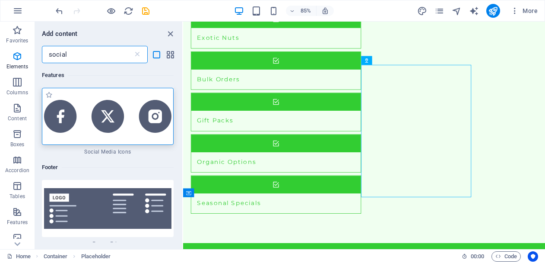
type input "social"
click at [112, 118] on img at bounding box center [107, 116] width 127 height 32
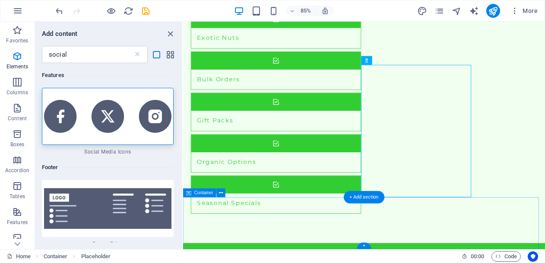
drag, startPoint x: 295, startPoint y: 140, endPoint x: 278, endPoint y: 259, distance: 120.9
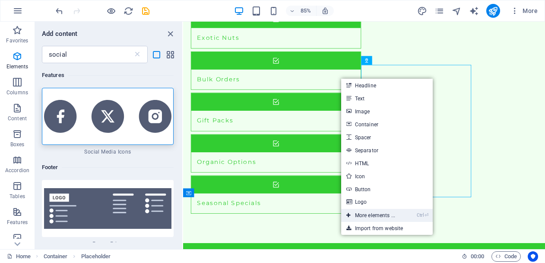
click at [375, 215] on link "Ctrl ⏎ More elements ..." at bounding box center [370, 215] width 59 height 13
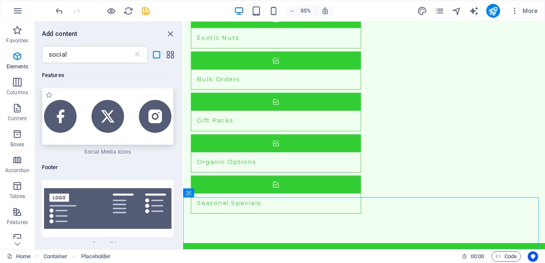
click at [88, 115] on img at bounding box center [107, 116] width 127 height 32
click at [88, 117] on img at bounding box center [107, 116] width 127 height 32
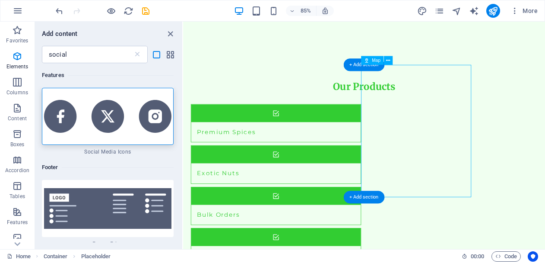
scroll to position [1234, 0]
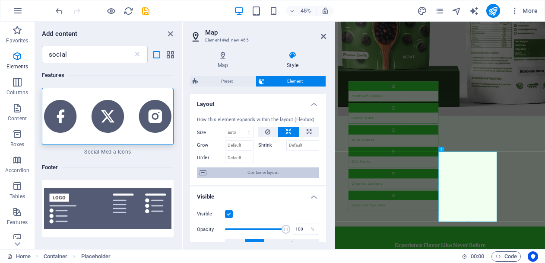
click at [244, 174] on span "Container layout" at bounding box center [263, 172] width 108 height 10
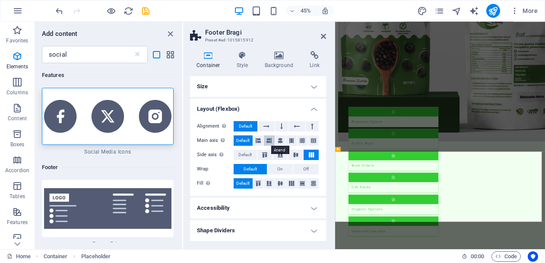
click at [270, 140] on icon at bounding box center [269, 140] width 5 height 10
click at [292, 142] on icon at bounding box center [291, 140] width 5 height 10
click at [304, 211] on h4 "Accessibility" at bounding box center [258, 207] width 136 height 21
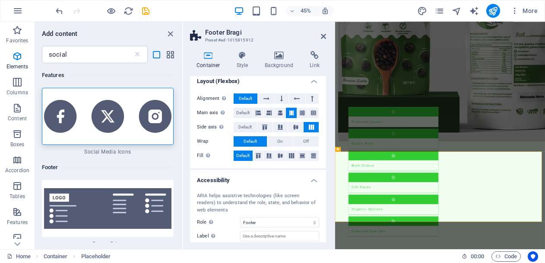
scroll to position [56, 0]
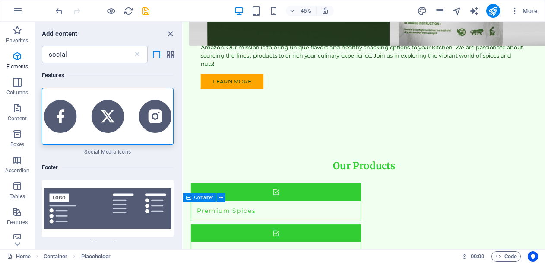
scroll to position [1264, 0]
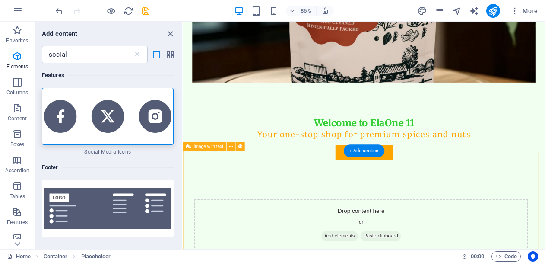
scroll to position [0, 0]
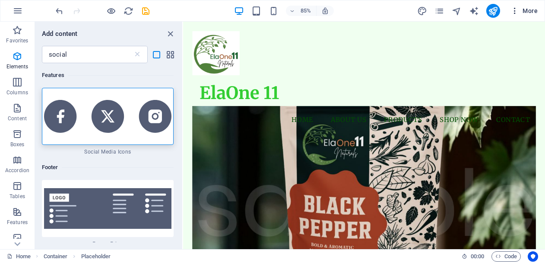
click at [528, 10] on span "More" at bounding box center [524, 10] width 27 height 9
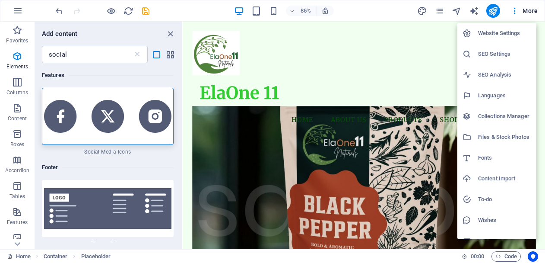
click at [459, 12] on div at bounding box center [272, 131] width 545 height 263
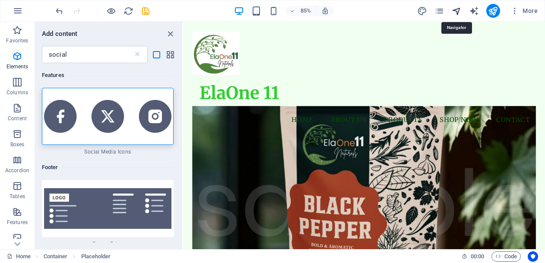
click at [456, 11] on icon "navigator" at bounding box center [457, 11] width 10 height 10
click at [436, 10] on icon "pages" at bounding box center [440, 11] width 10 height 10
click at [422, 10] on icon "design" at bounding box center [422, 11] width 10 height 10
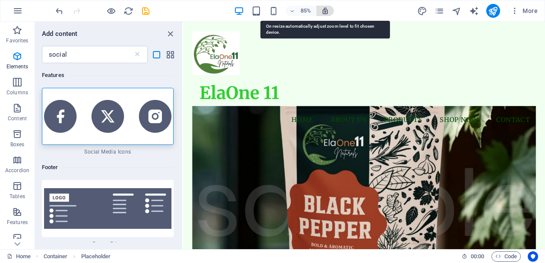
click at [326, 11] on icon "button" at bounding box center [325, 11] width 8 height 8
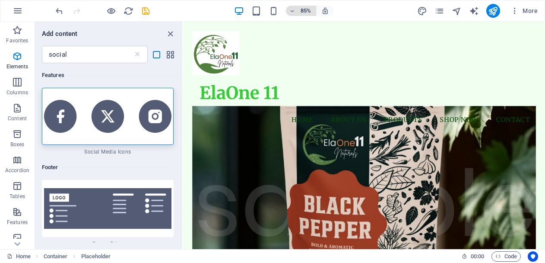
click at [297, 9] on span "85%" at bounding box center [300, 11] width 23 height 10
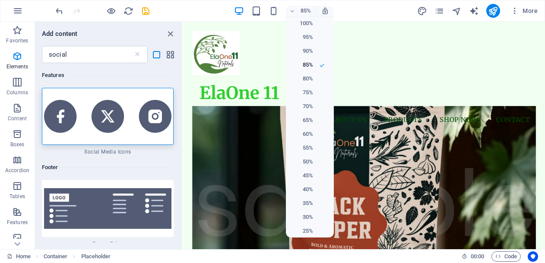
click at [273, 9] on div at bounding box center [272, 131] width 545 height 263
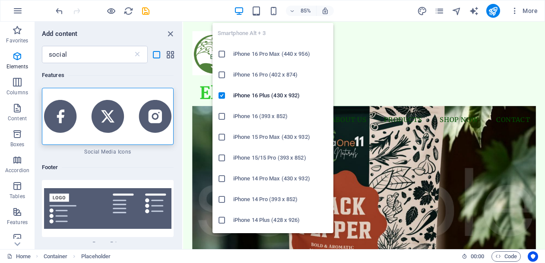
click at [274, 55] on h6 "iPhone 16 Pro Max (440 x 956)" at bounding box center [280, 54] width 95 height 10
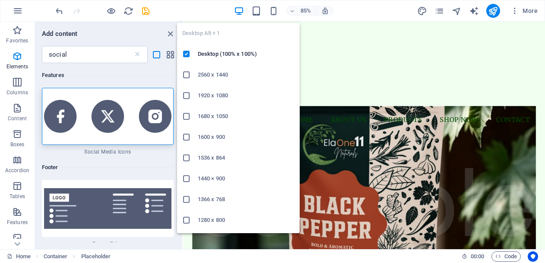
click at [241, 9] on icon "button" at bounding box center [239, 11] width 10 height 10
click at [216, 74] on h6 "2560 x 1440" at bounding box center [246, 75] width 97 height 10
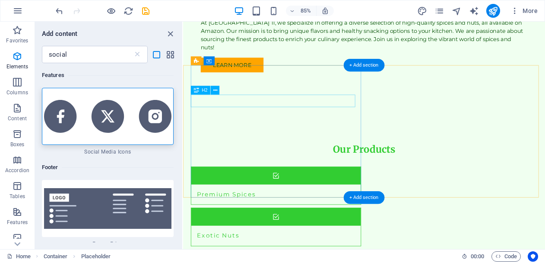
scroll to position [1269, 0]
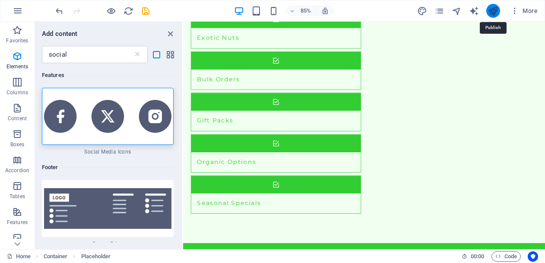
click at [496, 11] on icon "publish" at bounding box center [493, 11] width 10 height 10
click at [497, 11] on icon "publish" at bounding box center [493, 11] width 10 height 10
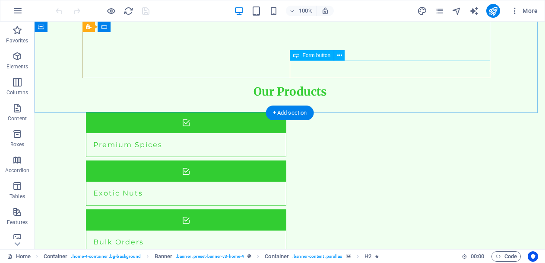
scroll to position [1179, 0]
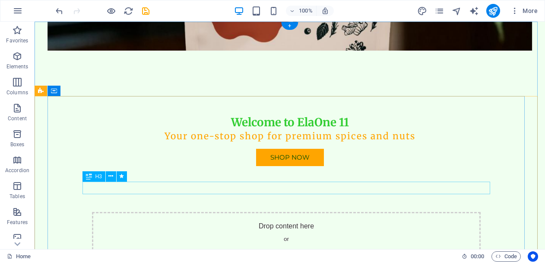
scroll to position [0, 0]
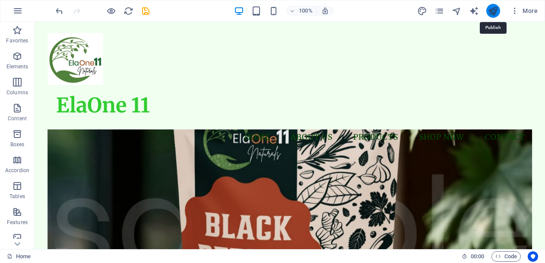
click at [497, 9] on icon "publish" at bounding box center [493, 11] width 10 height 10
checkbox input "false"
click at [529, 9] on span "More" at bounding box center [524, 10] width 27 height 9
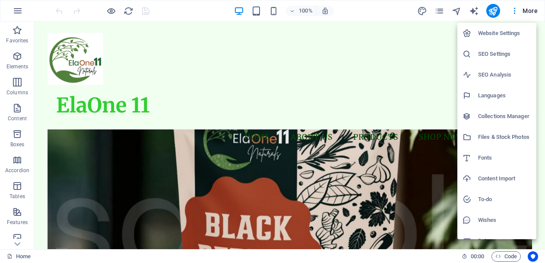
click at [482, 54] on h6 "SEO Settings" at bounding box center [504, 54] width 53 height 10
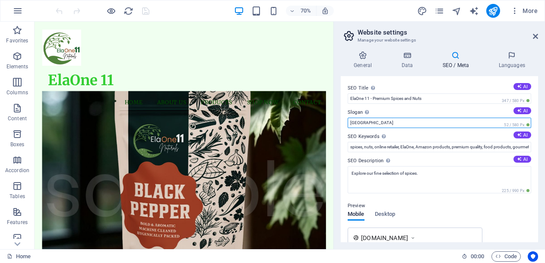
drag, startPoint x: 415, startPoint y: 123, endPoint x: 342, endPoint y: 117, distance: 73.7
click at [345, 121] on div "SEO Title The title of your website - make it something that stands out in sear…" at bounding box center [439, 159] width 197 height 166
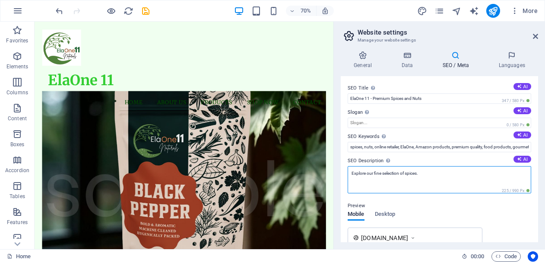
click at [426, 173] on textarea "Explore our fine selection of spices." at bounding box center [440, 179] width 184 height 27
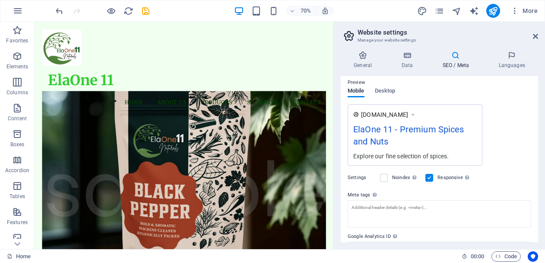
scroll to position [171, 0]
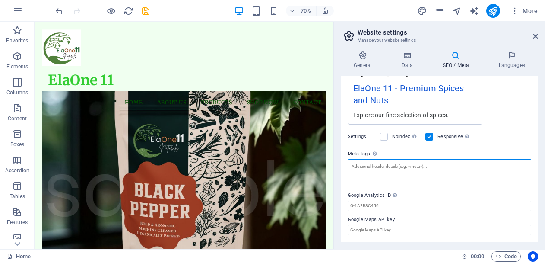
click at [424, 168] on textarea "Meta tags Enter HTML code here that will be placed inside the tags of your webs…" at bounding box center [440, 172] width 184 height 27
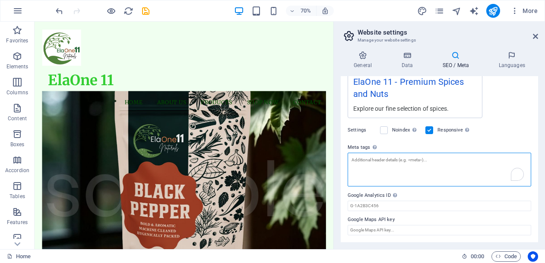
scroll to position [164, 0]
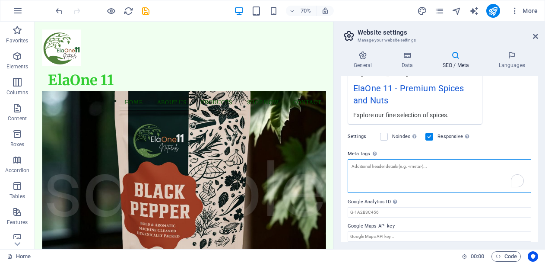
type textarea "e"
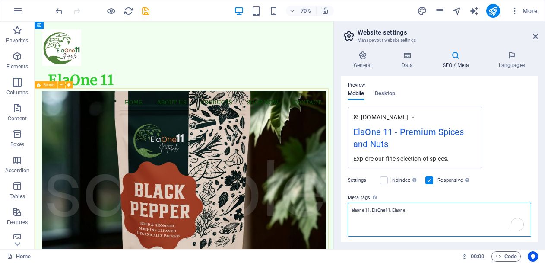
scroll to position [171, 0]
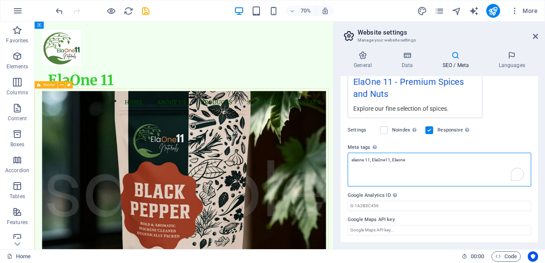
click at [422, 163] on textarea "elaone 11, ElaOne11, Elaone" at bounding box center [440, 169] width 184 height 34
type textarea "elaone 11, ElaOne11, Elaone"
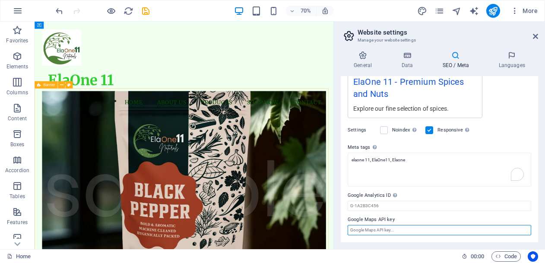
click at [394, 232] on body "ElaOne 11 Home Favorites Elements Columns Content Boxes Accordion Tables Featur…" at bounding box center [272, 131] width 545 height 263
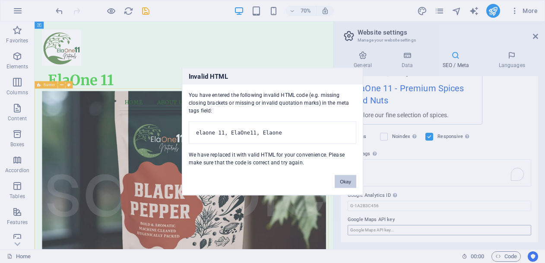
scroll to position [164, 0]
click at [349, 186] on button "Okay" at bounding box center [346, 181] width 22 height 13
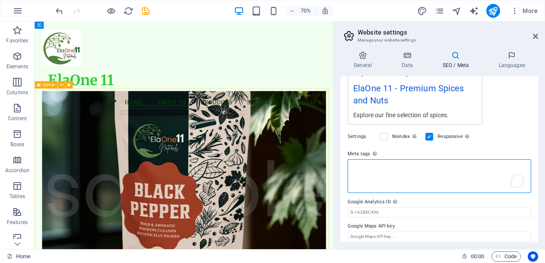
click at [397, 172] on textarea "Meta tags Enter HTML code here that will be placed inside the tags of your webs…" at bounding box center [440, 176] width 184 height 34
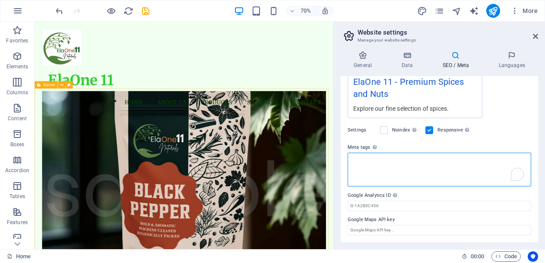
scroll to position [171, 0]
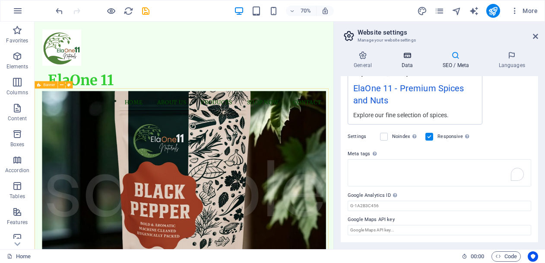
click at [408, 57] on icon at bounding box center [407, 55] width 38 height 9
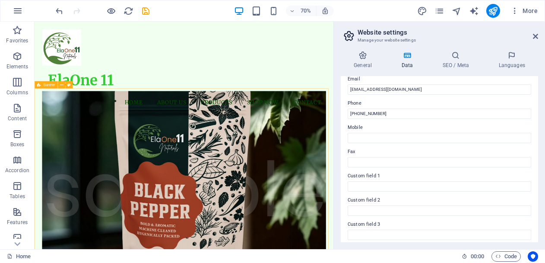
scroll to position [173, 0]
click at [453, 60] on h4 "SEO / Meta" at bounding box center [457, 60] width 56 height 18
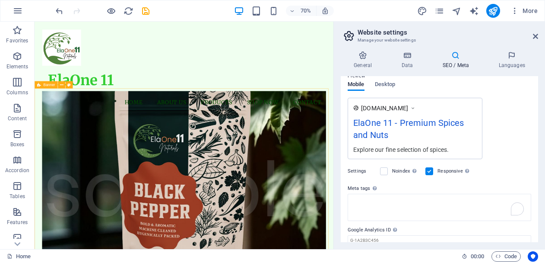
scroll to position [164, 0]
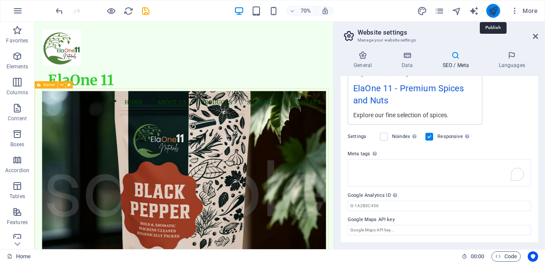
click at [492, 13] on icon "publish" at bounding box center [493, 11] width 10 height 10
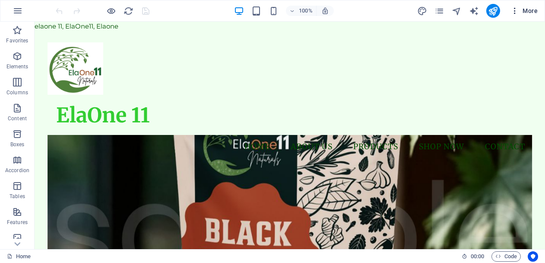
click at [529, 8] on span "More" at bounding box center [524, 10] width 27 height 9
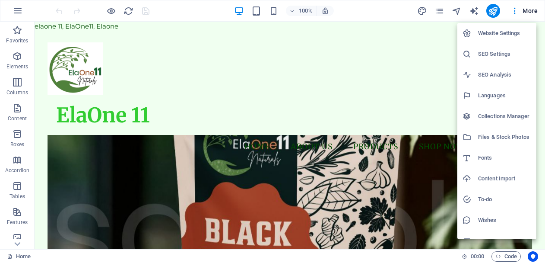
click at [507, 32] on h6 "Website Settings" at bounding box center [504, 33] width 53 height 10
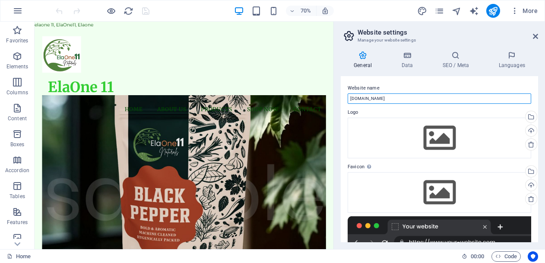
click at [384, 97] on input "[DOMAIN_NAME]" at bounding box center [440, 98] width 184 height 10
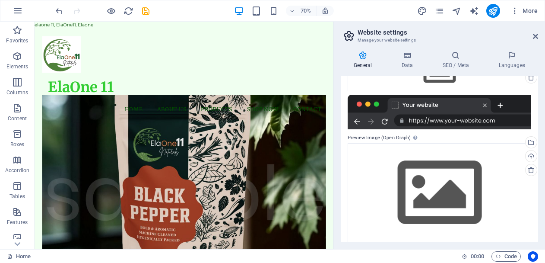
scroll to position [129, 0]
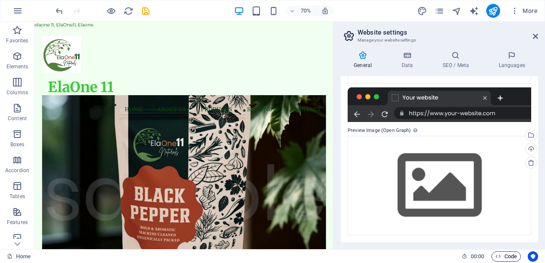
type input "elaone11"
click at [507, 254] on body "ElaOne 11 Home Favorites Elements Columns Content Boxes Accordion Tables Featur…" at bounding box center [272, 131] width 545 height 263
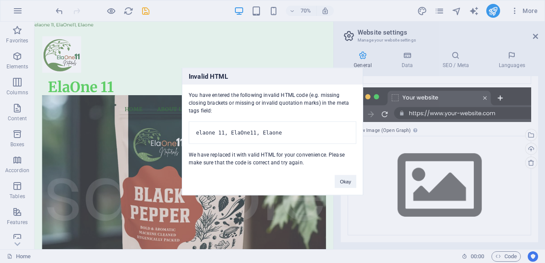
click at [340, 127] on pre "elaone 11, ElaOne11, Elaone" at bounding box center [273, 132] width 168 height 22
click at [329, 127] on pre "elaone 11, ElaOne11, Elaone" at bounding box center [273, 132] width 168 height 22
drag, startPoint x: 337, startPoint y: 129, endPoint x: 242, endPoint y: 129, distance: 95.0
click at [242, 129] on pre "elaone 11, ElaOne11, Elaone" at bounding box center [273, 132] width 168 height 22
click at [345, 184] on button "Okay" at bounding box center [346, 181] width 22 height 13
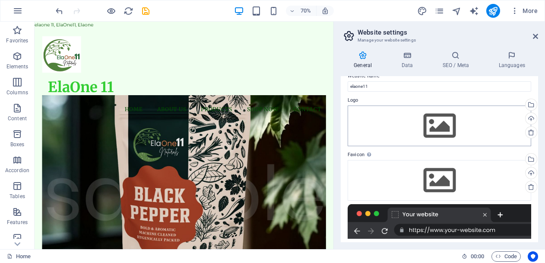
scroll to position [0, 0]
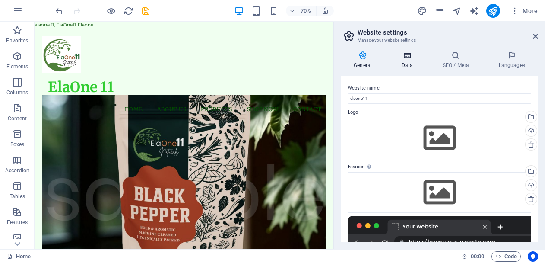
click at [407, 54] on icon at bounding box center [407, 55] width 38 height 9
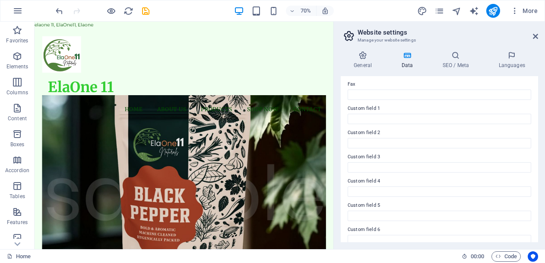
scroll to position [249, 0]
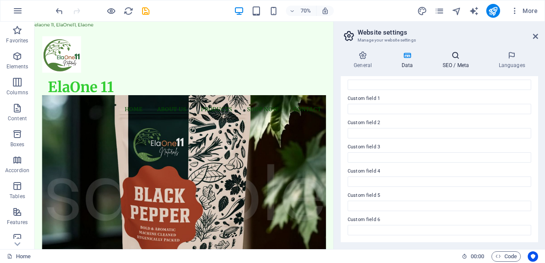
click at [450, 64] on h4 "SEO / Meta" at bounding box center [457, 60] width 56 height 18
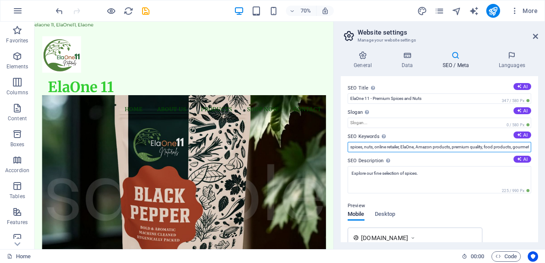
click at [360, 147] on input "spices, nuts, online retailer, ElaOne, Amazon products, premium quality, food p…" at bounding box center [440, 147] width 184 height 10
click at [349, 148] on input "spices, nuts, online retailer, ElaOne, Amazon products, premium quality, food p…" at bounding box center [440, 147] width 184 height 10
drag, startPoint x: 514, startPoint y: 148, endPoint x: 549, endPoint y: 148, distance: 35.0
click at [545, 148] on html "ElaOne 11 Home Favorites Elements Columns Content Boxes Accordion Tables Featur…" at bounding box center [272, 131] width 545 height 263
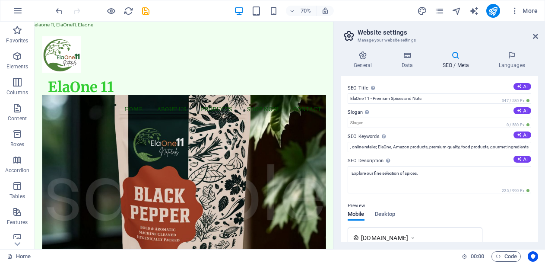
scroll to position [0, 0]
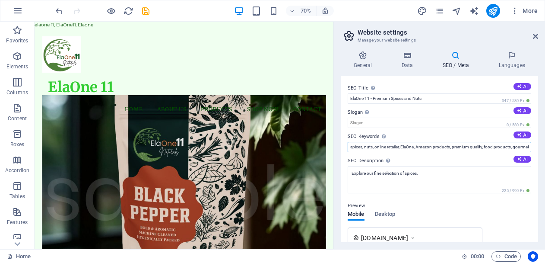
click at [515, 146] on input "spices, nuts, online retailer, ElaOne, Amazon products, premium quality, food p…" at bounding box center [440, 147] width 184 height 10
drag, startPoint x: 511, startPoint y: 148, endPoint x: 540, endPoint y: 148, distance: 28.5
click at [540, 148] on div "General Data SEO / Meta Languages Website name elaone11 Logo Drag files here, c…" at bounding box center [439, 146] width 211 height 205
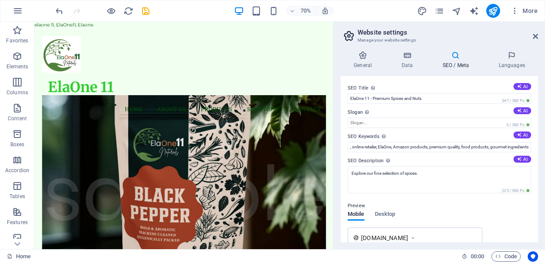
scroll to position [0, 0]
click at [540, 148] on div "General Data SEO / Meta Languages Website name elaone11 Logo Drag files here, c…" at bounding box center [439, 146] width 211 height 205
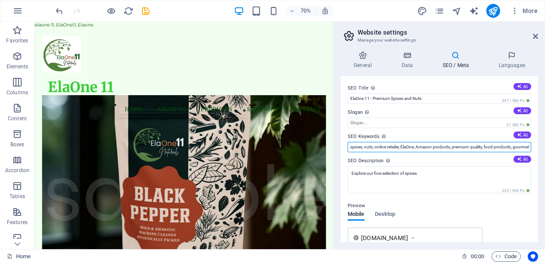
click at [393, 147] on input "spices, nuts, online retailer, ElaOne, Amazon products, premium quality, food p…" at bounding box center [440, 147] width 184 height 10
click at [352, 146] on input "spices, nuts, online retailer, ElaOne, Amazon products, premium quality, food p…" at bounding box center [440, 147] width 184 height 10
type input "Elaone, Elaone11, spices, nuts, online retailer, ElaOne, Amazon products, premi…"
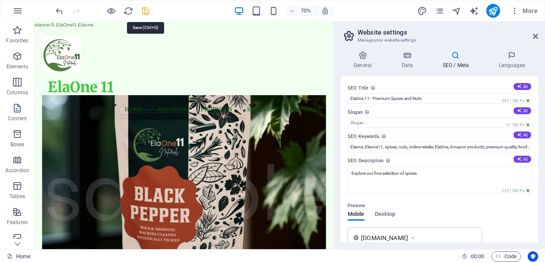
click at [144, 13] on icon "save" at bounding box center [146, 11] width 10 height 10
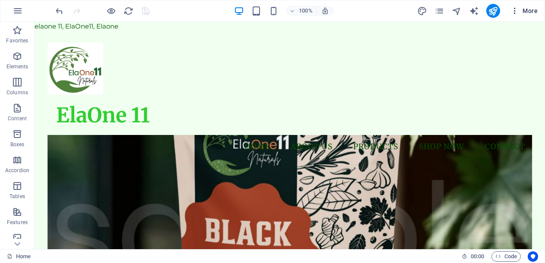
click at [524, 10] on span "More" at bounding box center [524, 10] width 27 height 9
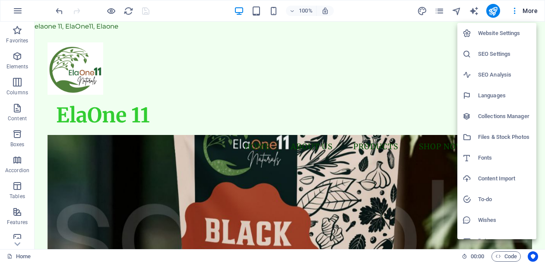
click at [501, 76] on h6 "SEO Analysis" at bounding box center [504, 75] width 53 height 10
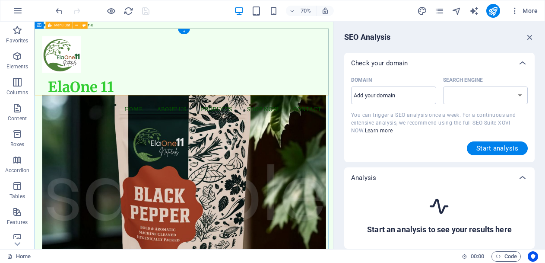
select select "[DOMAIN_NAME]"
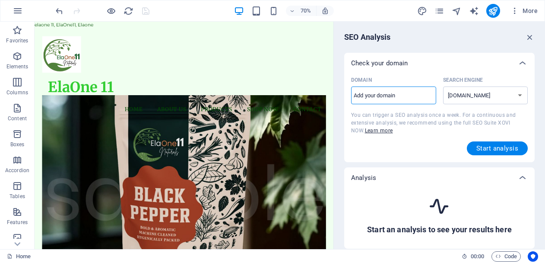
click at [409, 95] on input "Domain ​" at bounding box center [393, 96] width 85 height 14
click at [493, 147] on span "Start analysis" at bounding box center [498, 148] width 42 height 7
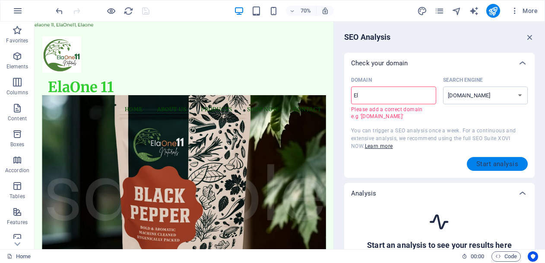
type input "E"
type input "[DOMAIN_NAME]"
select select "[DOMAIN_NAME]"
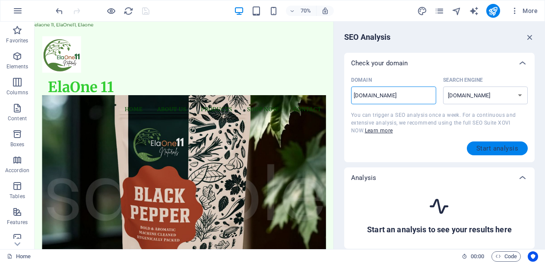
type input "[DOMAIN_NAME]"
select select "[DOMAIN_NAME]"
type input "[DOMAIN_NAME]"
click at [499, 149] on span "Start analysis" at bounding box center [498, 148] width 42 height 7
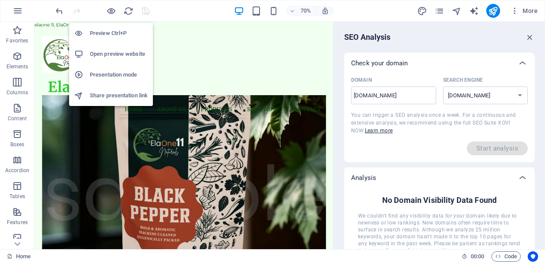
click at [109, 34] on h6 "Preview Ctrl+P" at bounding box center [119, 33] width 58 height 10
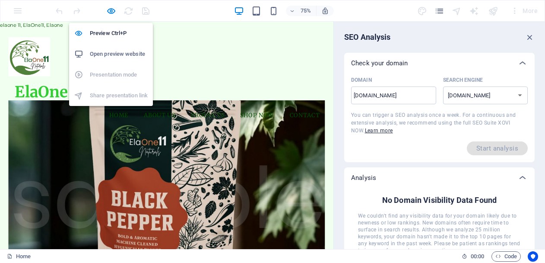
click at [121, 56] on h6 "Open preview website" at bounding box center [119, 54] width 58 height 10
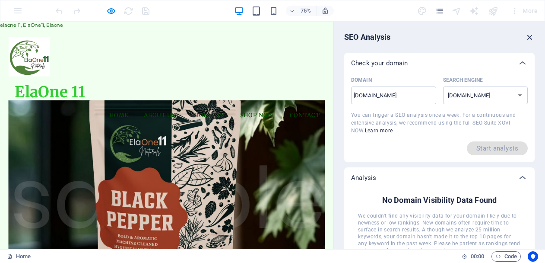
click at [527, 35] on icon "button" at bounding box center [530, 37] width 10 height 10
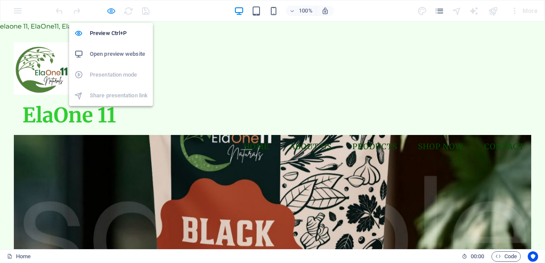
click at [110, 12] on icon "button" at bounding box center [111, 11] width 10 height 10
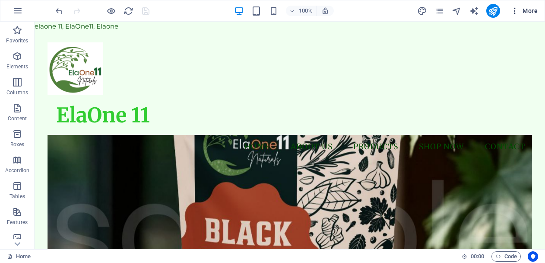
click at [526, 15] on span "More" at bounding box center [524, 10] width 27 height 9
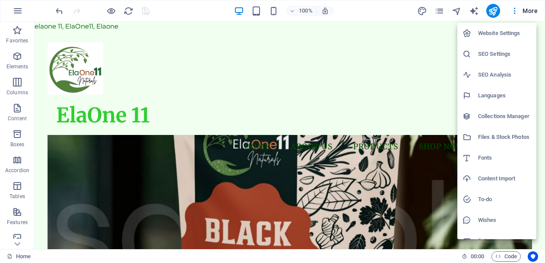
click at [106, 25] on div at bounding box center [272, 131] width 545 height 263
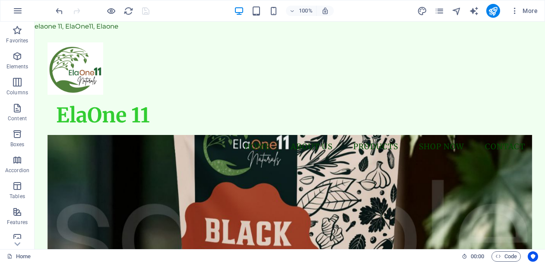
click at [522, 10] on span "More" at bounding box center [524, 10] width 27 height 9
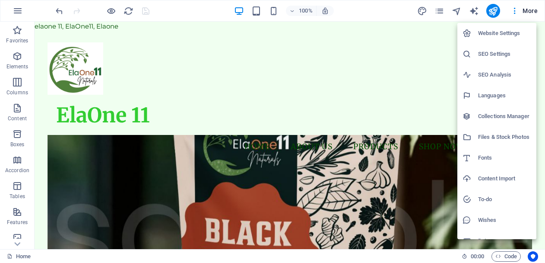
click at [516, 34] on h6 "Website Settings" at bounding box center [504, 33] width 53 height 10
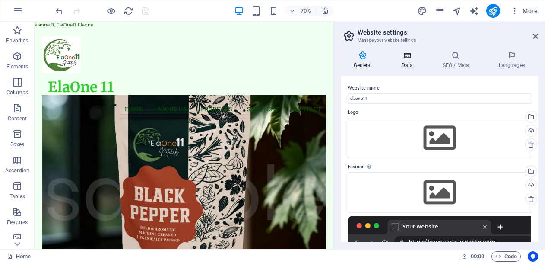
click at [410, 57] on icon at bounding box center [407, 55] width 38 height 9
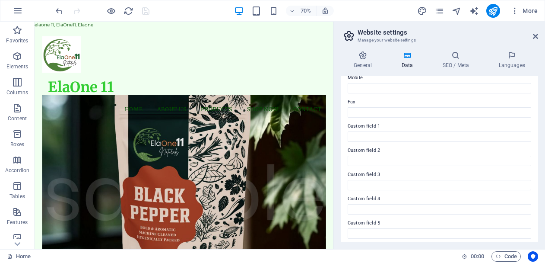
scroll to position [249, 0]
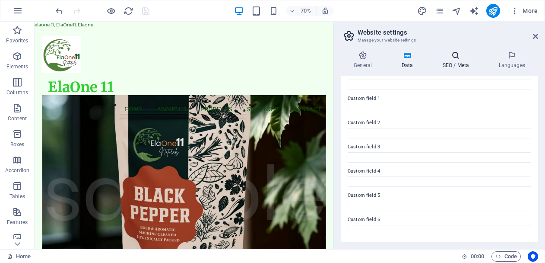
click at [452, 60] on h4 "SEO / Meta" at bounding box center [457, 60] width 56 height 18
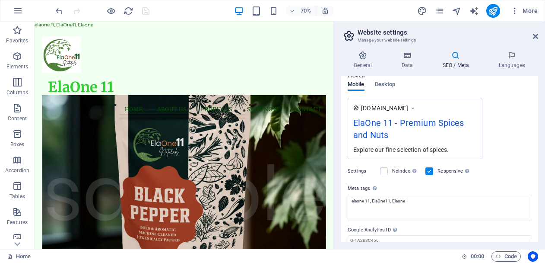
scroll to position [164, 0]
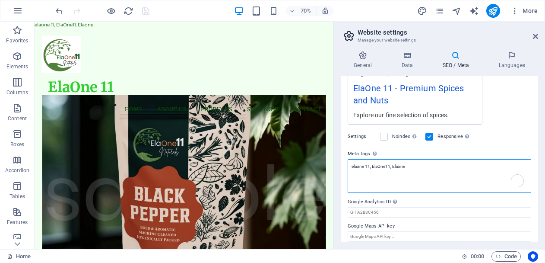
drag, startPoint x: 424, startPoint y: 165, endPoint x: 348, endPoint y: 165, distance: 76.0
click at [348, 165] on textarea "elaone 11, ElaOne11, Elaone" at bounding box center [440, 176] width 184 height 34
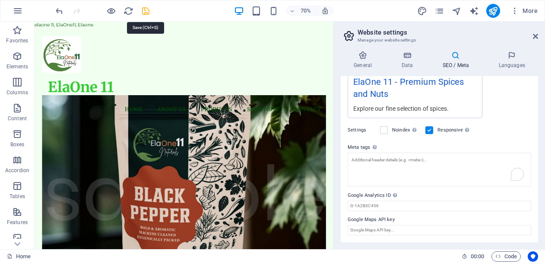
click at [149, 10] on icon "save" at bounding box center [146, 11] width 10 height 10
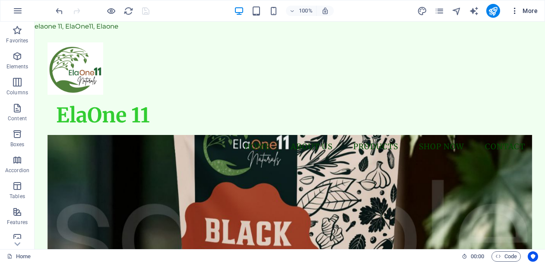
click at [519, 9] on icon "button" at bounding box center [515, 10] width 9 height 9
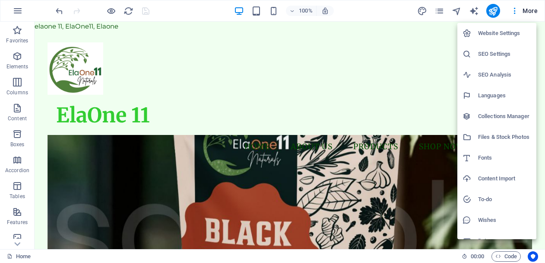
click at [505, 32] on h6 "Website Settings" at bounding box center [504, 33] width 53 height 10
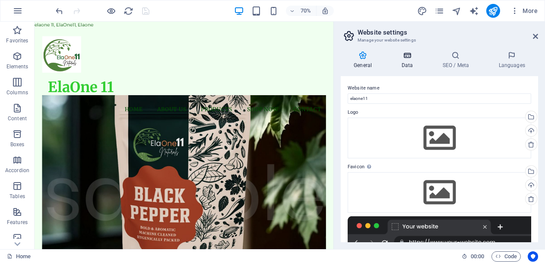
click at [418, 60] on h4 "Data" at bounding box center [408, 60] width 41 height 18
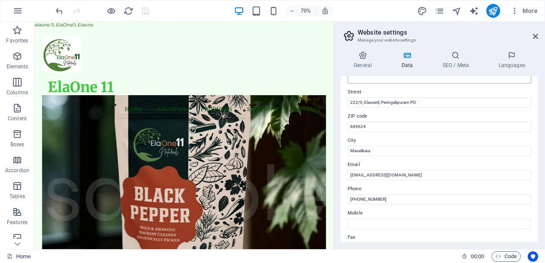
scroll to position [130, 0]
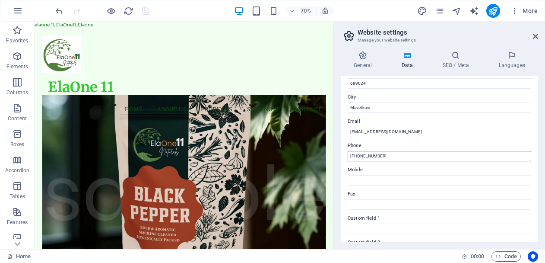
drag, startPoint x: 407, startPoint y: 155, endPoint x: 362, endPoint y: 156, distance: 44.9
click at [362, 156] on input "[PHONE_NUMBER]" at bounding box center [440, 156] width 184 height 10
type input "[PHONE_NUMBER]"
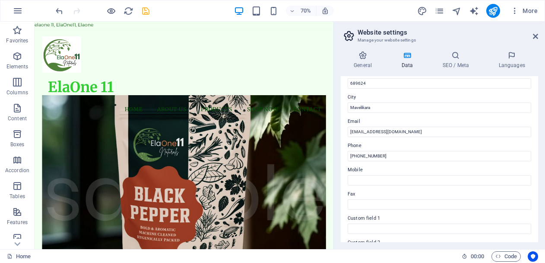
click at [422, 139] on div "Contact data for this website. This can be used everywhere on the website and w…" at bounding box center [439, 159] width 197 height 166
click at [460, 58] on icon at bounding box center [455, 55] width 53 height 9
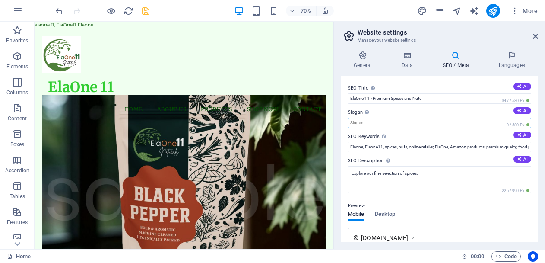
click at [414, 125] on input "Slogan The slogan of your website. AI" at bounding box center [440, 123] width 184 height 10
type input "Pure and strong"
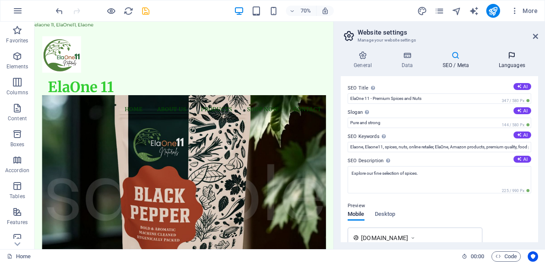
click at [514, 56] on icon at bounding box center [512, 55] width 53 height 9
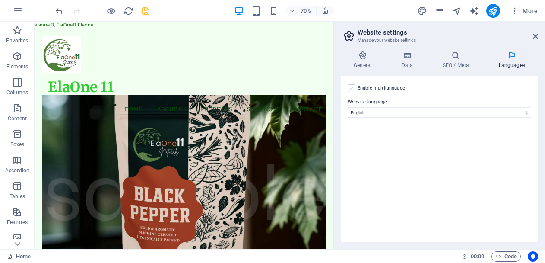
click at [348, 86] on label at bounding box center [352, 88] width 8 height 8
click at [0, 0] on input "Enable multilanguage To disable multilanguage delete all languages until only o…" at bounding box center [0, 0] width 0 height 0
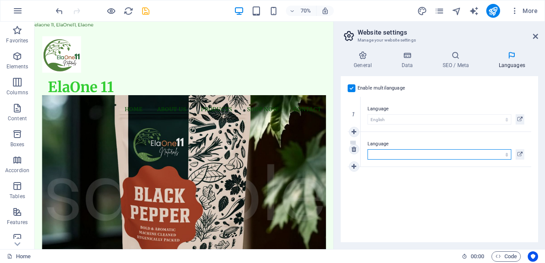
click at [409, 155] on select "Abkhazian Afar Afrikaans Akan Albanian Amharic Arabic Aragonese Armenian Assame…" at bounding box center [440, 154] width 144 height 10
select select "55"
click at [409, 155] on select "Abkhazian Afar Afrikaans Akan Albanian Amharic Arabic Aragonese Armenian Assame…" at bounding box center [440, 154] width 144 height 10
click at [358, 168] on link at bounding box center [354, 166] width 10 height 10
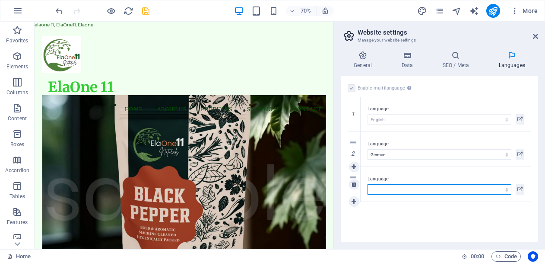
click at [380, 188] on select "Abkhazian Afar Afrikaans Akan Albanian Amharic Arabic Aragonese Armenian Assame…" at bounding box center [440, 189] width 144 height 10
select select "134"
click at [380, 188] on select "Abkhazian Afar Afrikaans Akan Albanian Amharic Arabic Aragonese Armenian Assame…" at bounding box center [440, 189] width 144 height 10
click at [356, 203] on icon at bounding box center [354, 201] width 5 height 6
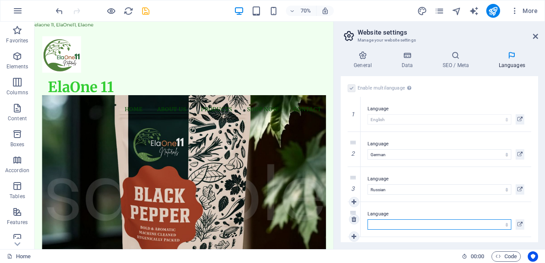
click at [376, 220] on select "Abkhazian Afar Afrikaans Akan Albanian Amharic Arabic Aragonese Armenian Assame…" at bounding box center [440, 224] width 144 height 10
select select "148"
click at [377, 221] on select "Abkhazian Afar Afrikaans Akan Albanian Amharic Arabic Aragonese Armenian Assame…" at bounding box center [440, 224] width 144 height 10
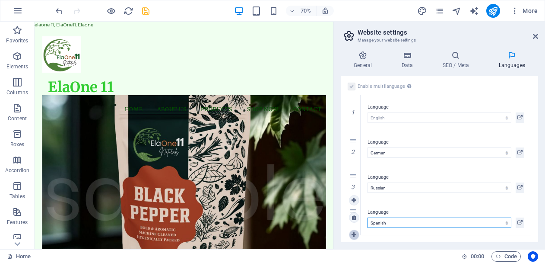
click at [356, 236] on icon at bounding box center [354, 235] width 5 height 6
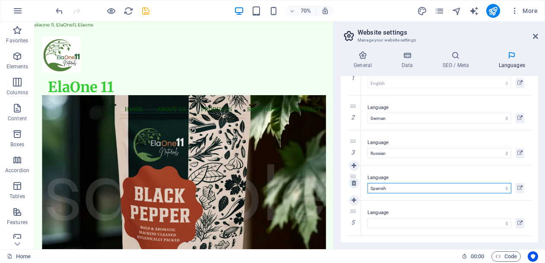
scroll to position [37, 0]
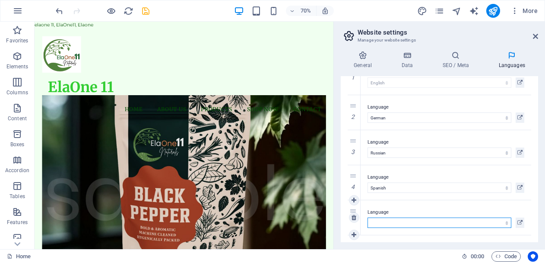
click at [383, 223] on select "Abkhazian Afar Afrikaans Akan Albanian Amharic Arabic Aragonese Armenian Assame…" at bounding box center [440, 222] width 144 height 10
select select "49"
click at [383, 223] on select "Abkhazian Afar Afrikaans Akan Albanian Amharic Arabic Aragonese Armenian Assame…" at bounding box center [440, 222] width 144 height 10
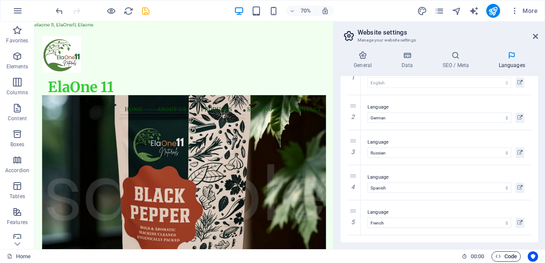
click at [508, 253] on span "Code" at bounding box center [507, 256] width 22 height 10
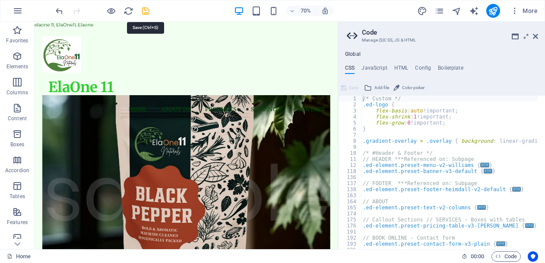
click at [148, 10] on icon "save" at bounding box center [146, 11] width 10 height 10
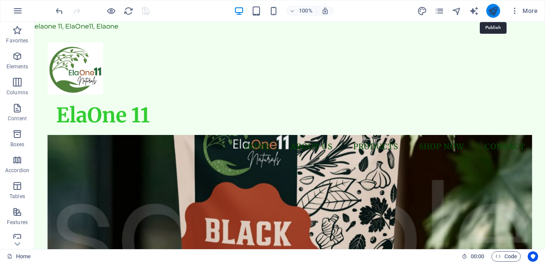
click at [490, 11] on icon "publish" at bounding box center [493, 11] width 10 height 10
